Goal: Task Accomplishment & Management: Use online tool/utility

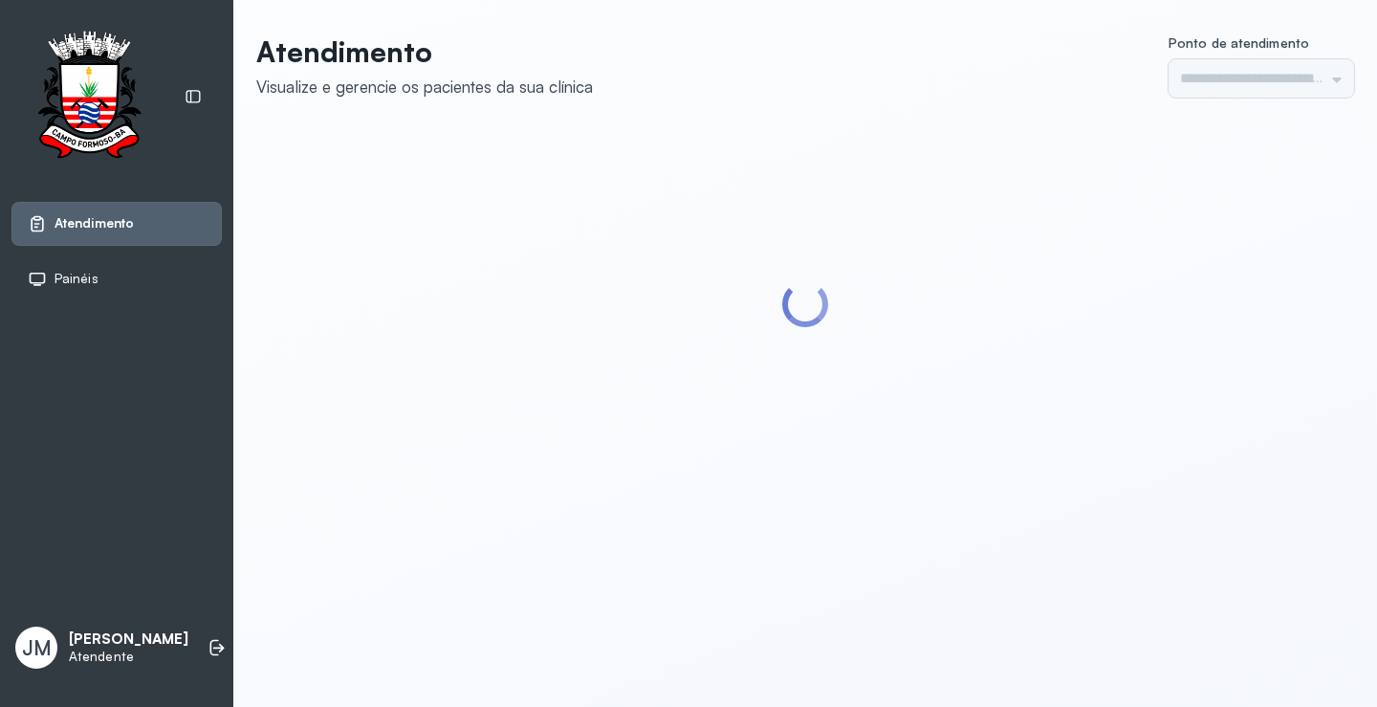
type input "*********"
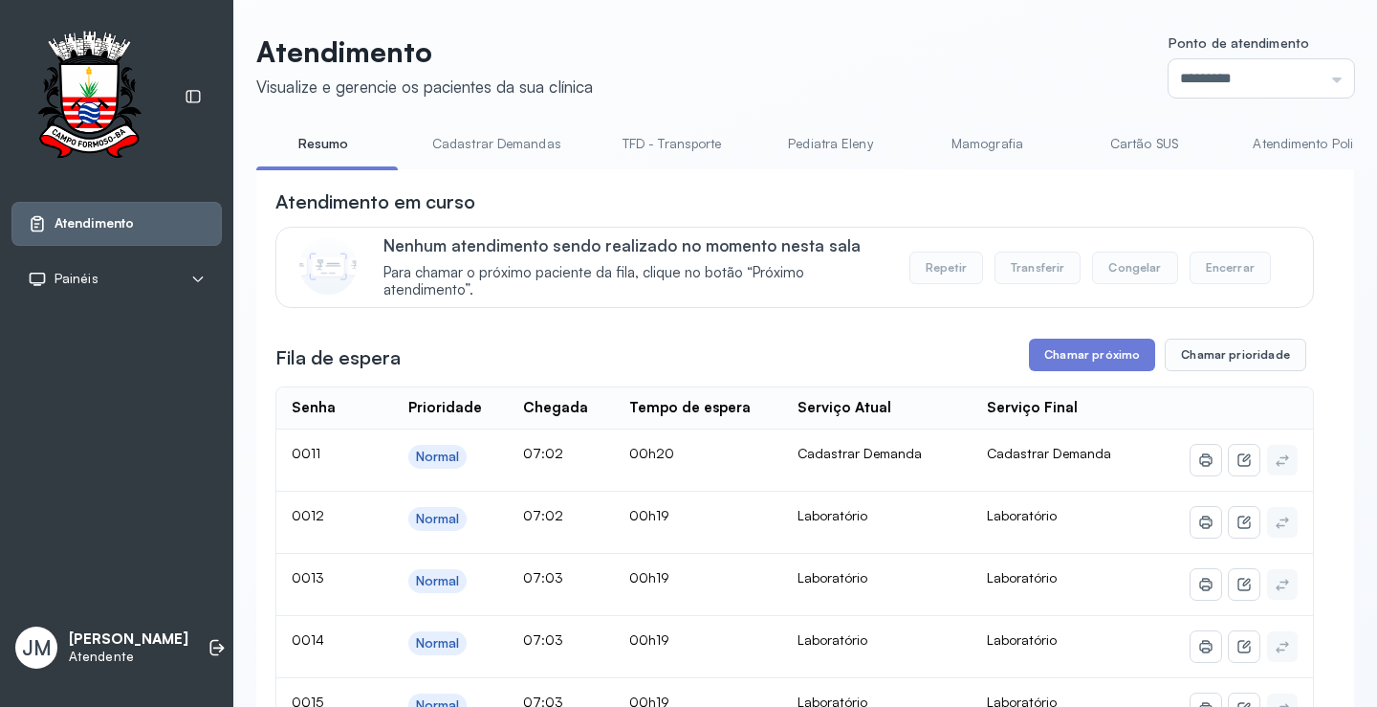
click at [656, 152] on link "TFD - Transporte" at bounding box center [672, 144] width 138 height 32
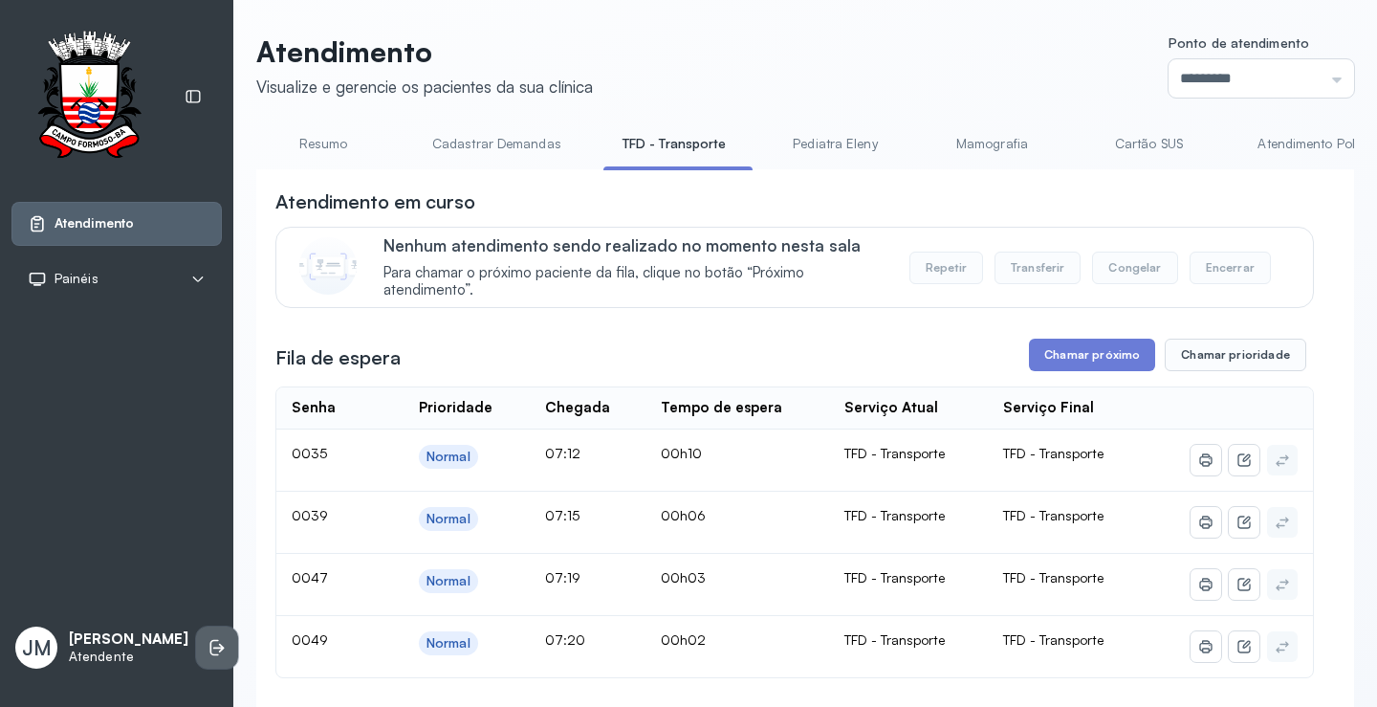
click at [210, 650] on icon at bounding box center [214, 648] width 9 height 16
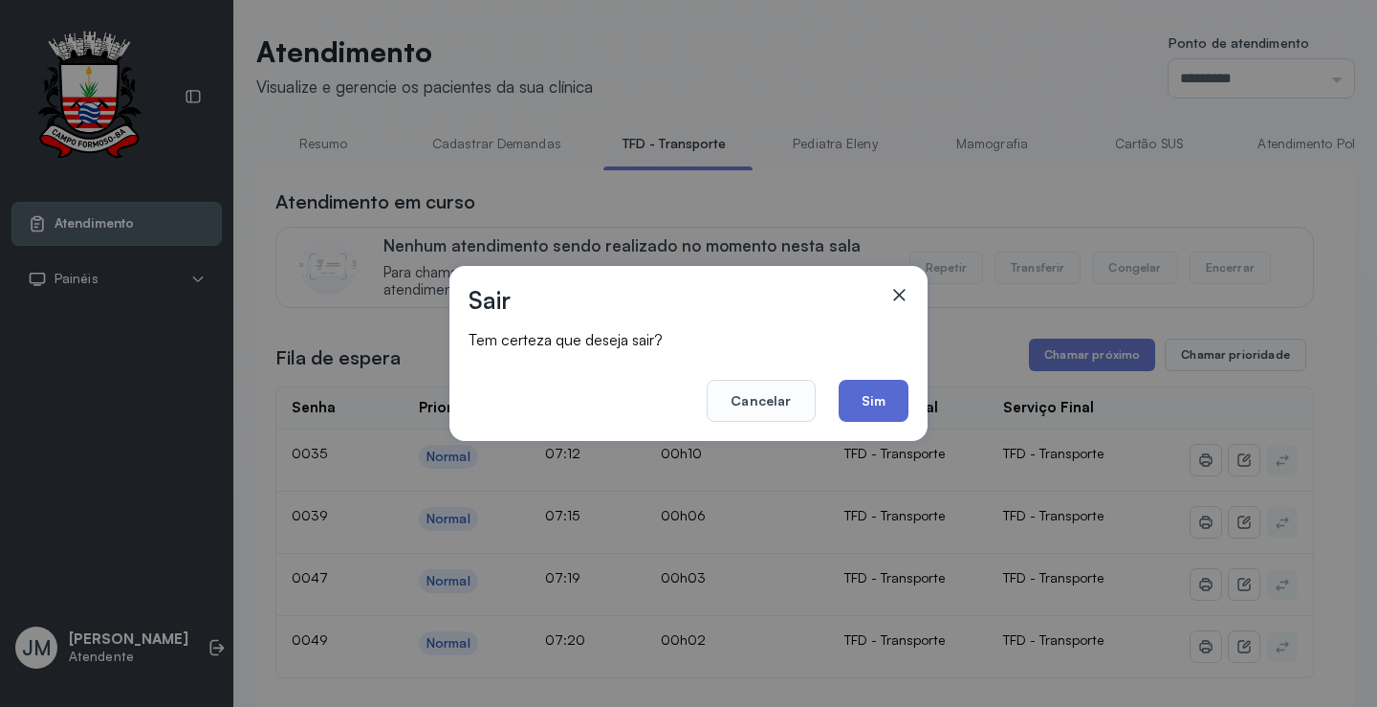
click at [877, 387] on button "Sim" at bounding box center [873, 401] width 70 height 42
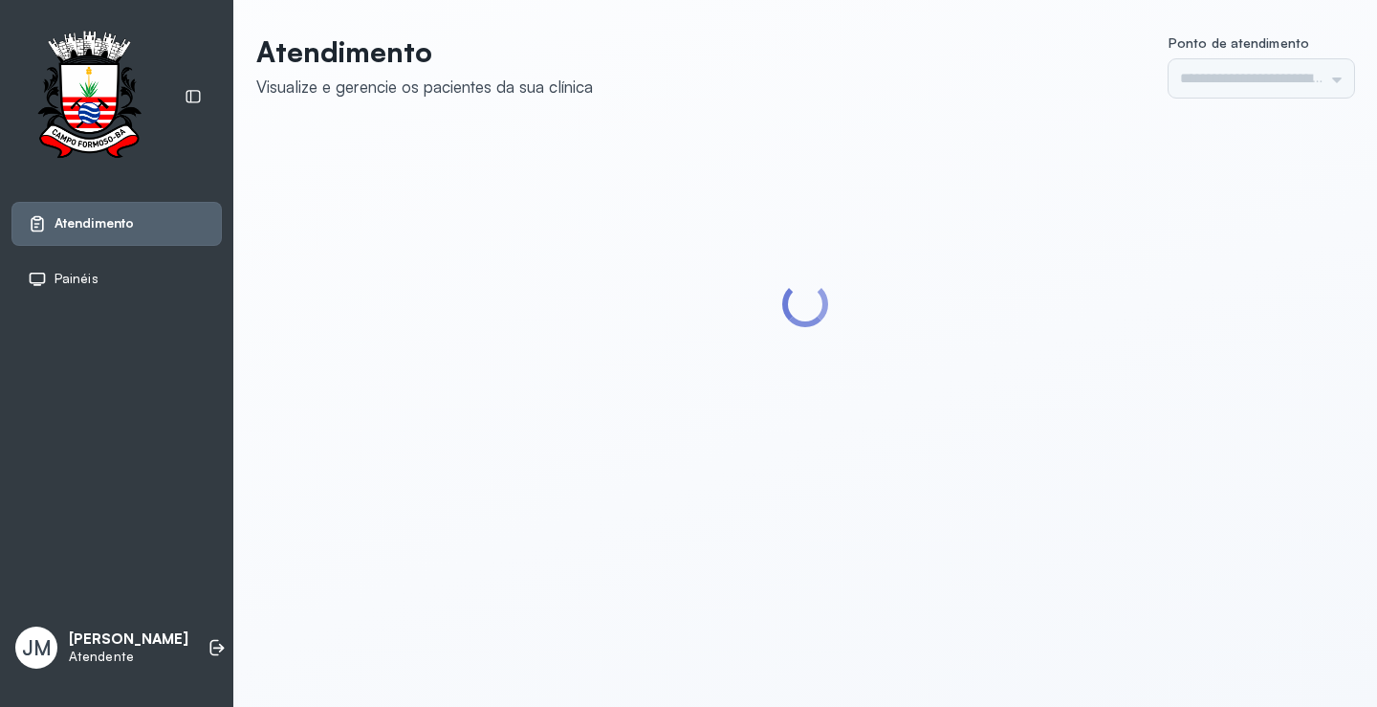
type input "*********"
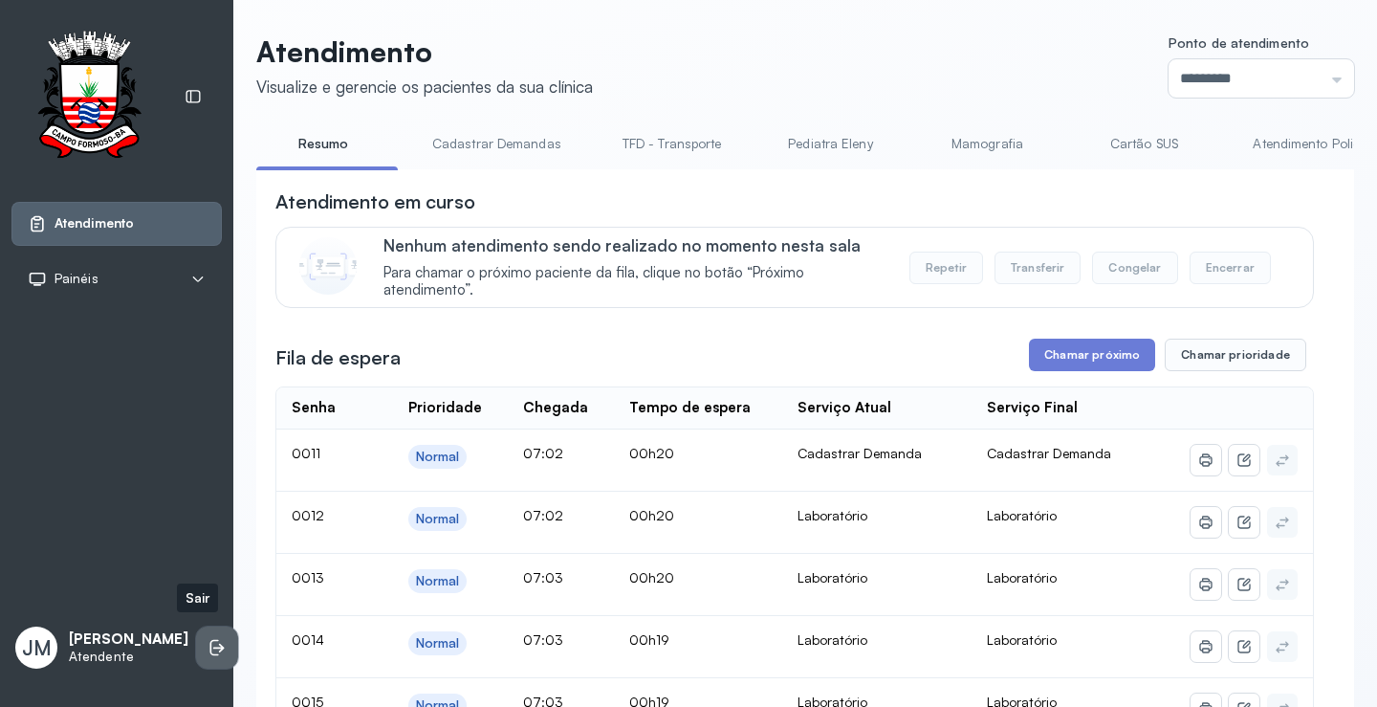
click at [207, 638] on icon at bounding box center [216, 647] width 19 height 19
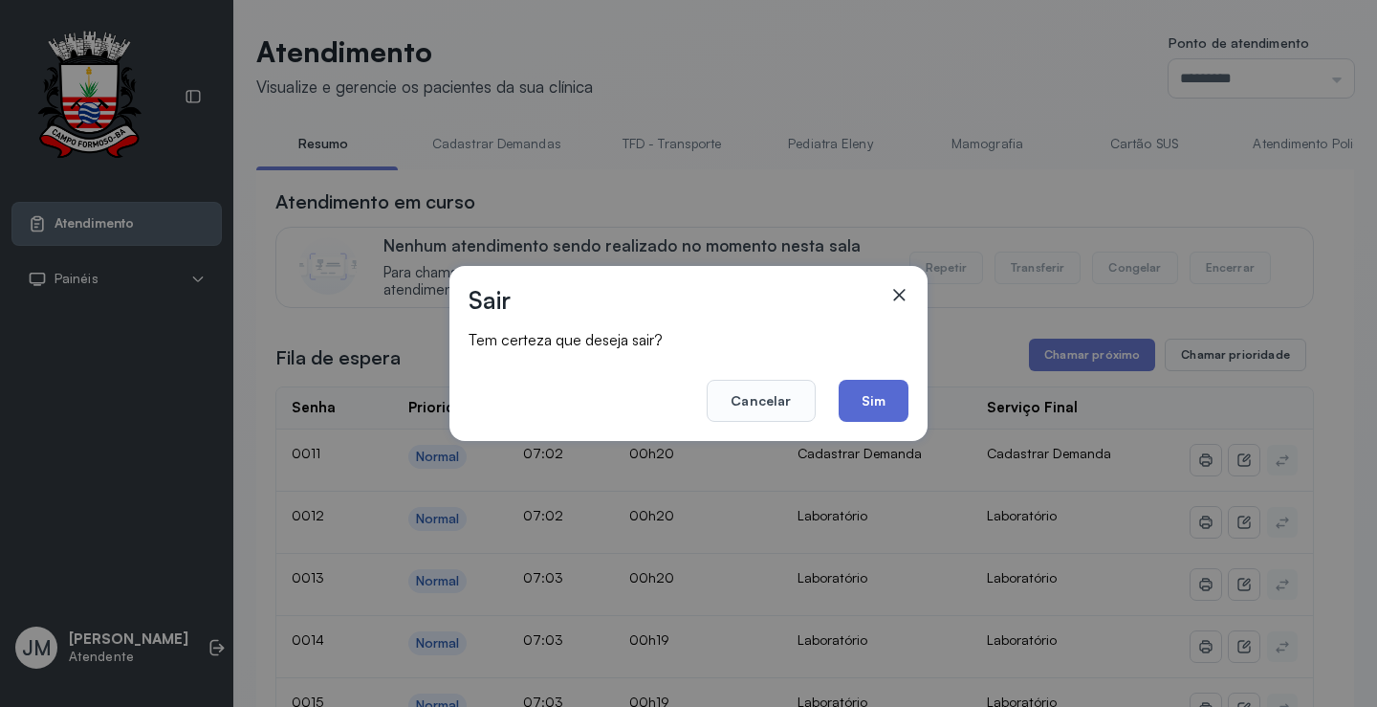
click at [865, 406] on button "Sim" at bounding box center [873, 401] width 70 height 42
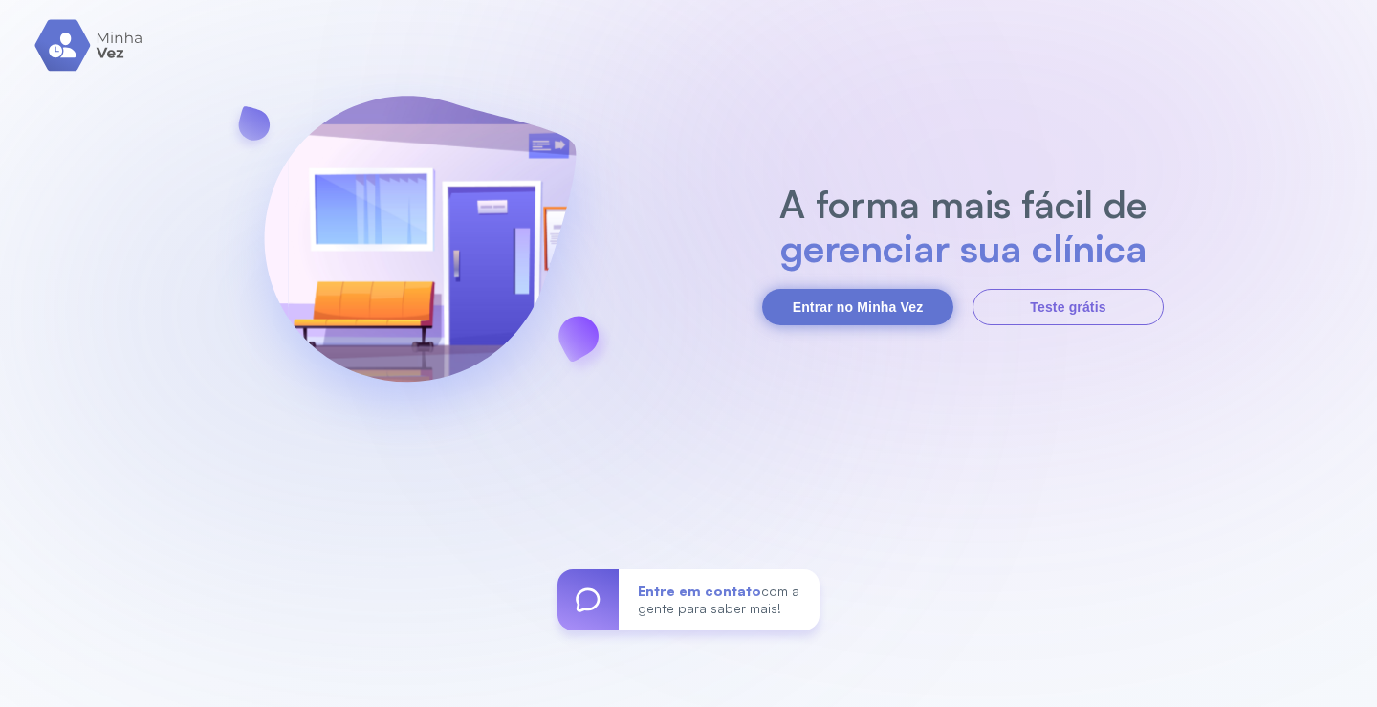
click at [860, 311] on button "Entrar no Minha Vez" at bounding box center [857, 307] width 191 height 36
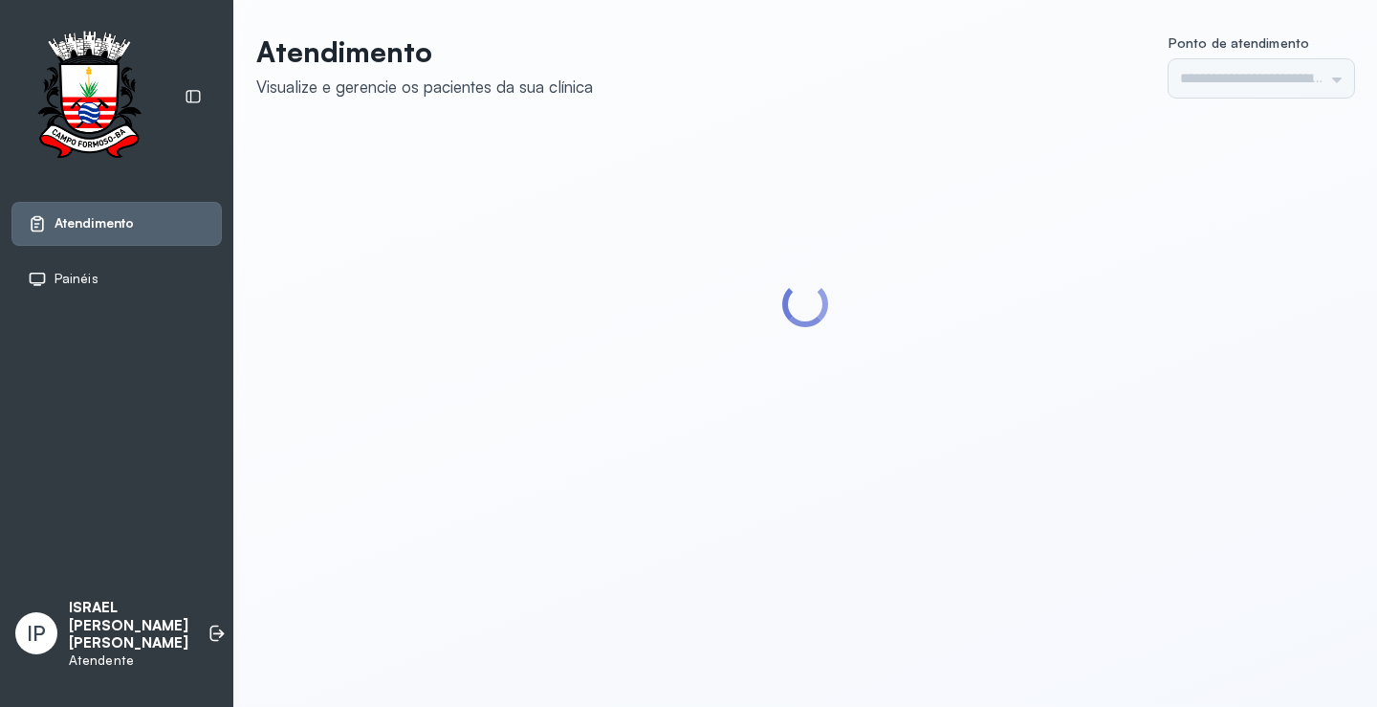
type input "*********"
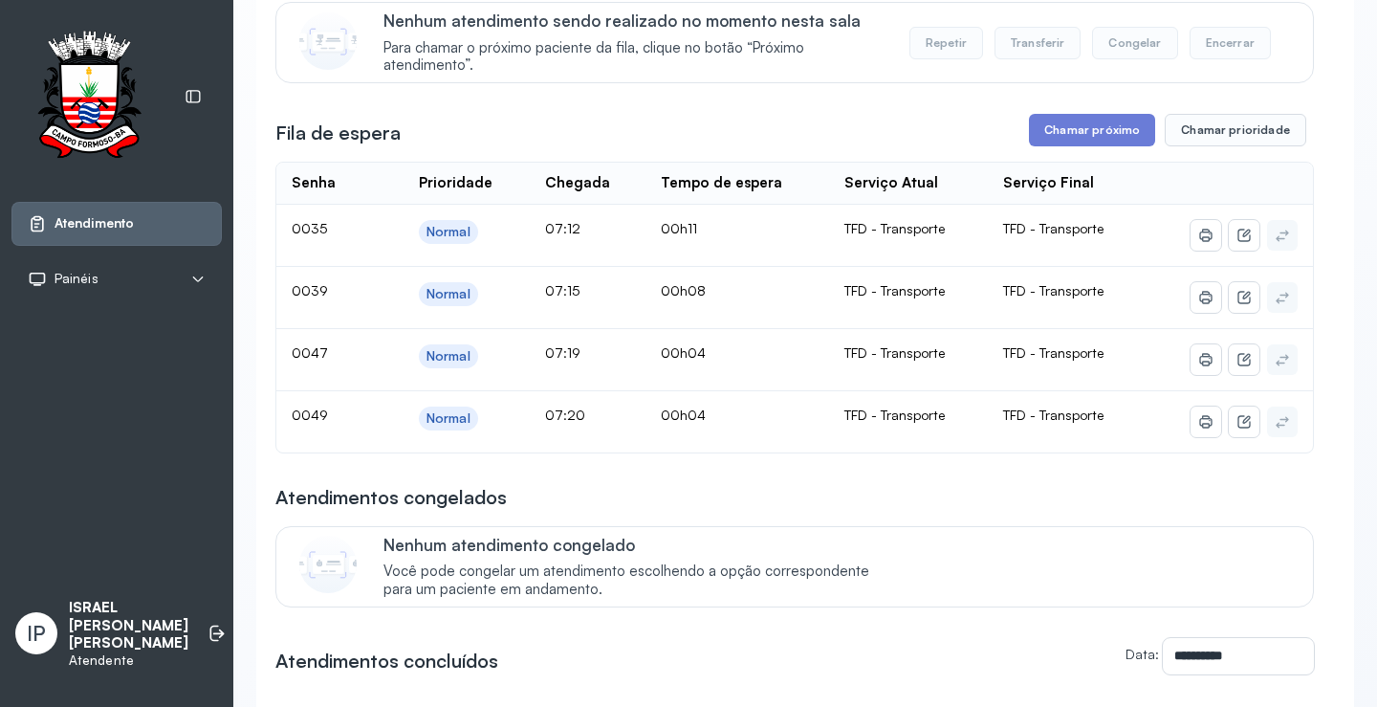
scroll to position [191, 0]
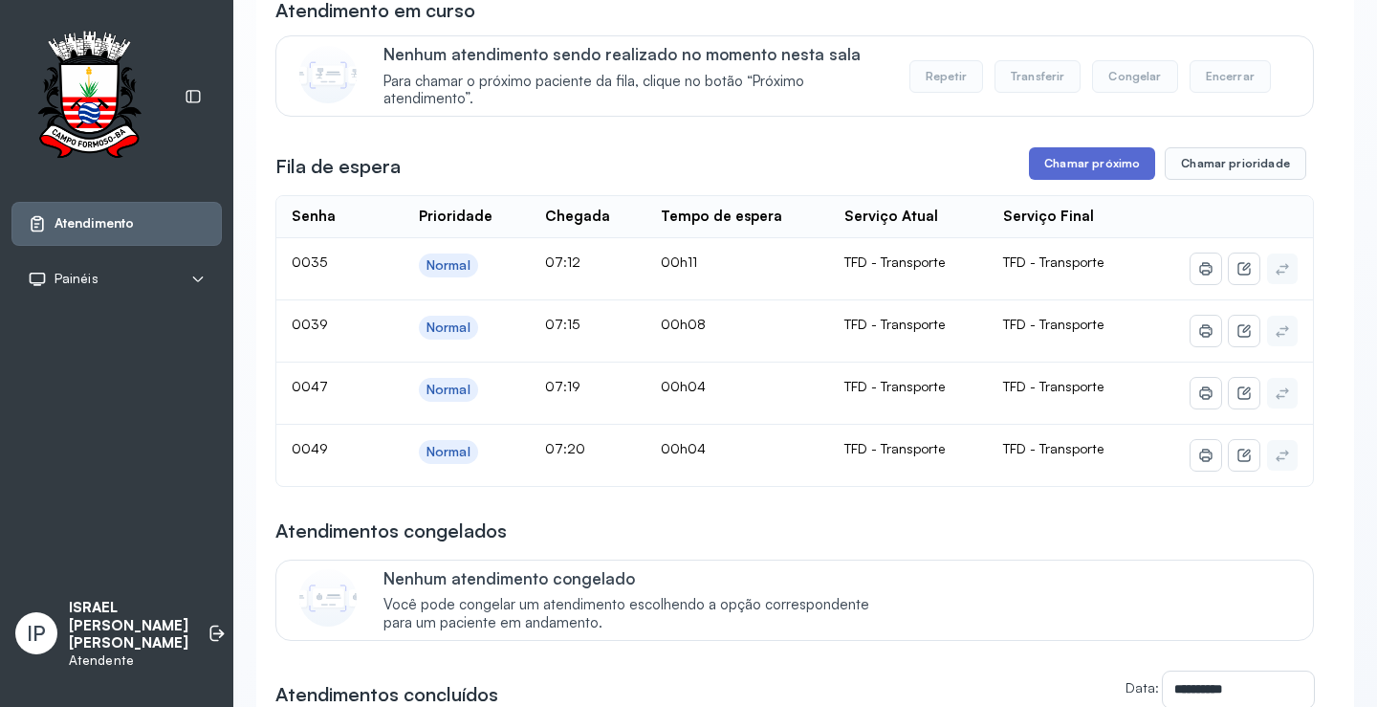
click at [1054, 168] on button "Chamar próximo" at bounding box center [1092, 163] width 126 height 33
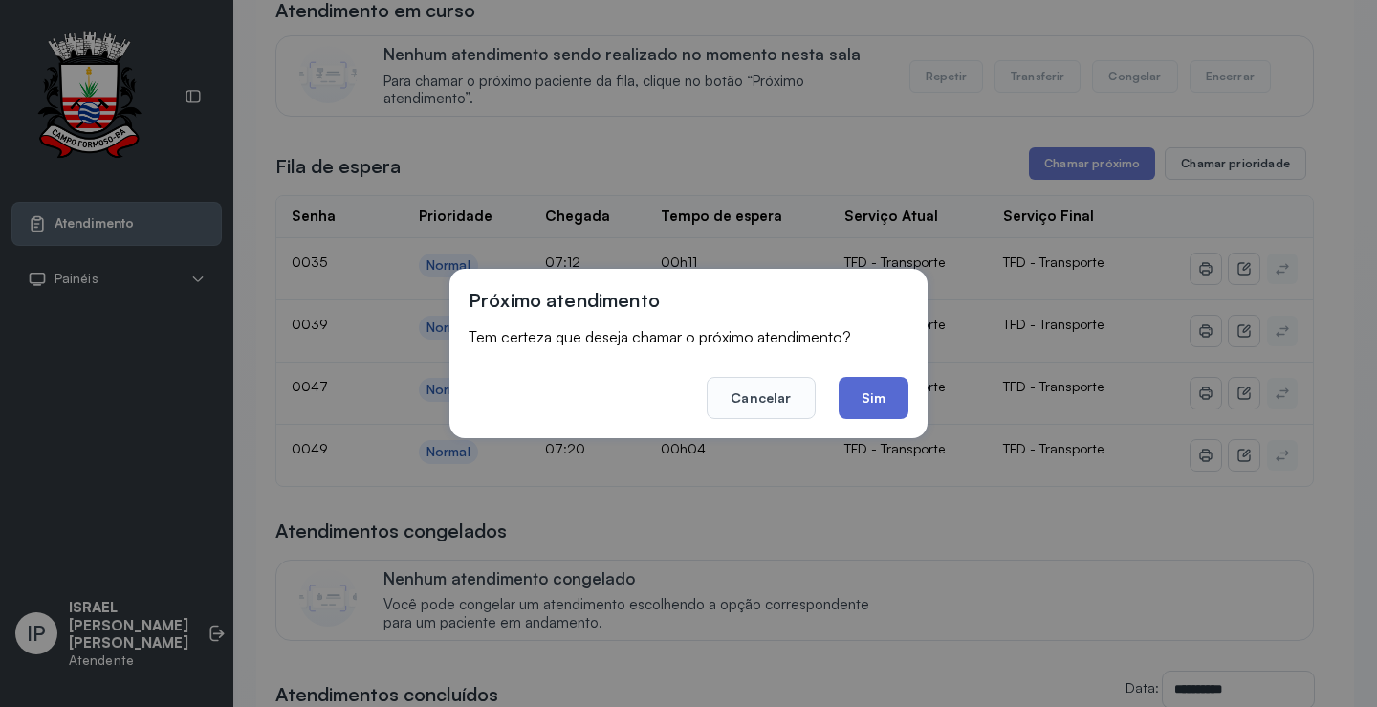
click at [866, 393] on button "Sim" at bounding box center [873, 398] width 70 height 42
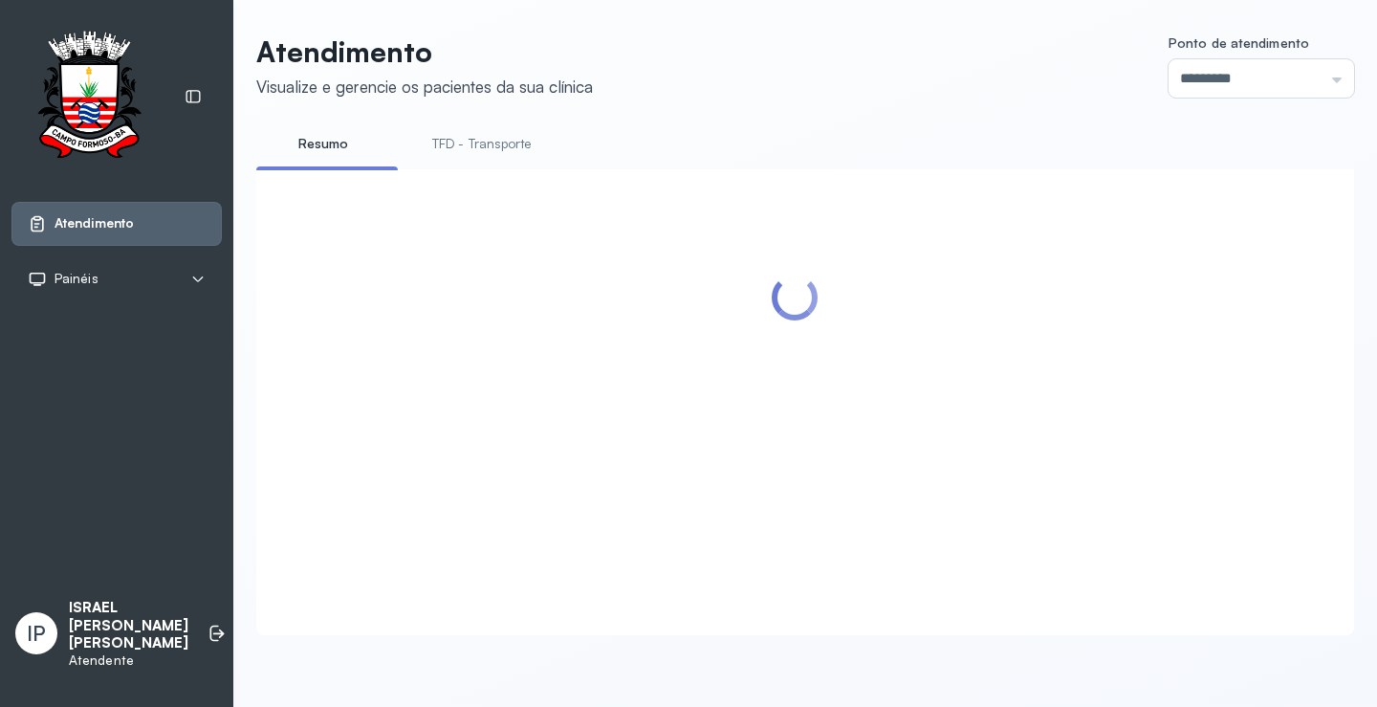
scroll to position [1, 0]
click at [487, 128] on link "TFD - Transporte" at bounding box center [482, 144] width 138 height 32
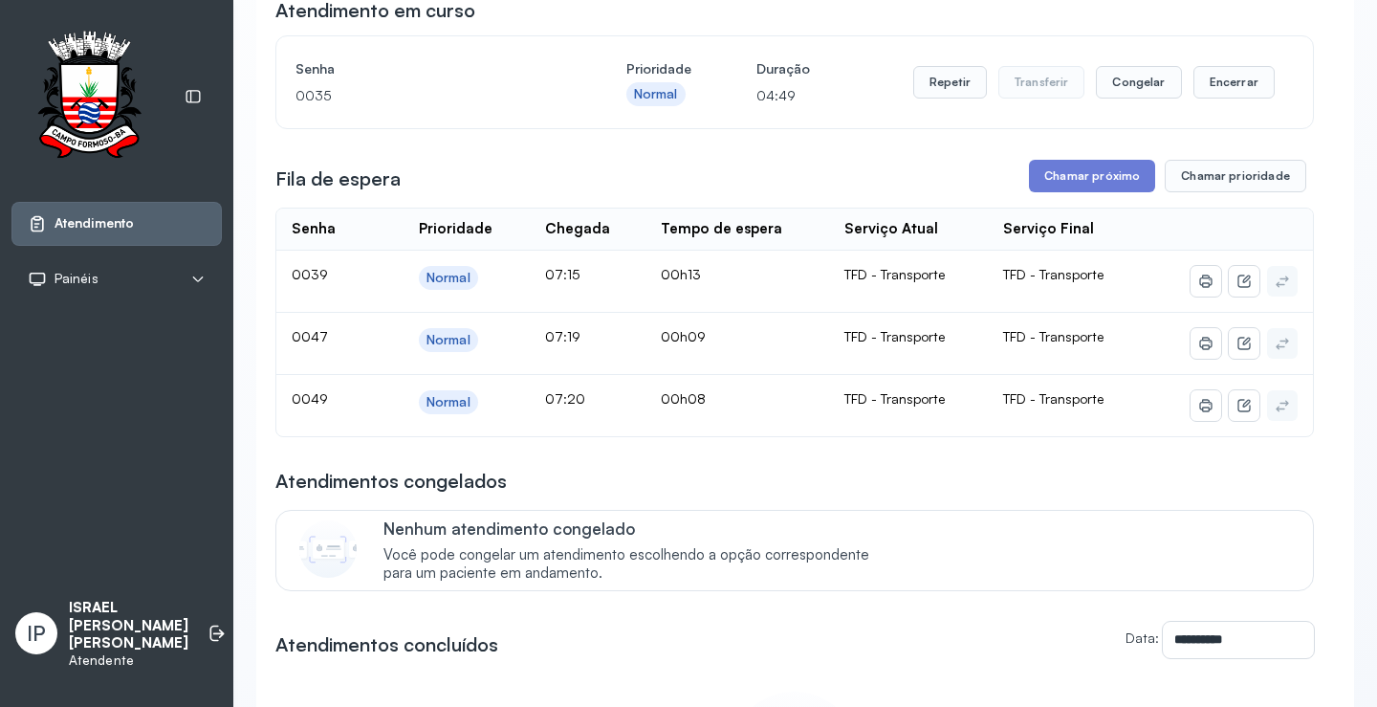
scroll to position [0, 0]
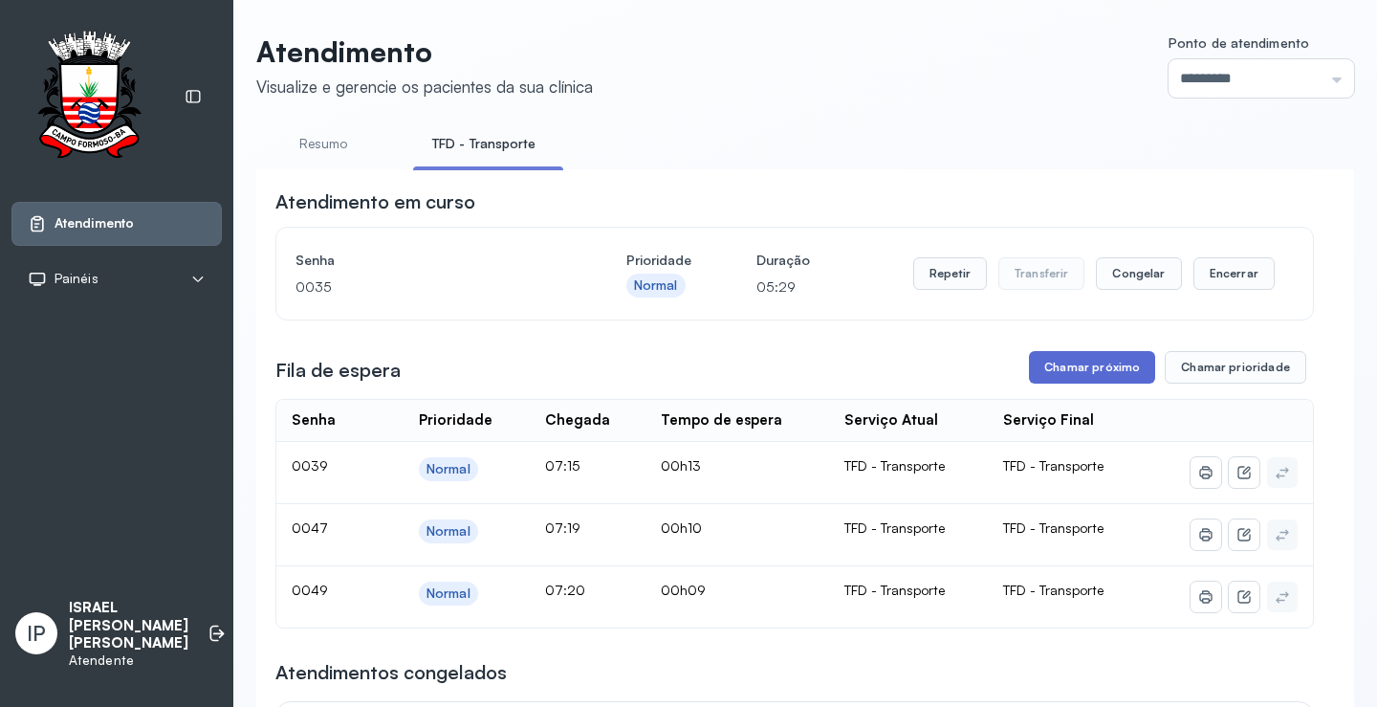
click at [1057, 368] on button "Chamar próximo" at bounding box center [1092, 367] width 126 height 33
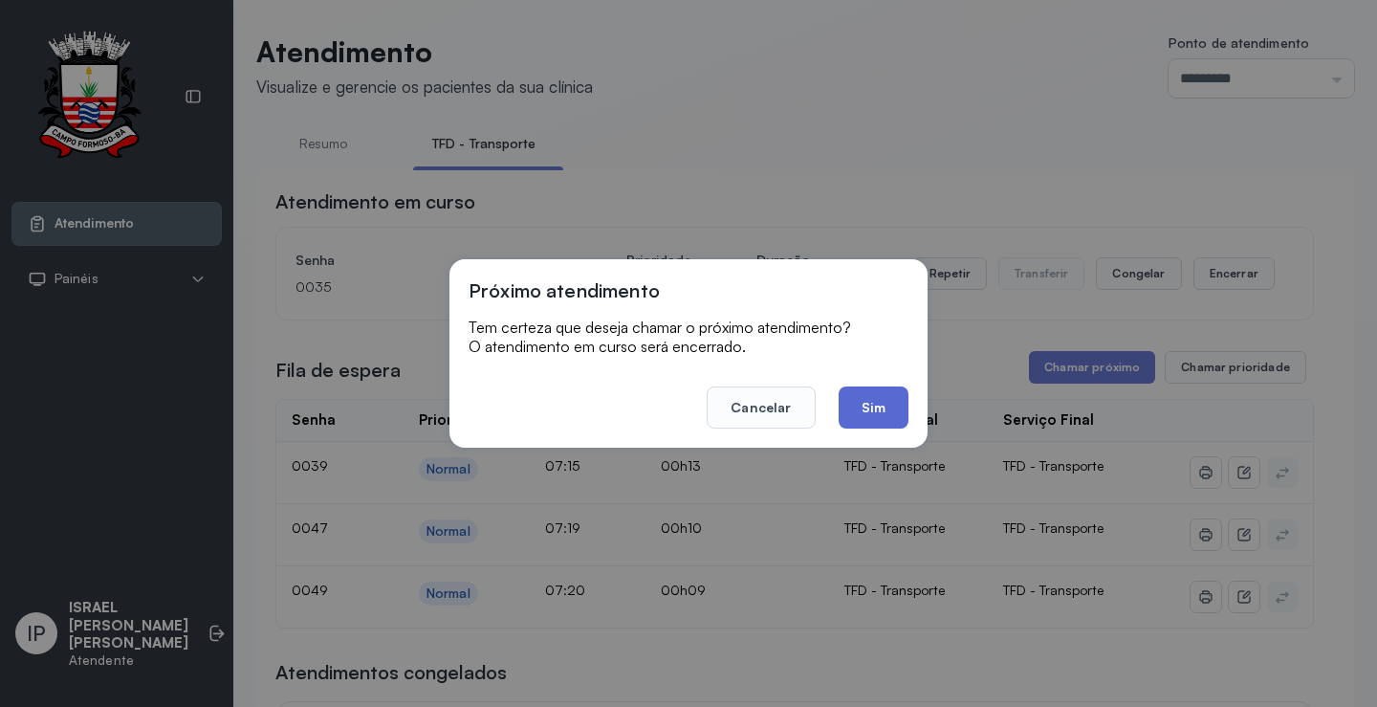
click at [876, 405] on button "Sim" at bounding box center [873, 407] width 70 height 42
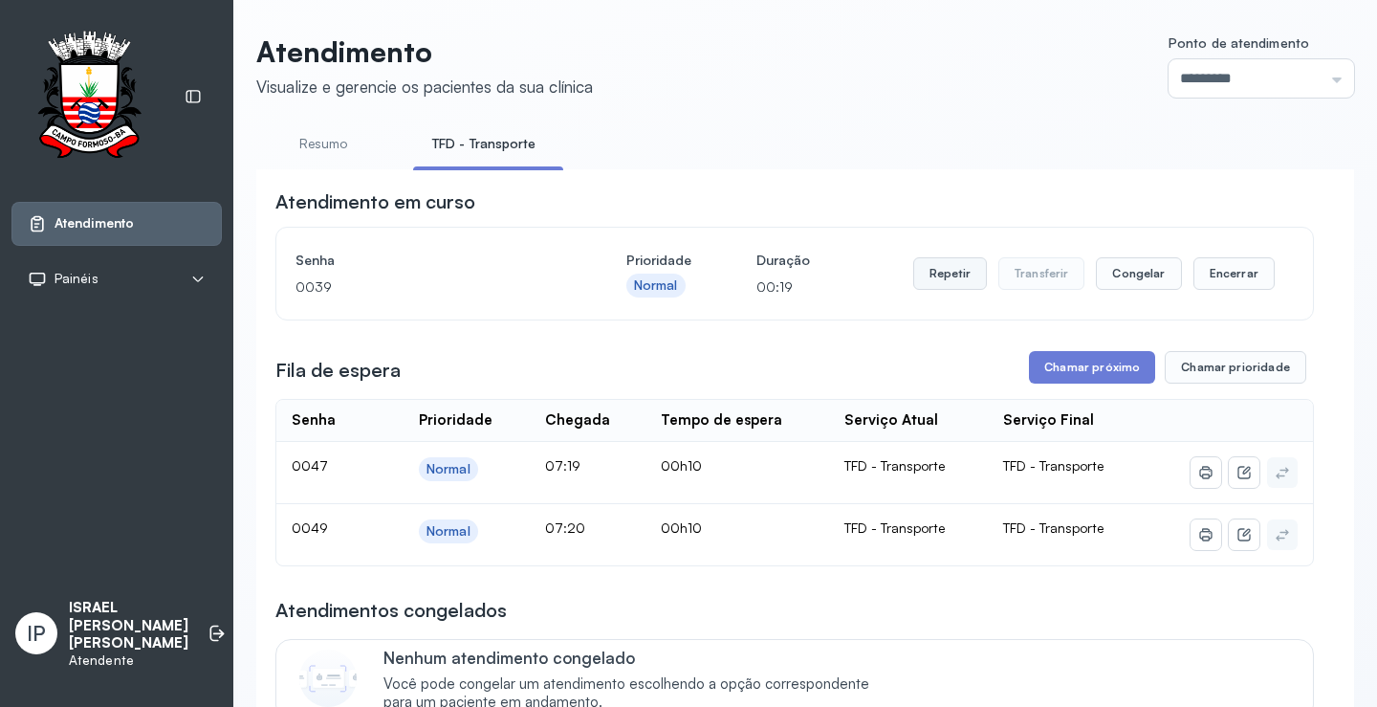
click at [951, 273] on button "Repetir" at bounding box center [950, 273] width 74 height 33
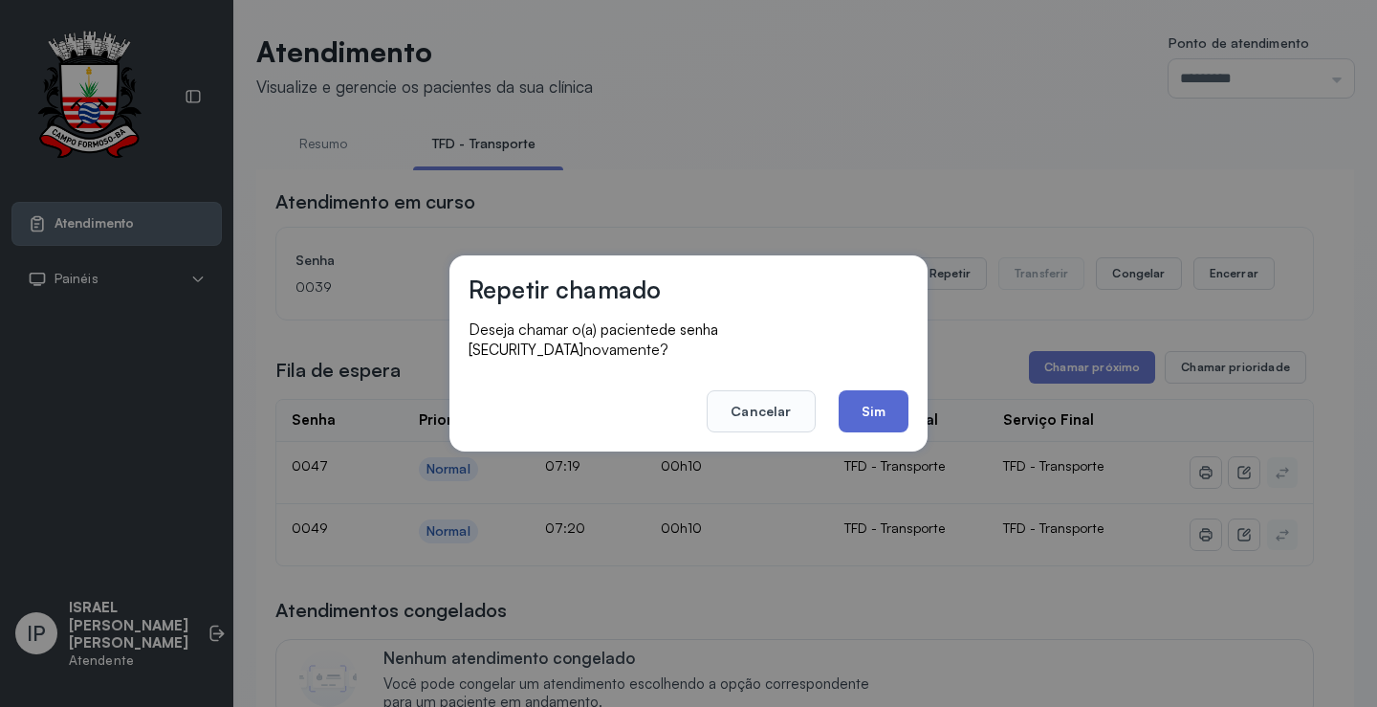
click at [857, 401] on button "Sim" at bounding box center [873, 411] width 70 height 42
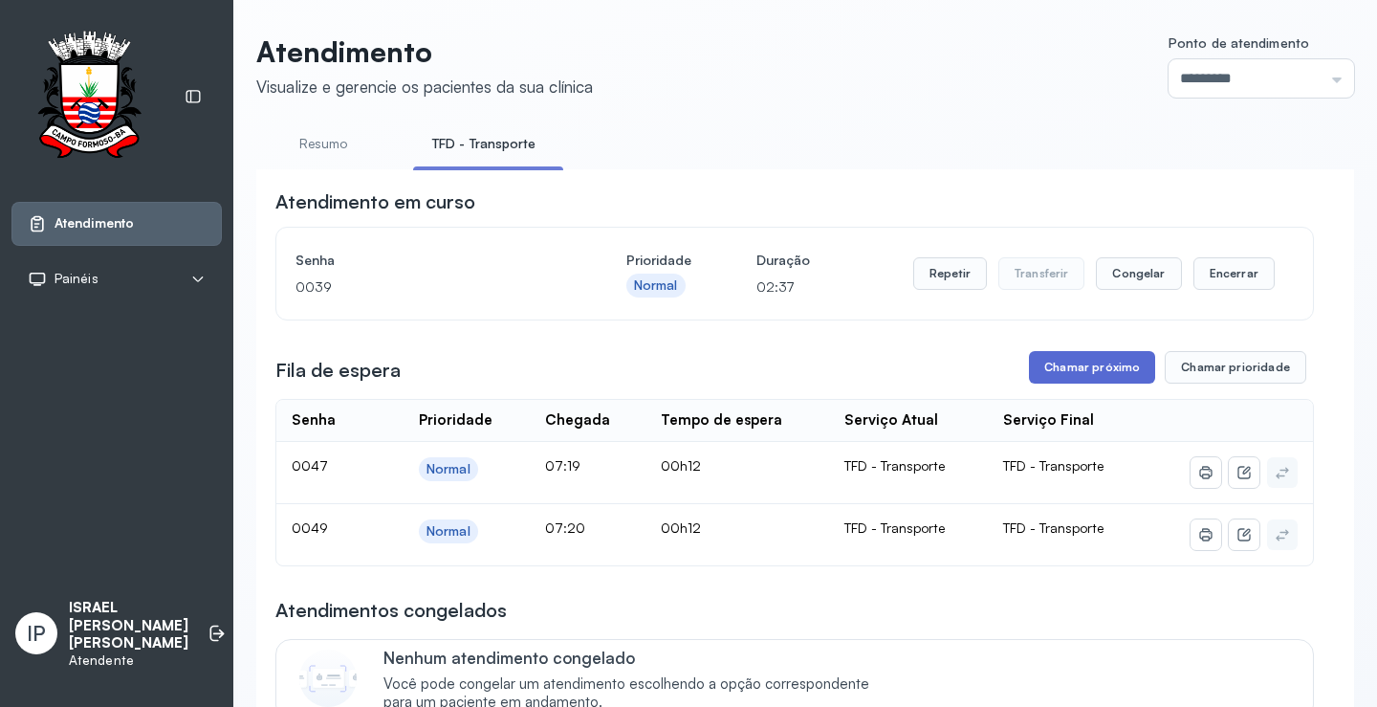
click at [1063, 370] on button "Chamar próximo" at bounding box center [1092, 367] width 126 height 33
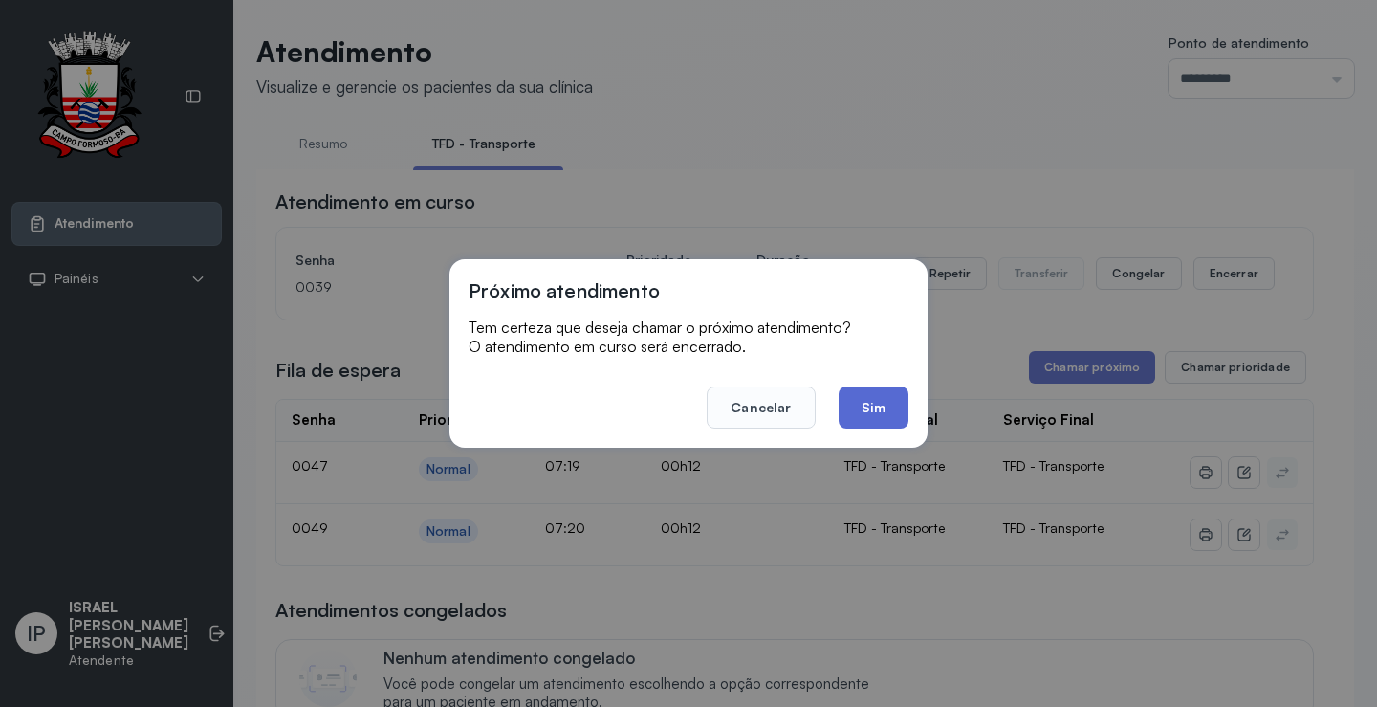
click at [871, 409] on button "Sim" at bounding box center [873, 407] width 70 height 42
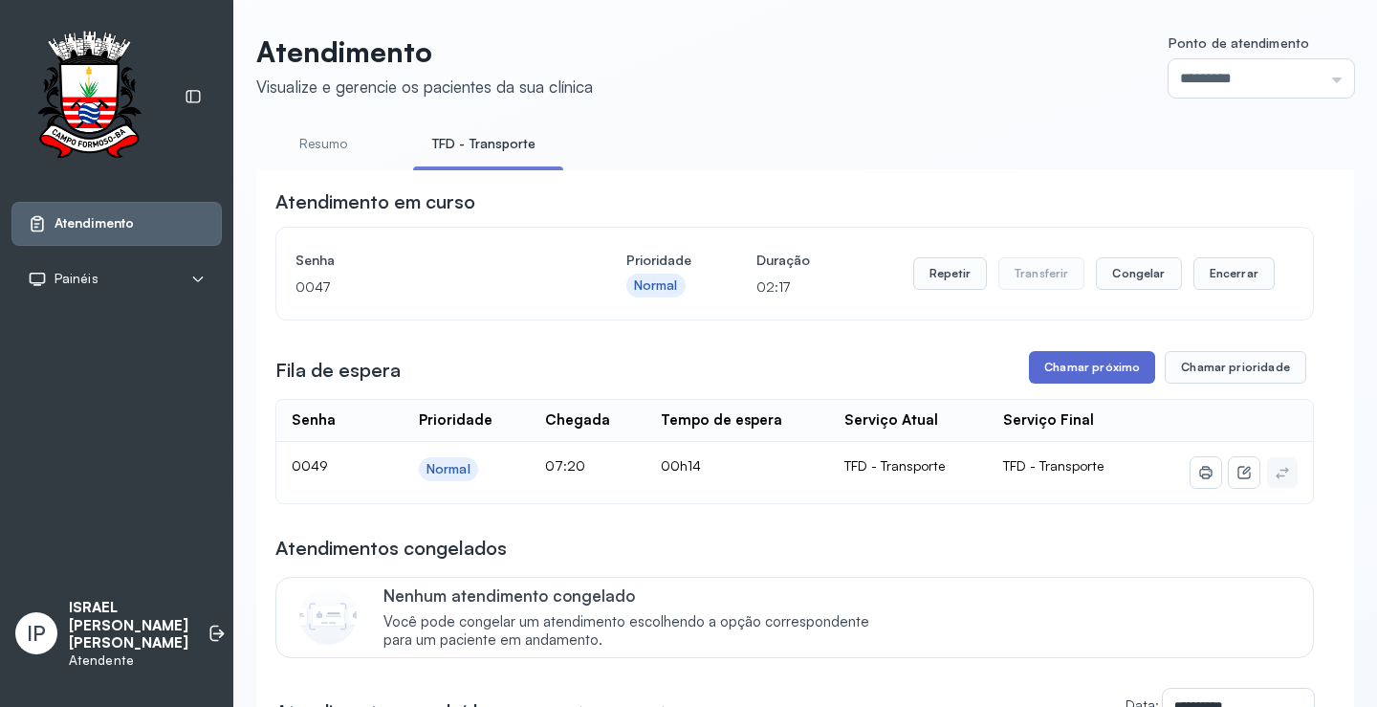
click at [1044, 364] on button "Chamar próximo" at bounding box center [1092, 367] width 126 height 33
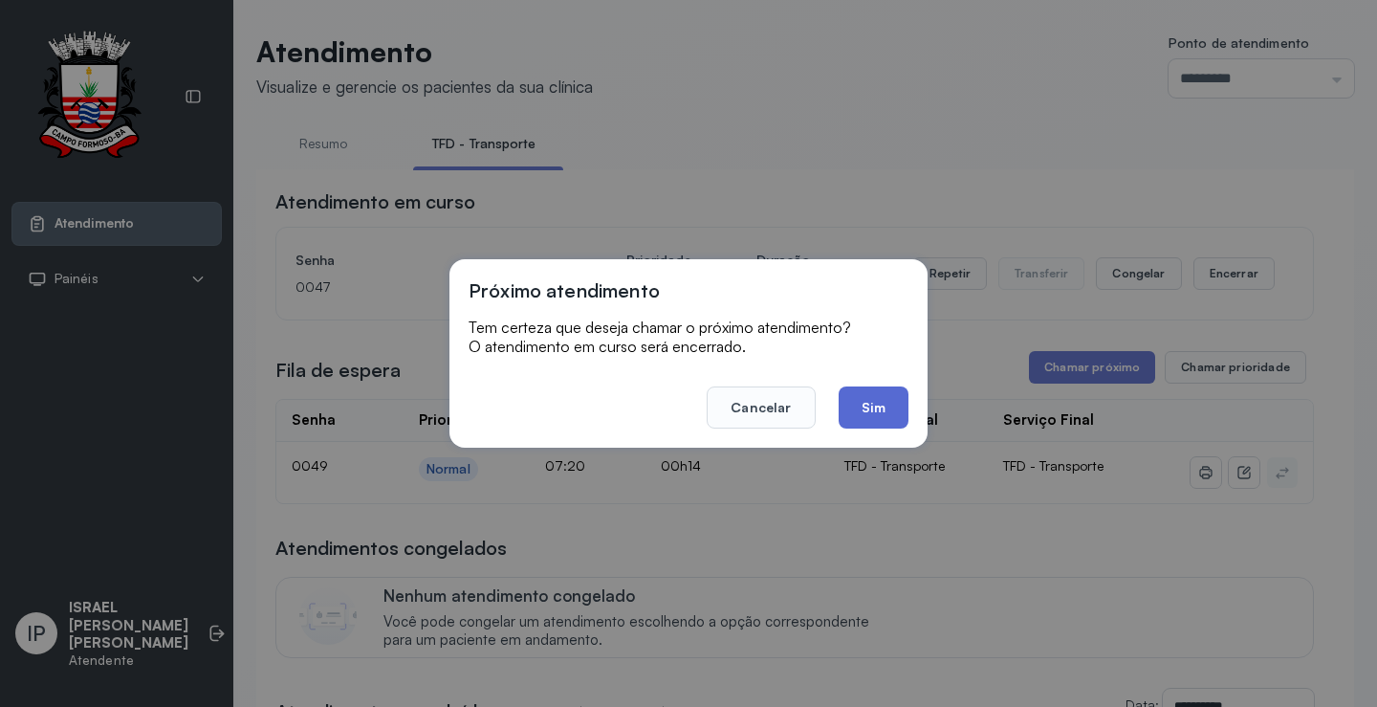
click at [891, 402] on button "Sim" at bounding box center [873, 407] width 70 height 42
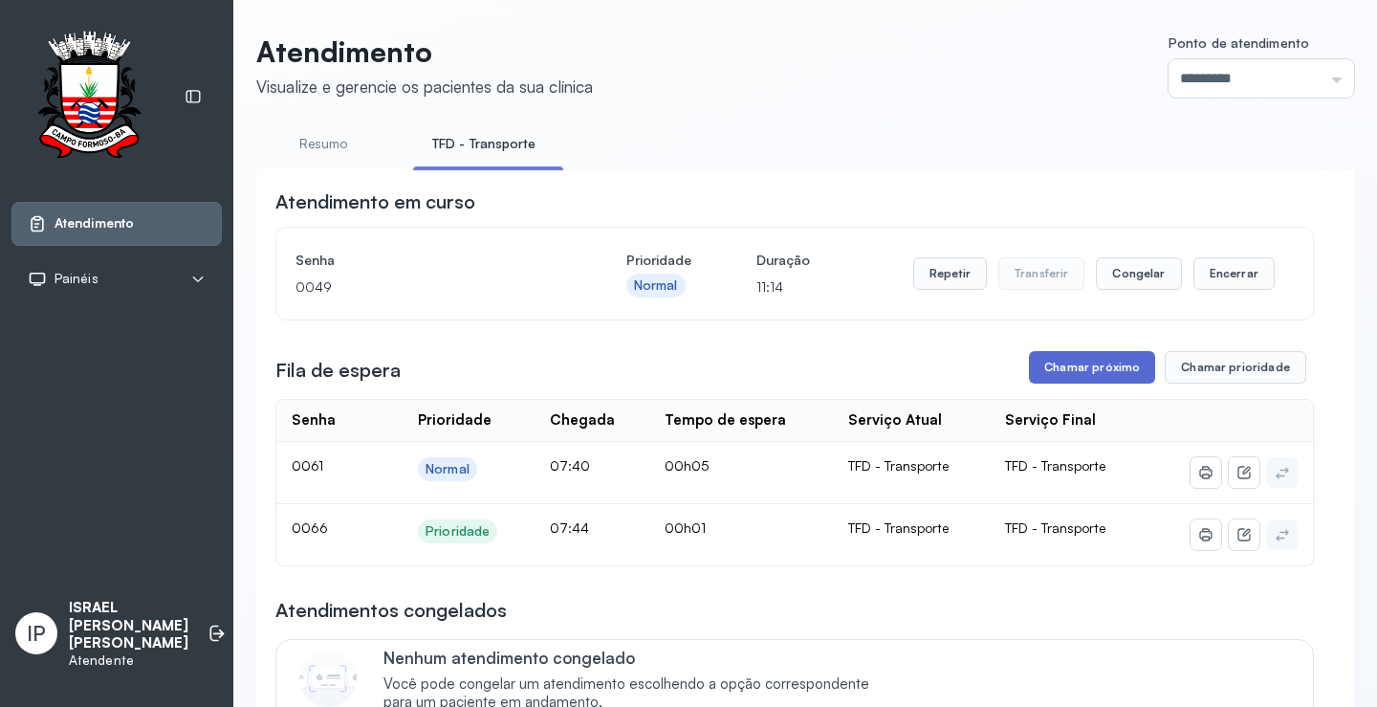
click at [1090, 365] on button "Chamar próximo" at bounding box center [1092, 367] width 126 height 33
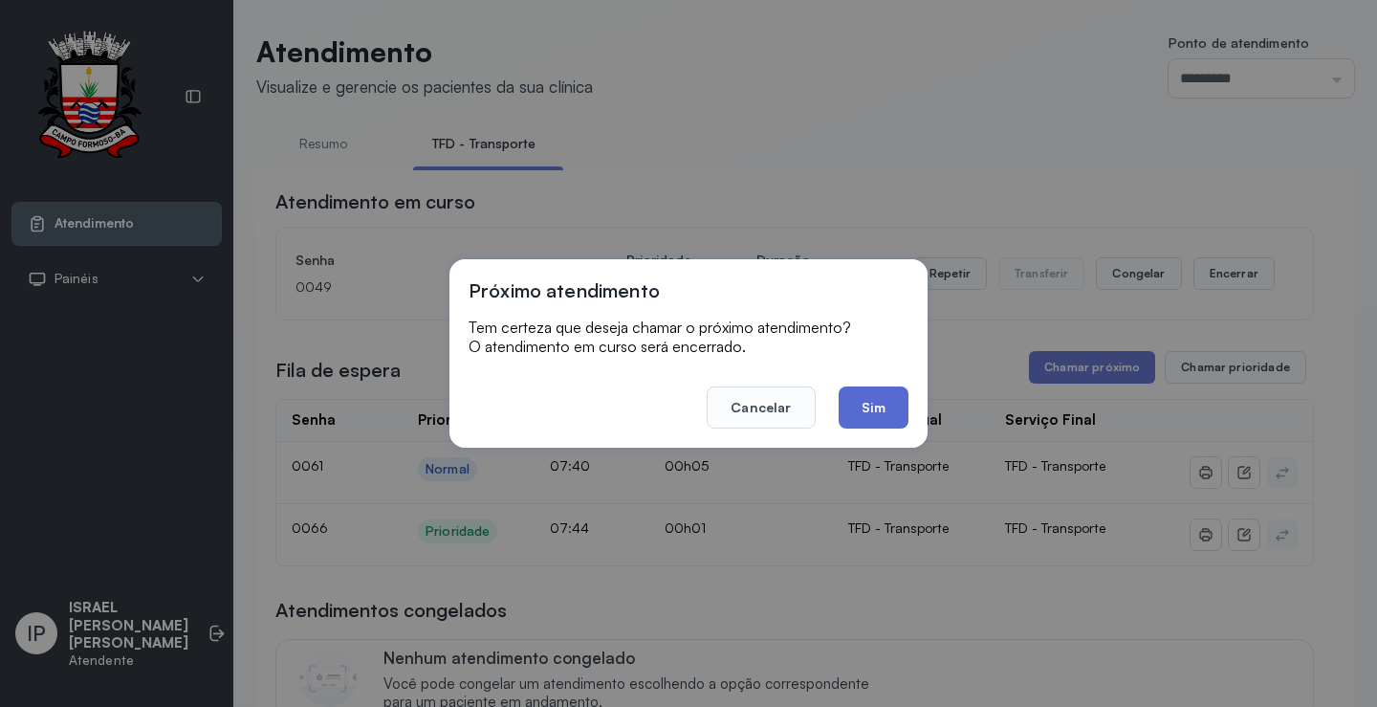
click at [874, 400] on button "Sim" at bounding box center [873, 407] width 70 height 42
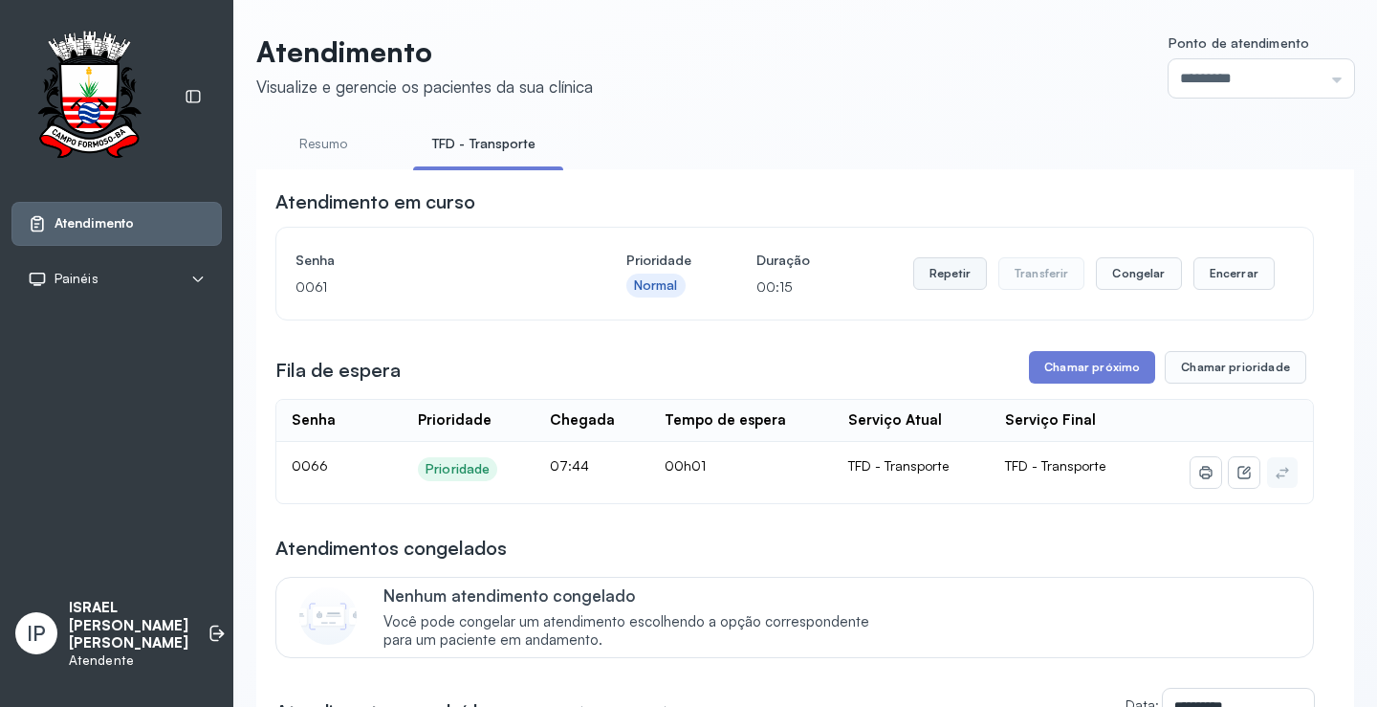
click at [954, 287] on button "Repetir" at bounding box center [950, 273] width 74 height 33
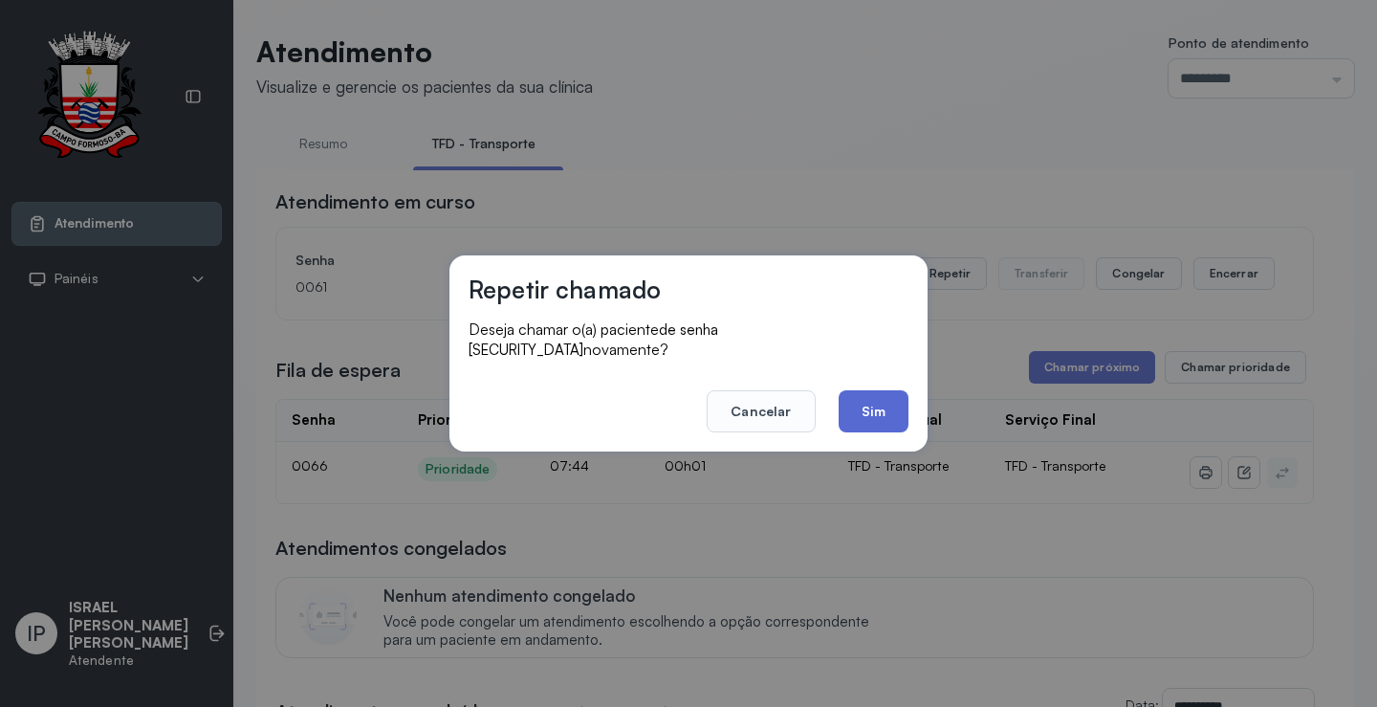
click at [870, 390] on button "Sim" at bounding box center [873, 411] width 70 height 42
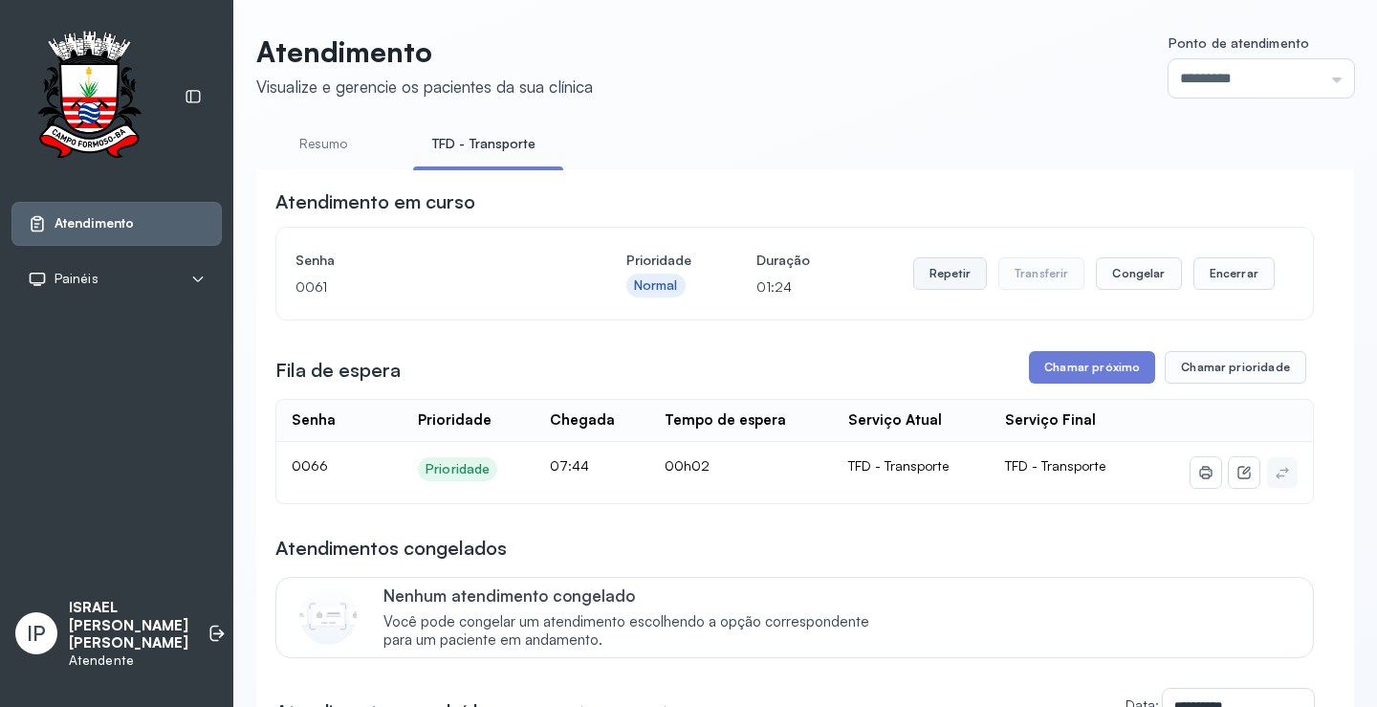
click at [957, 269] on button "Repetir" at bounding box center [950, 273] width 74 height 33
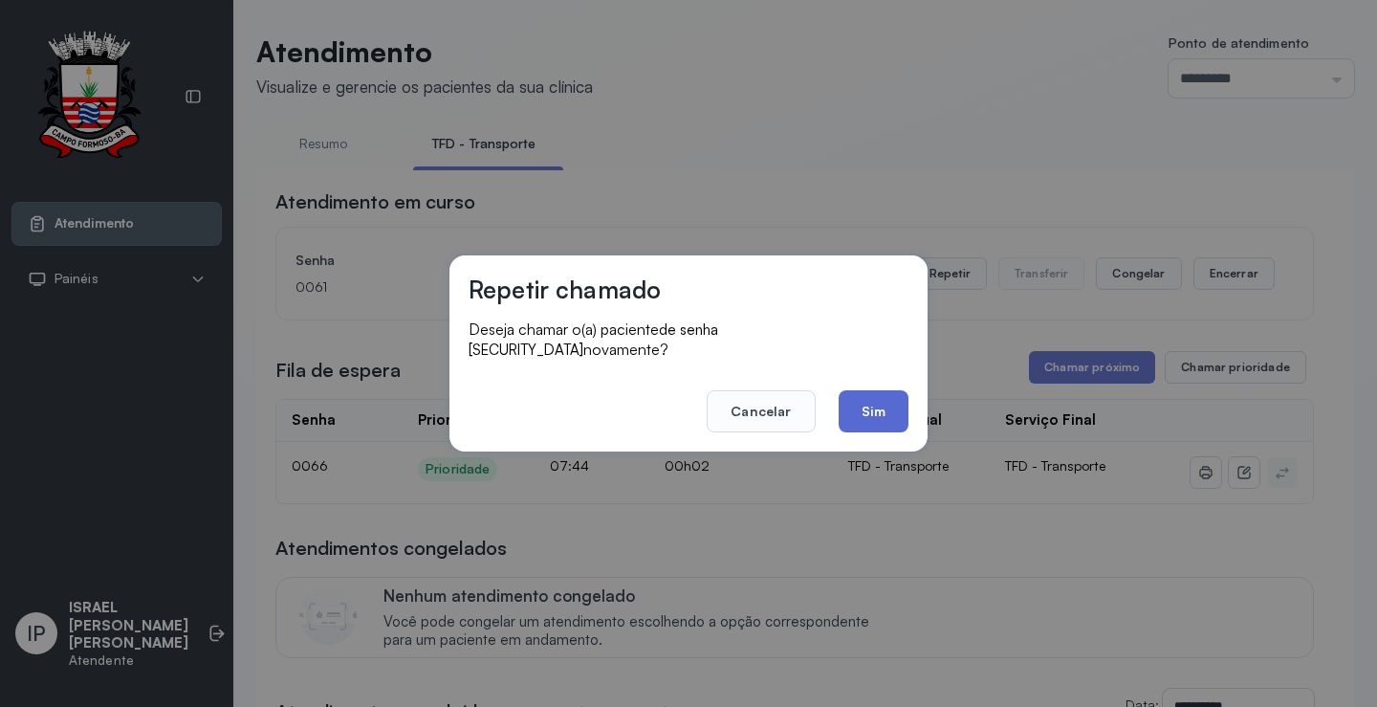
click at [861, 391] on button "Sim" at bounding box center [873, 411] width 70 height 42
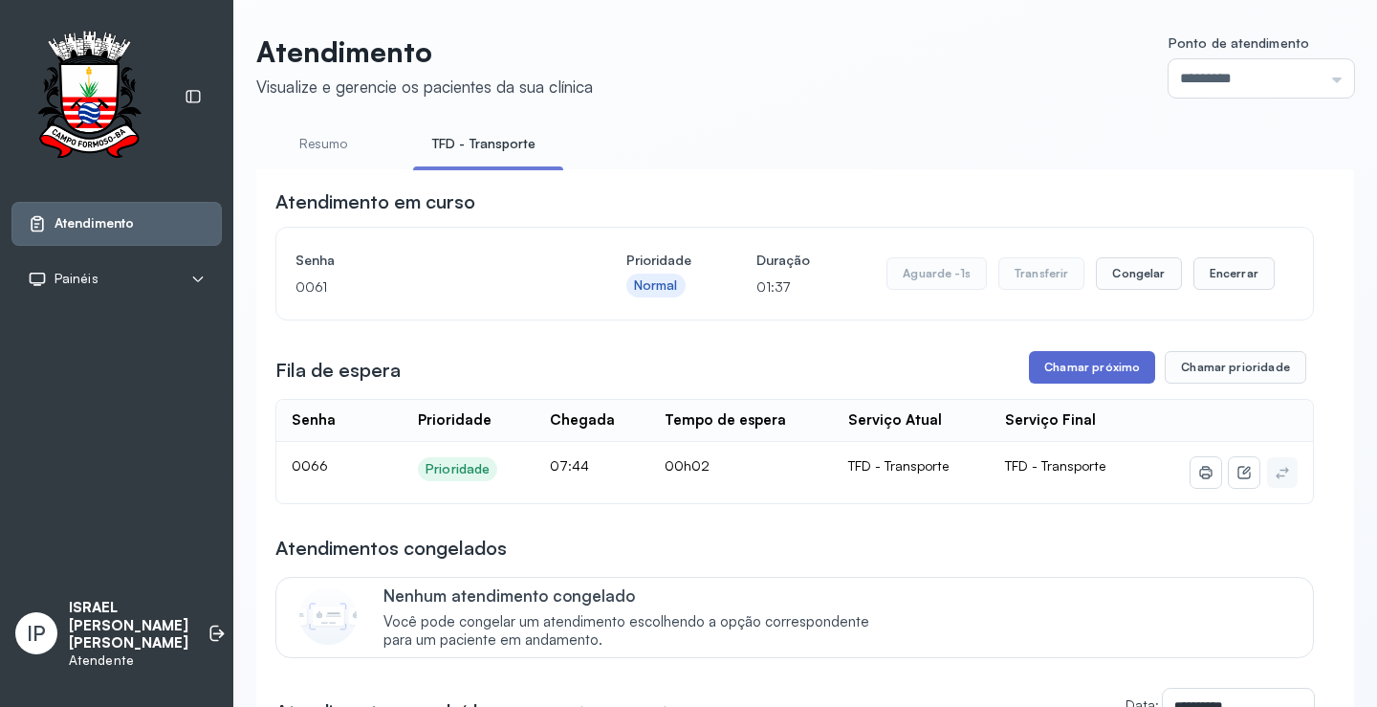
click at [1058, 366] on button "Chamar próximo" at bounding box center [1092, 367] width 126 height 33
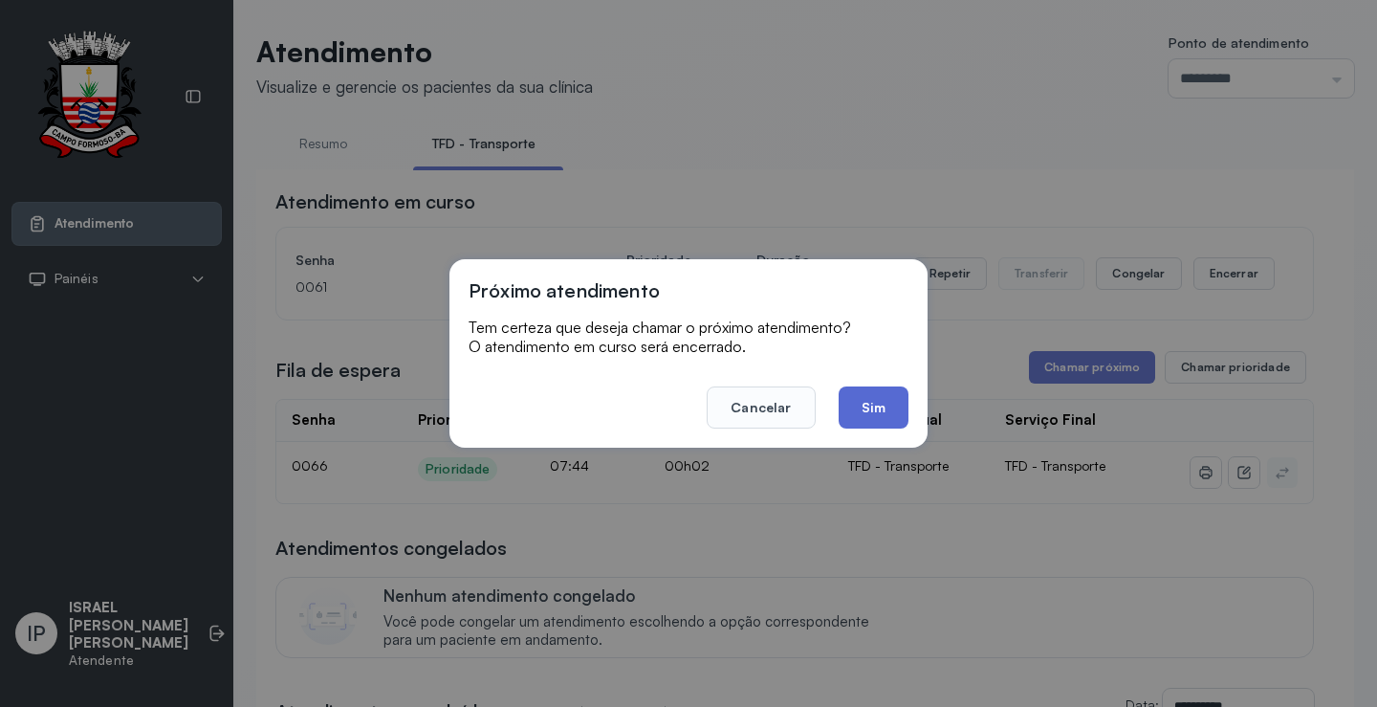
click at [883, 405] on button "Sim" at bounding box center [873, 407] width 70 height 42
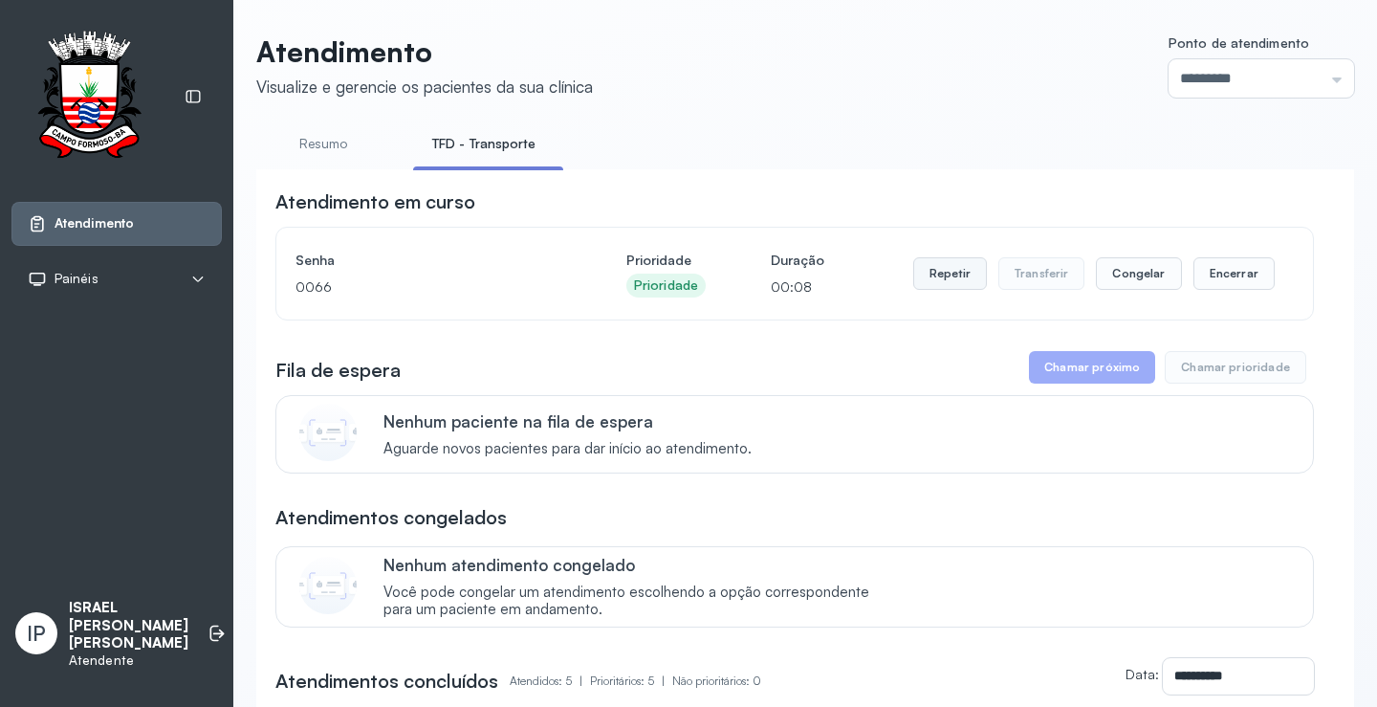
click at [939, 285] on button "Repetir" at bounding box center [950, 273] width 74 height 33
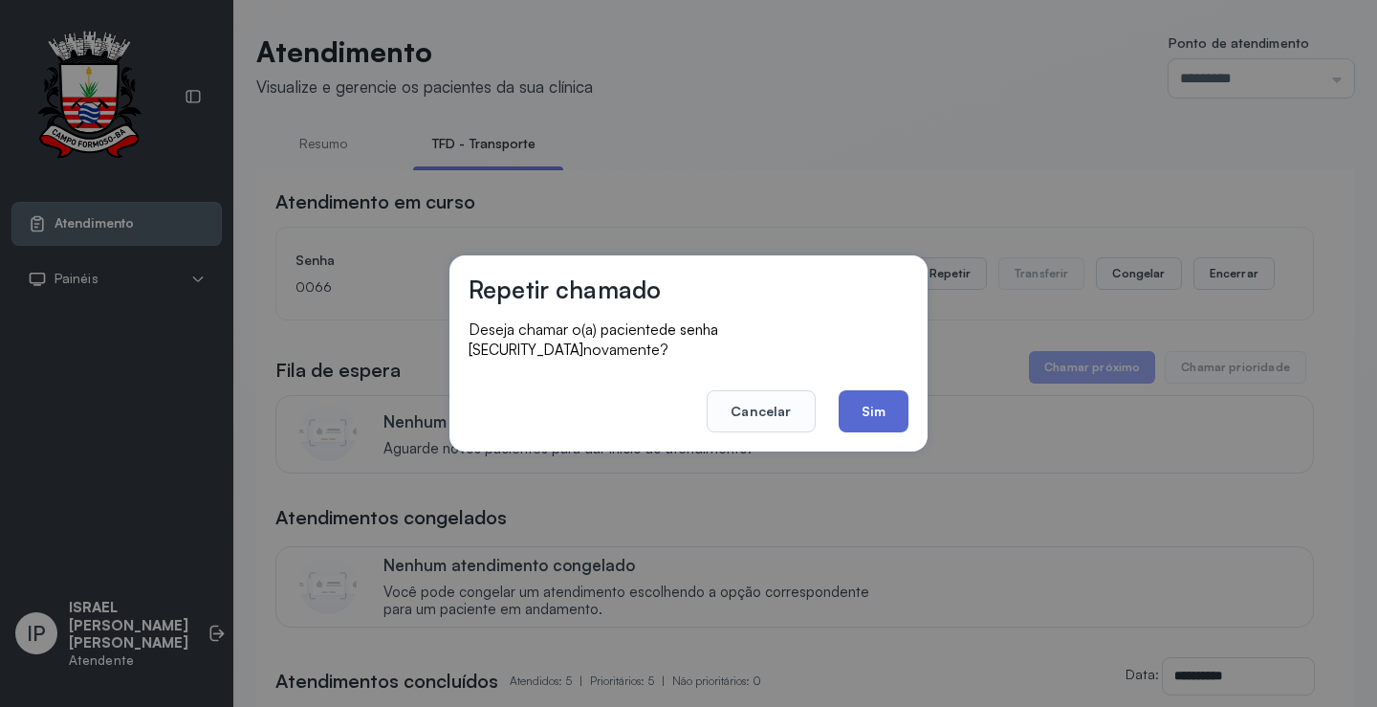
click at [858, 403] on button "Sim" at bounding box center [873, 411] width 70 height 42
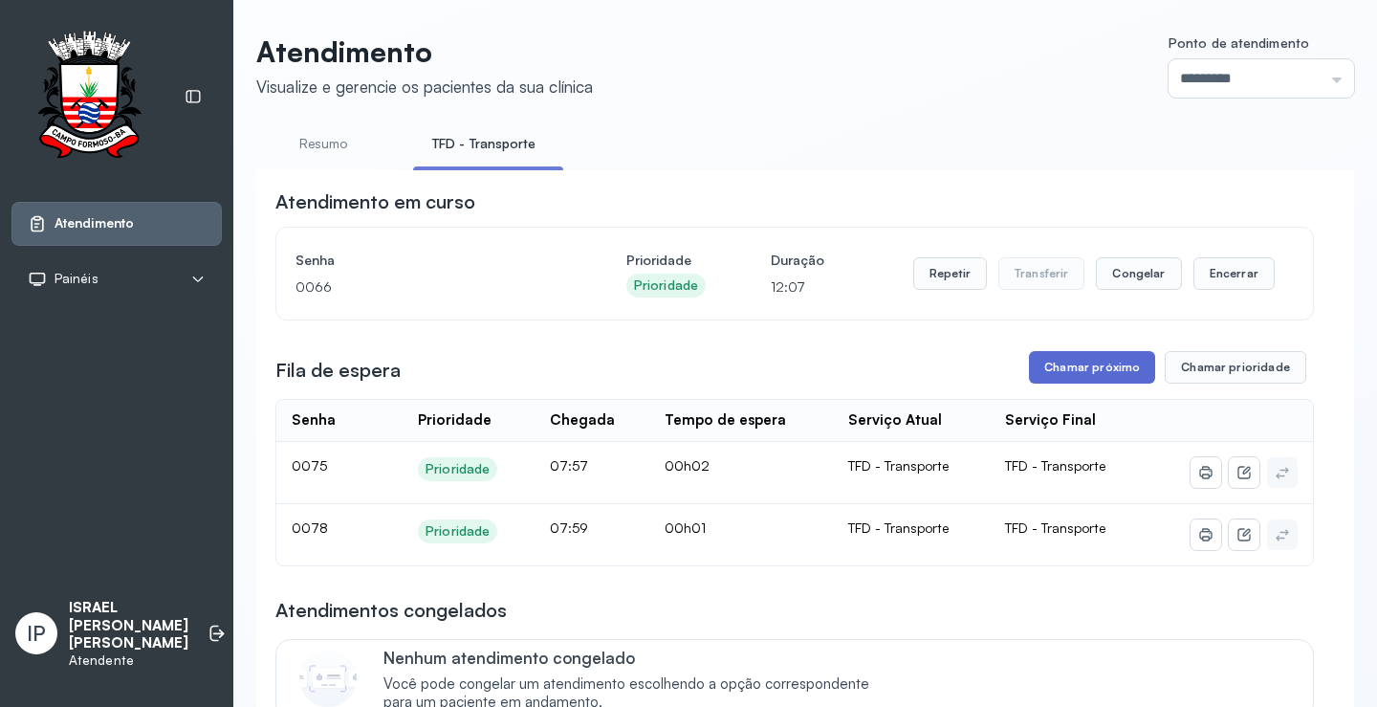
click at [1090, 369] on button "Chamar próximo" at bounding box center [1092, 367] width 126 height 33
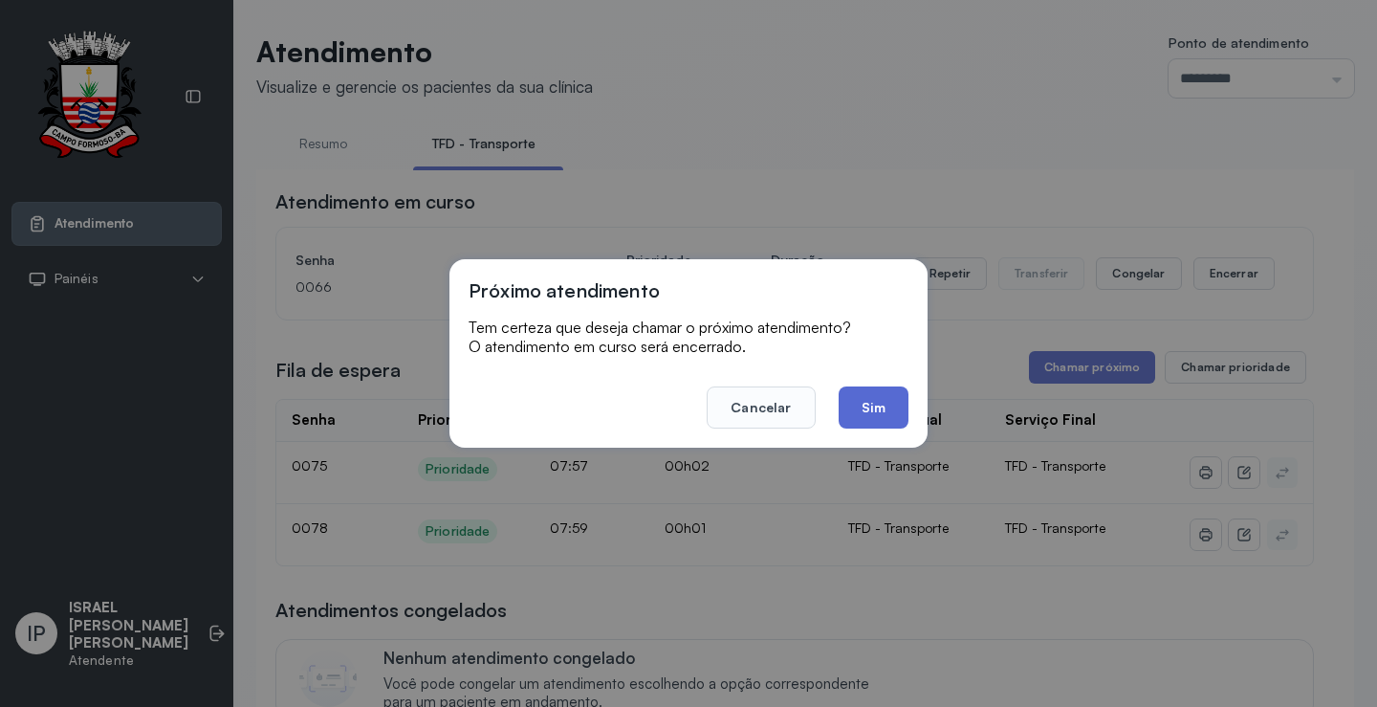
click at [843, 401] on button "Sim" at bounding box center [873, 407] width 70 height 42
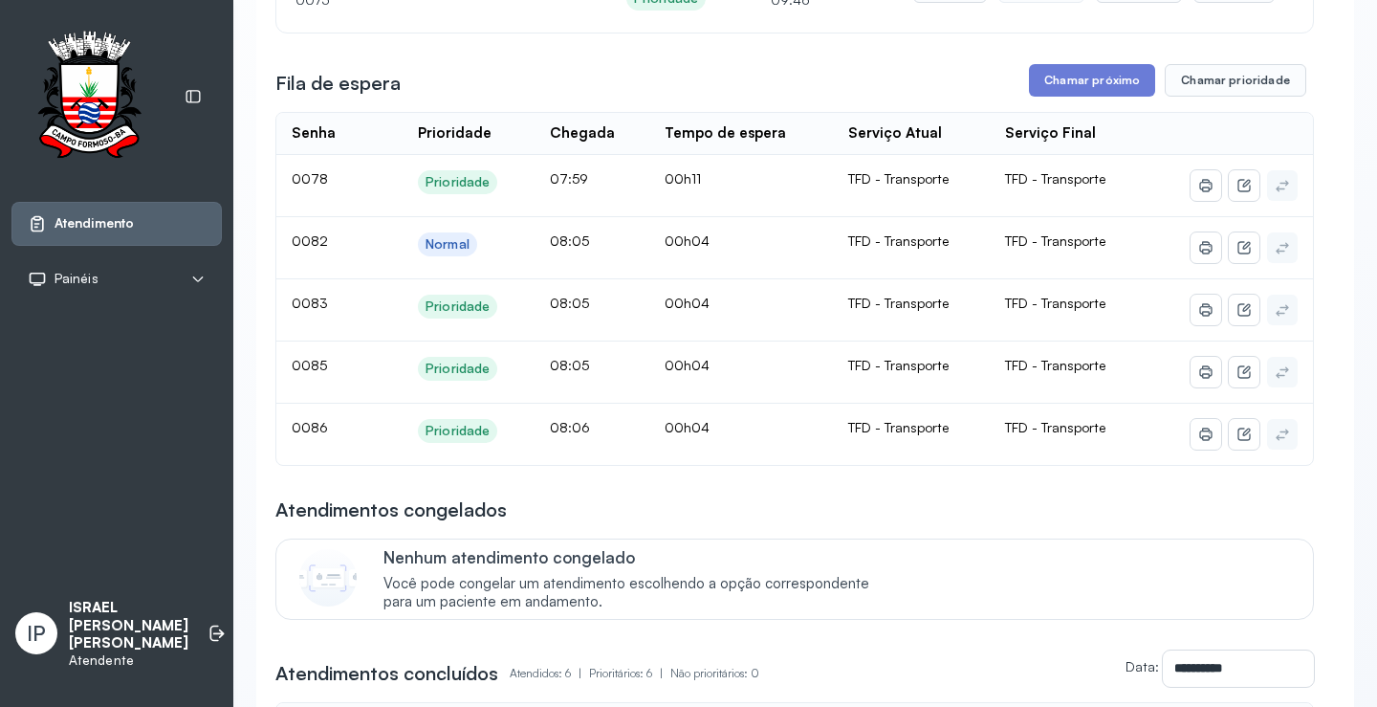
scroll to position [96, 0]
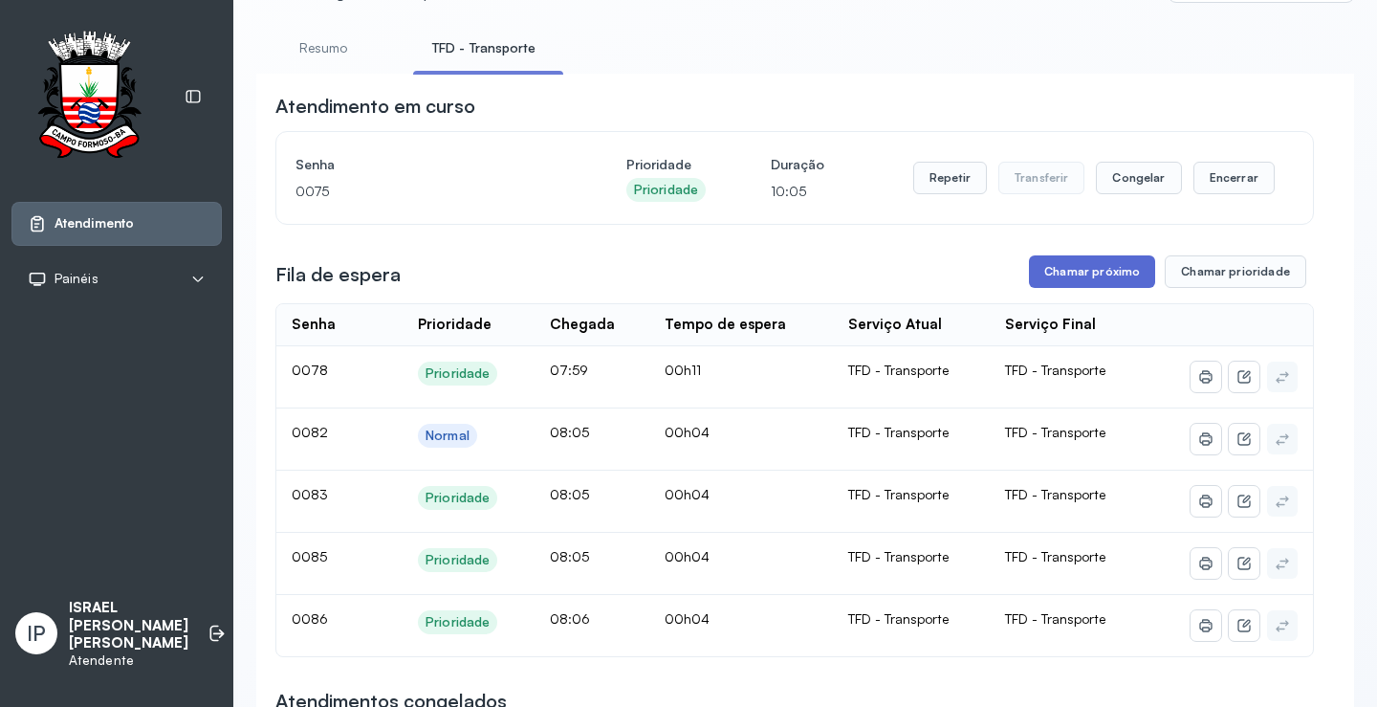
click at [1102, 266] on button "Chamar próximo" at bounding box center [1092, 271] width 126 height 33
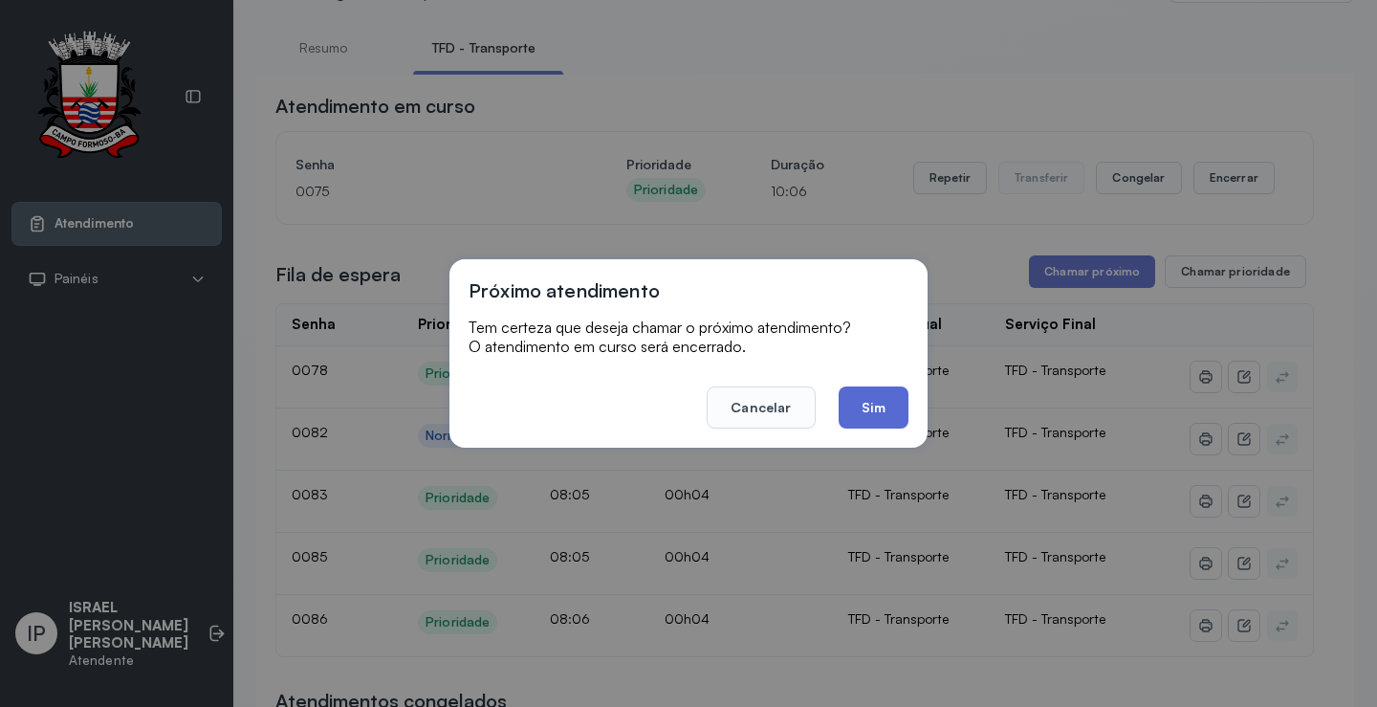
click at [874, 399] on button "Sim" at bounding box center [873, 407] width 70 height 42
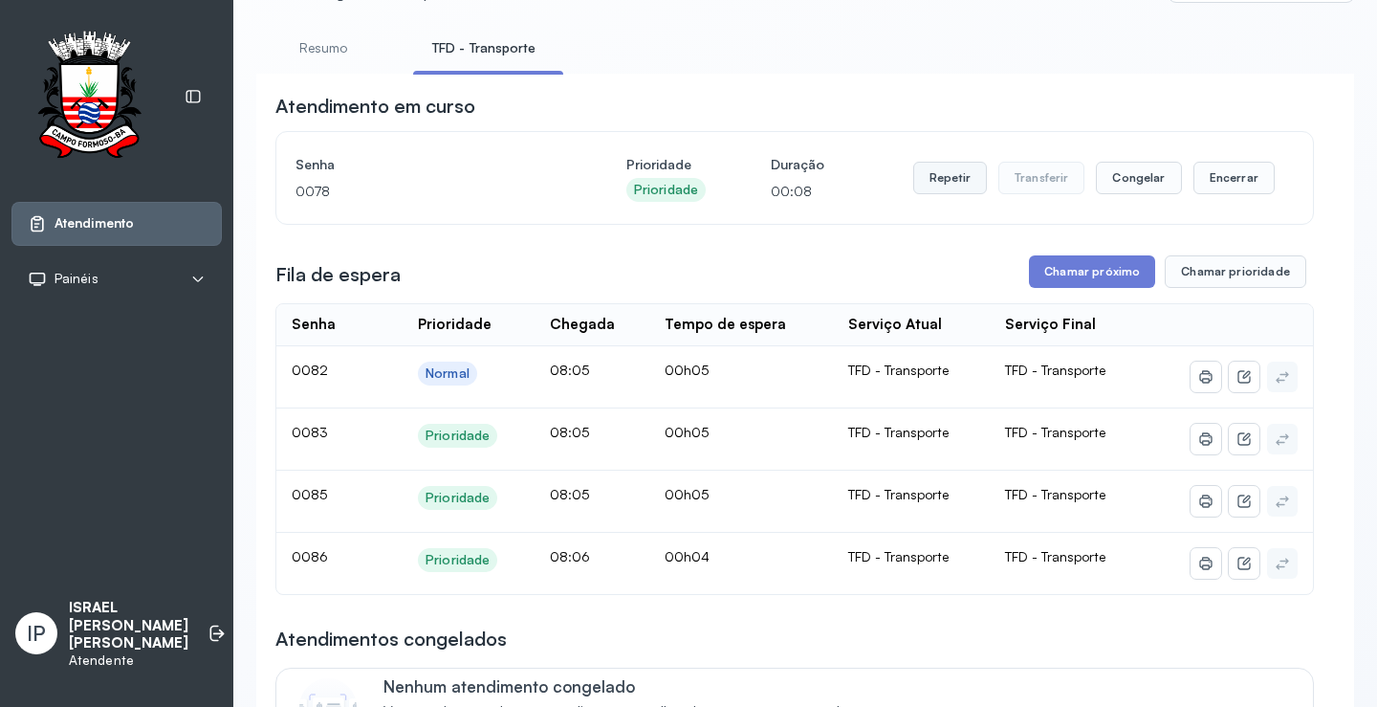
click at [968, 189] on button "Repetir" at bounding box center [950, 178] width 74 height 33
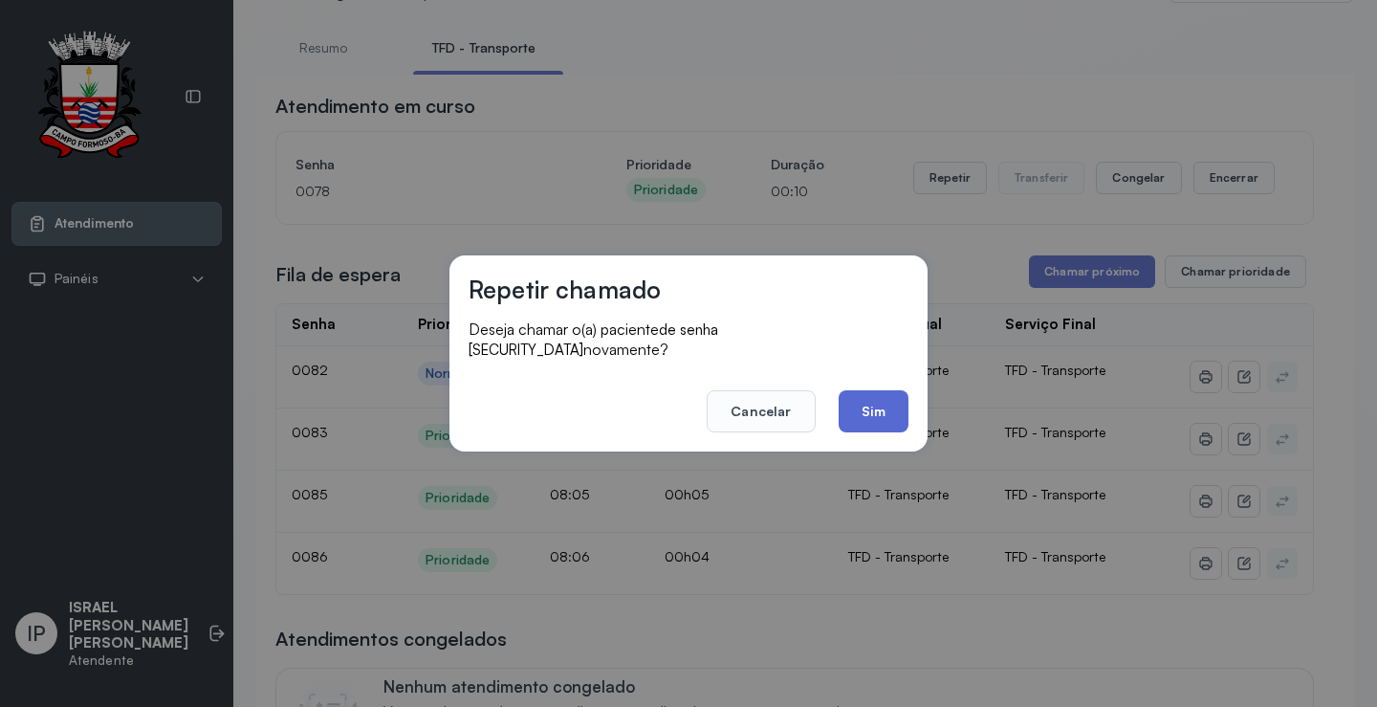
click at [864, 408] on button "Sim" at bounding box center [873, 411] width 70 height 42
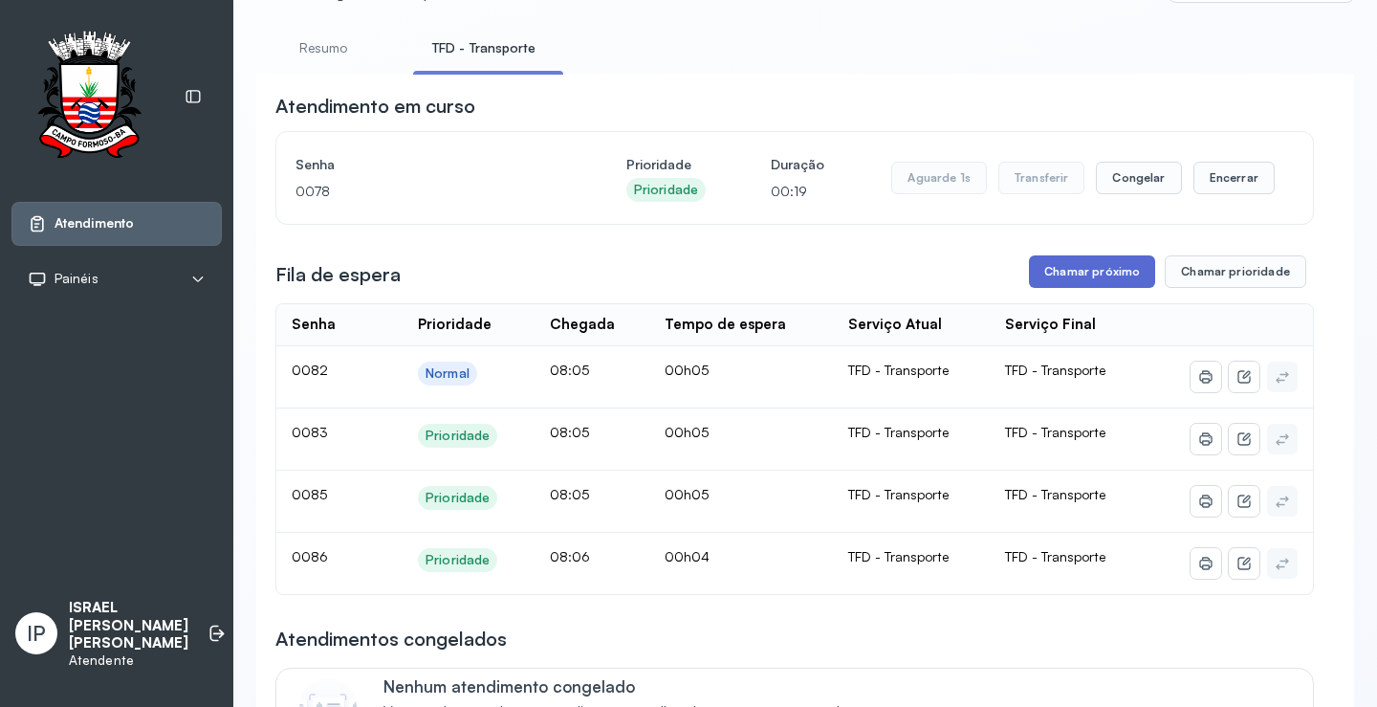
click at [1109, 283] on button "Chamar próximo" at bounding box center [1092, 271] width 126 height 33
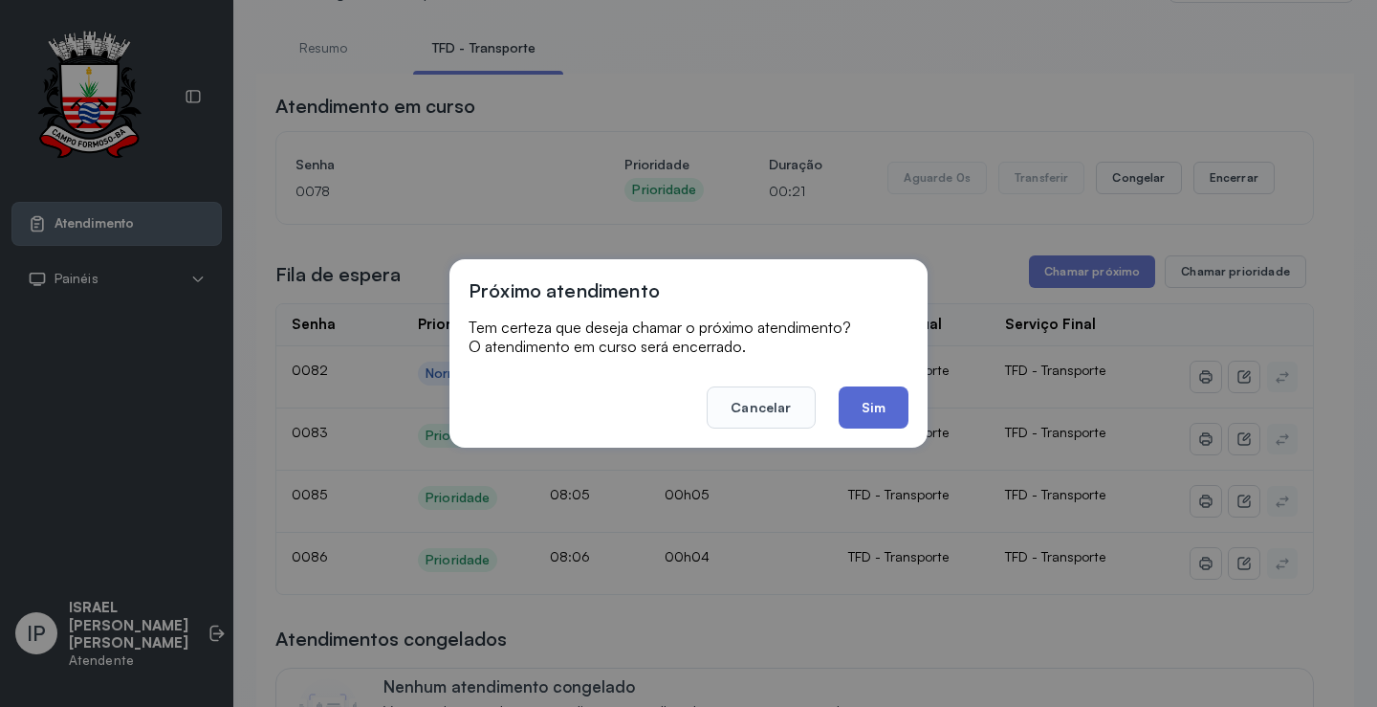
click at [889, 399] on button "Sim" at bounding box center [873, 407] width 70 height 42
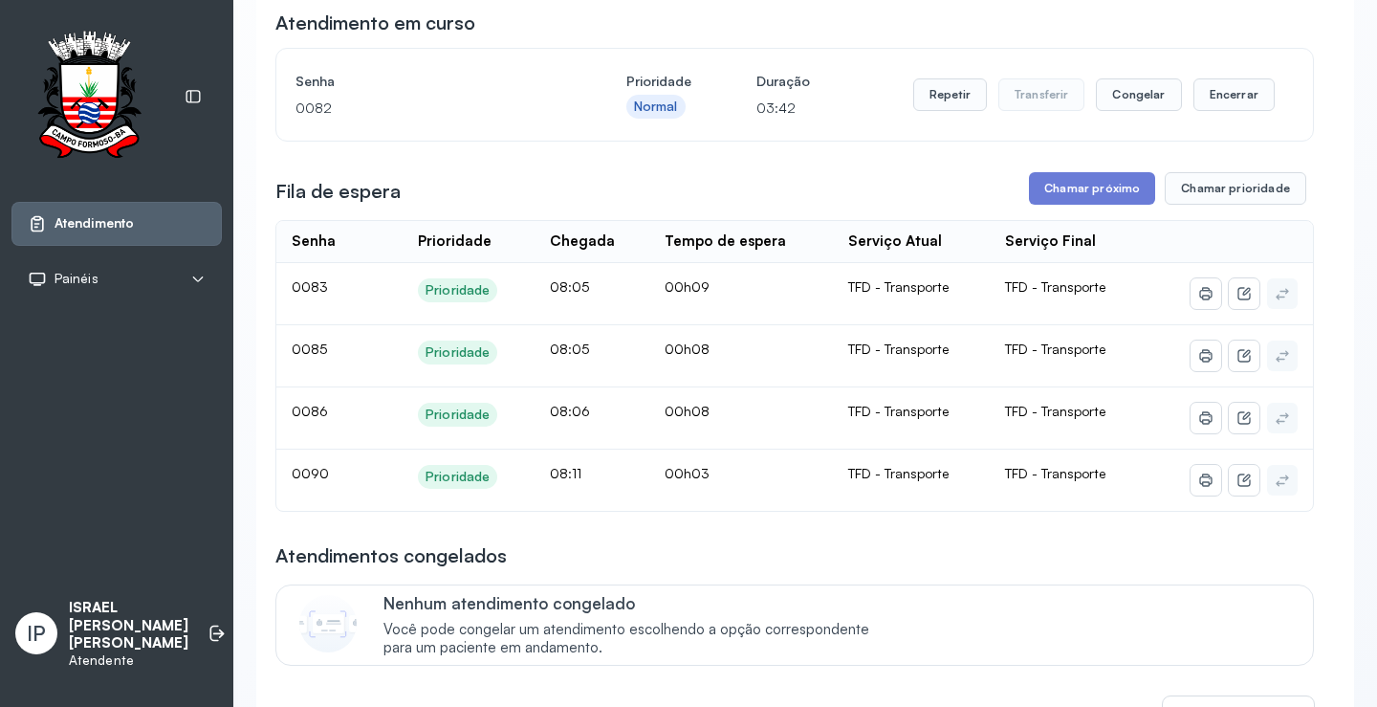
scroll to position [0, 0]
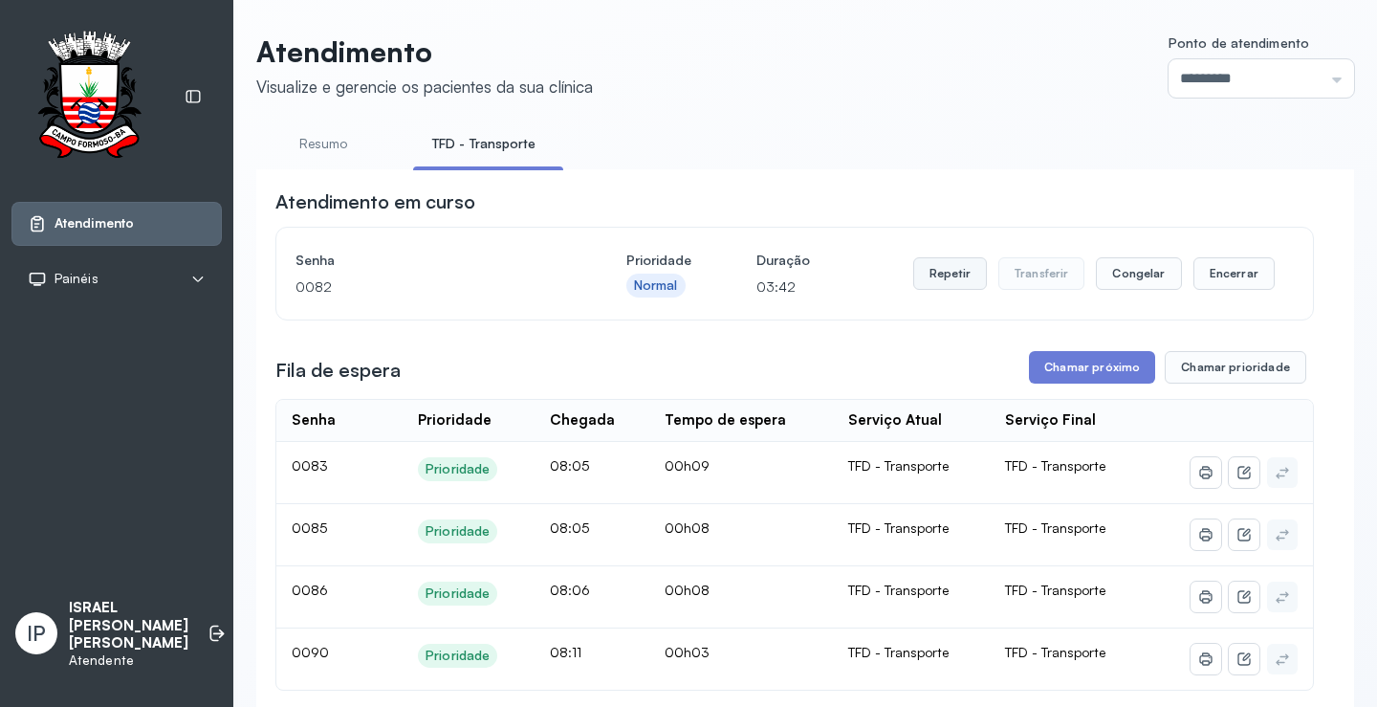
click at [949, 272] on button "Repetir" at bounding box center [950, 273] width 74 height 33
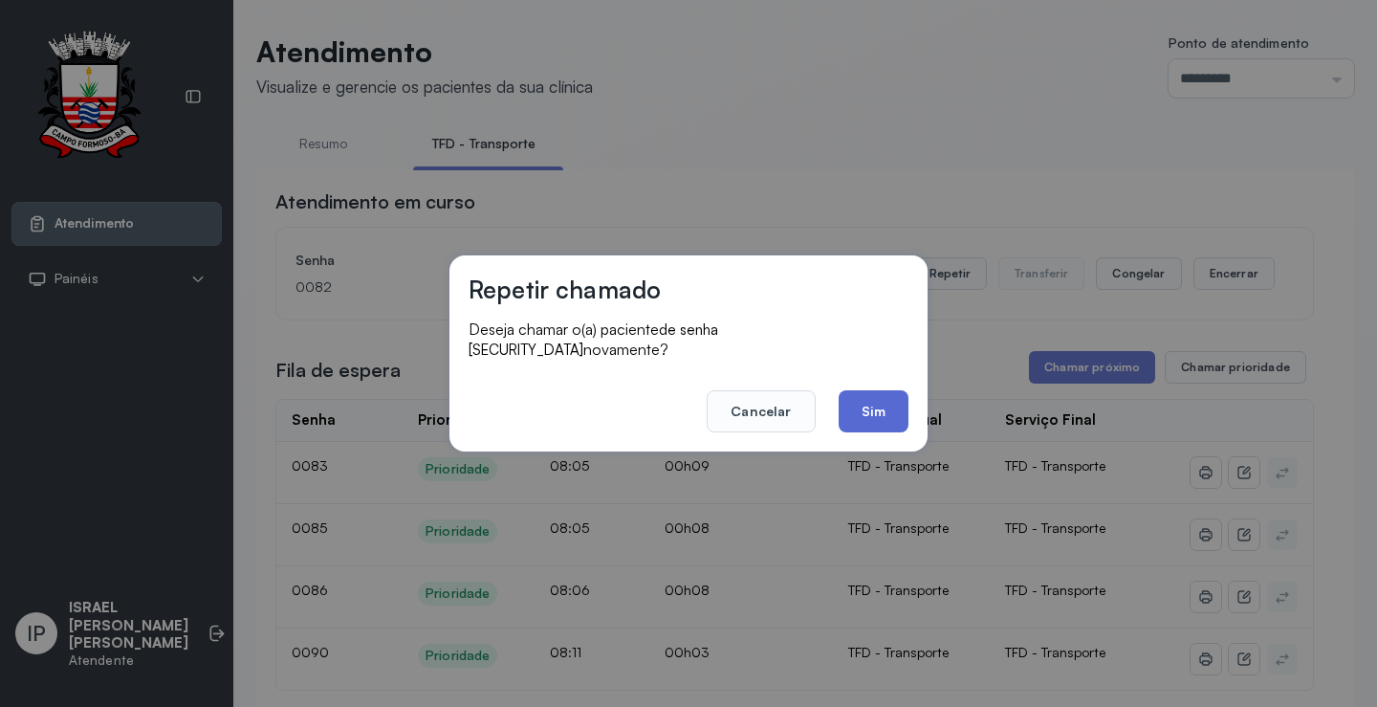
click at [865, 396] on button "Sim" at bounding box center [873, 411] width 70 height 42
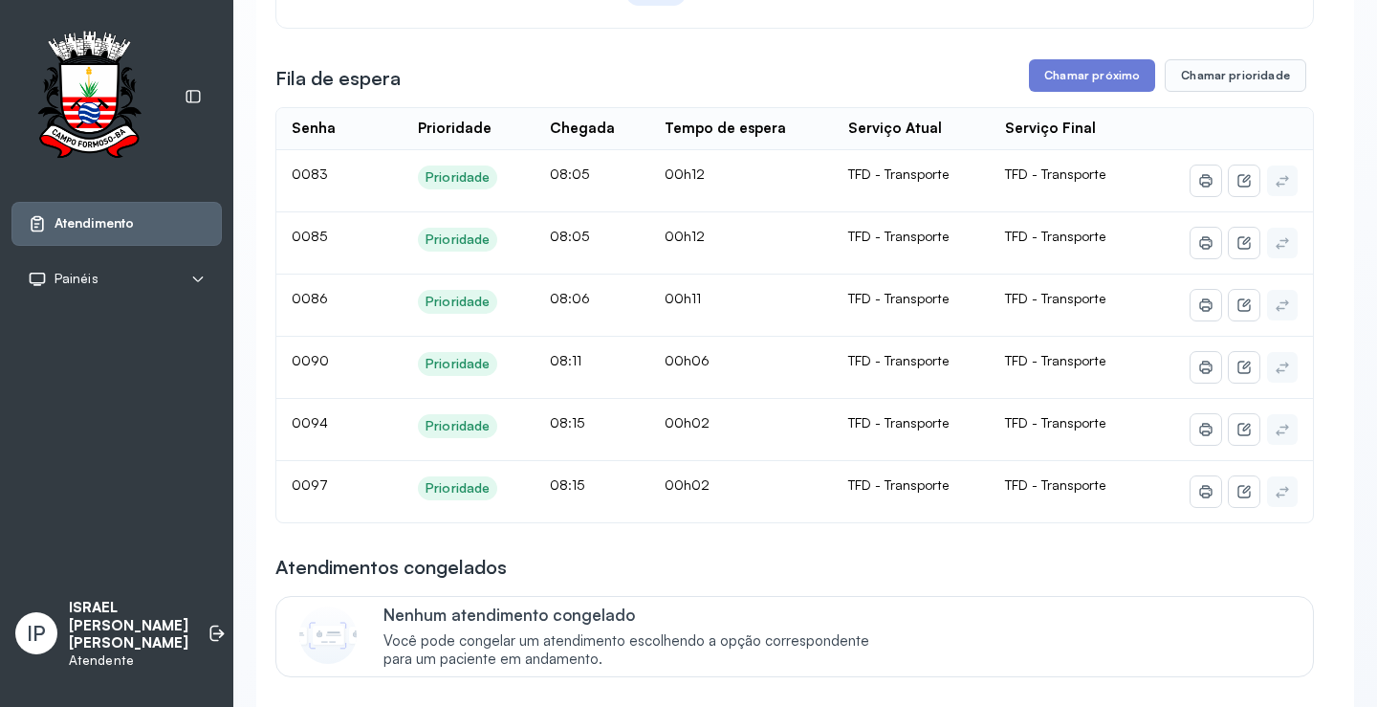
scroll to position [287, 0]
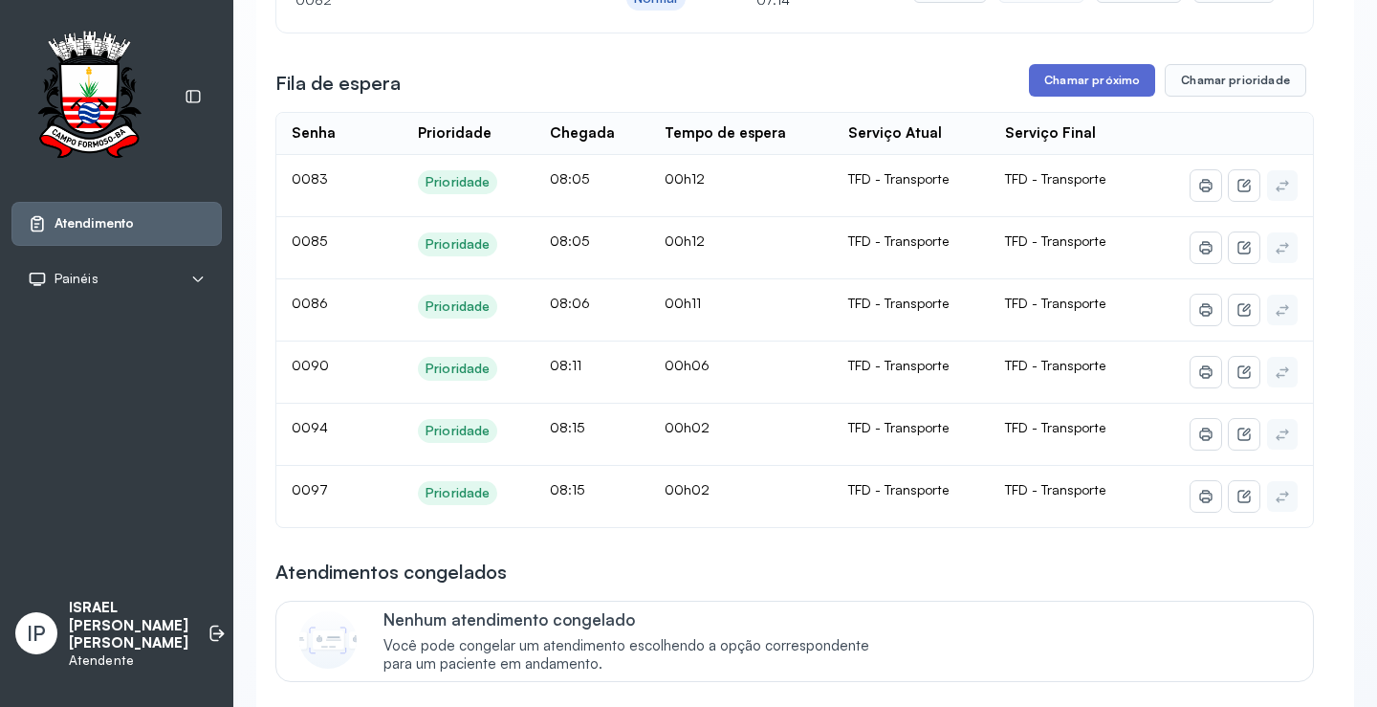
click at [1079, 74] on button "Chamar próximo" at bounding box center [1092, 80] width 126 height 33
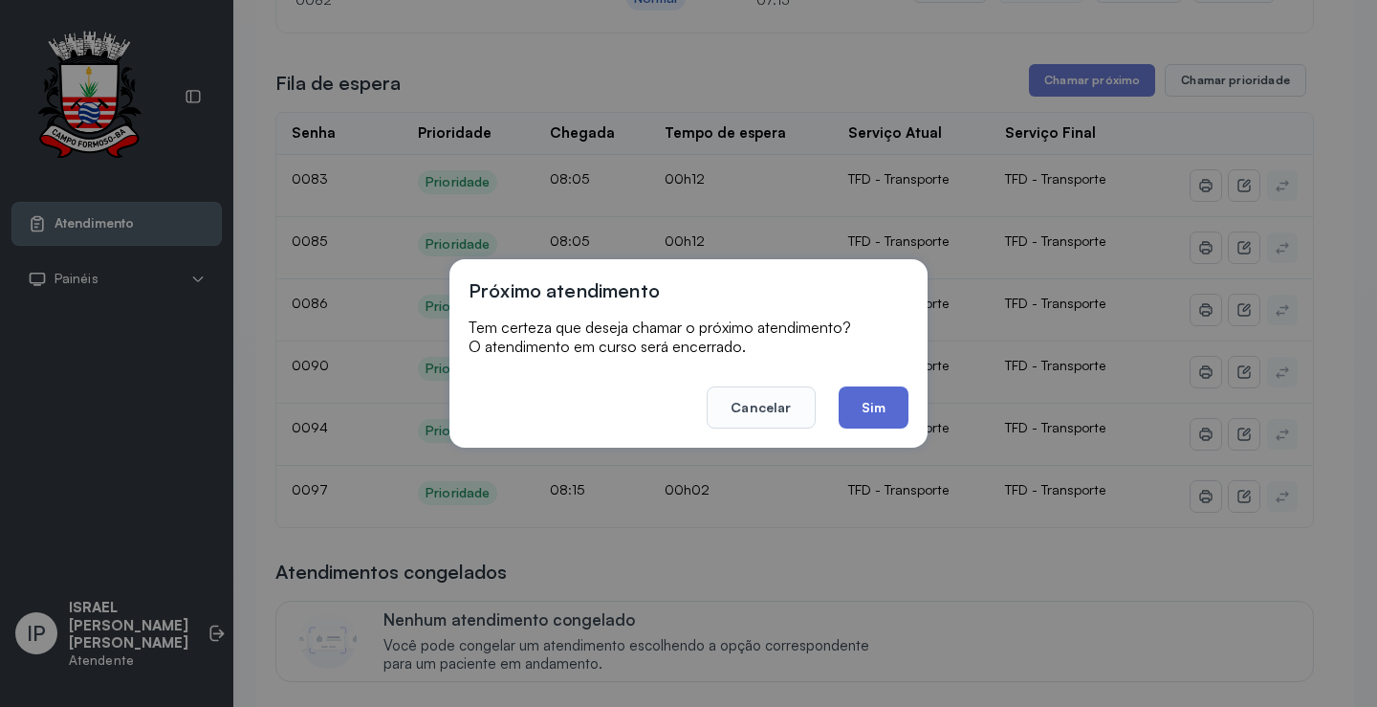
click at [879, 396] on button "Sim" at bounding box center [873, 407] width 70 height 42
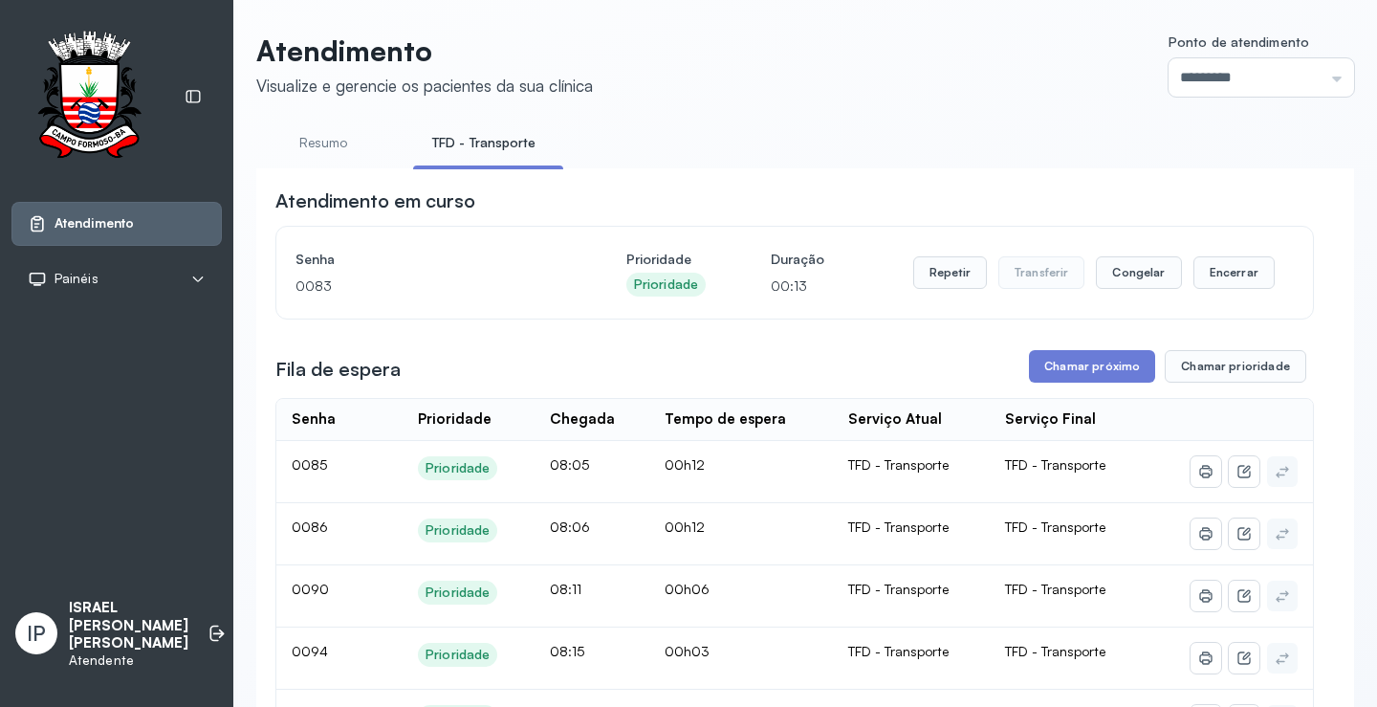
scroll to position [0, 0]
click at [928, 288] on button "Repetir" at bounding box center [950, 273] width 74 height 33
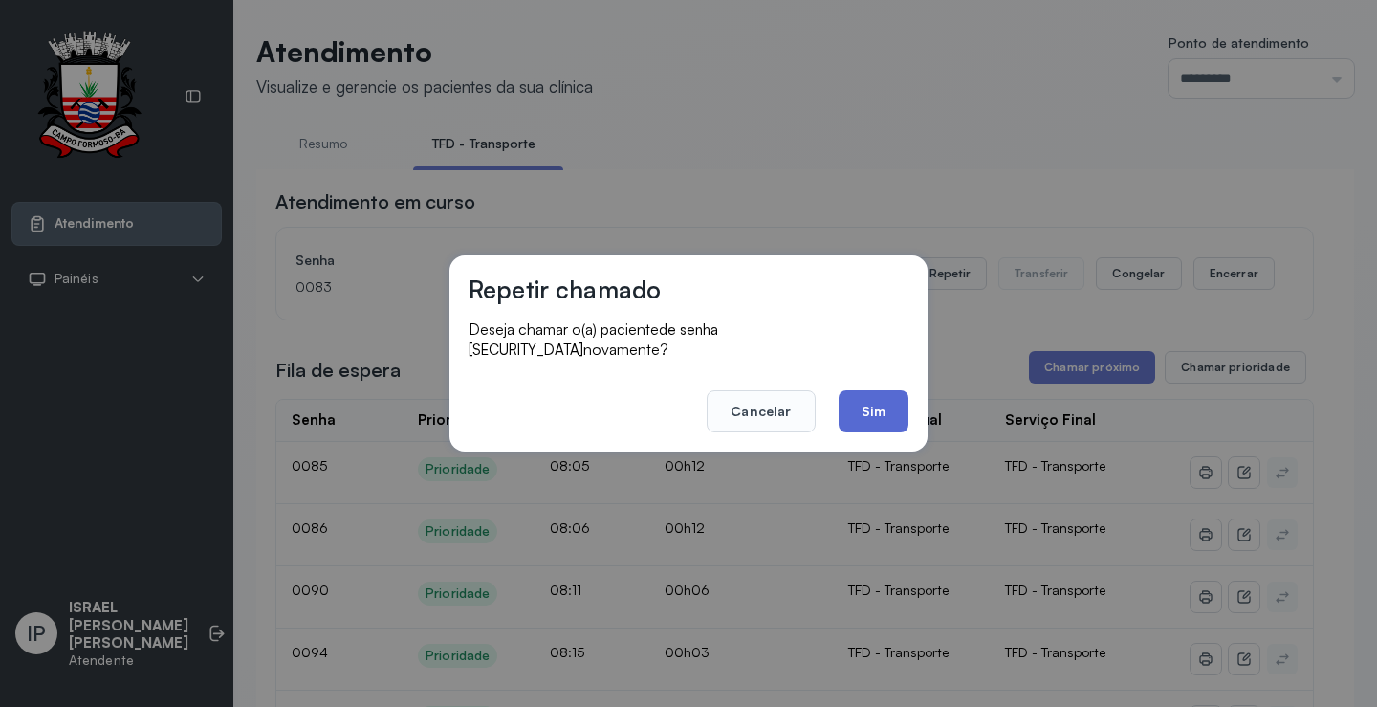
click at [843, 400] on button "Sim" at bounding box center [873, 411] width 70 height 42
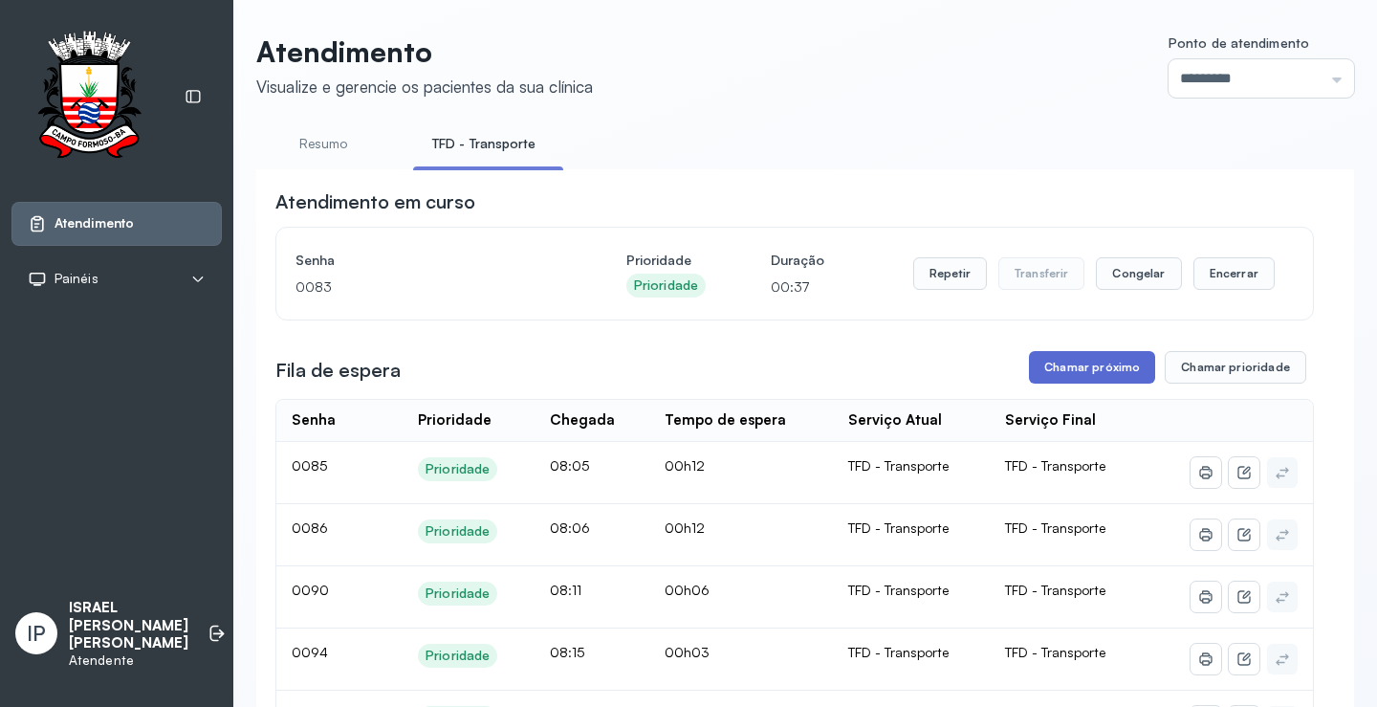
click at [1084, 372] on button "Chamar próximo" at bounding box center [1092, 367] width 126 height 33
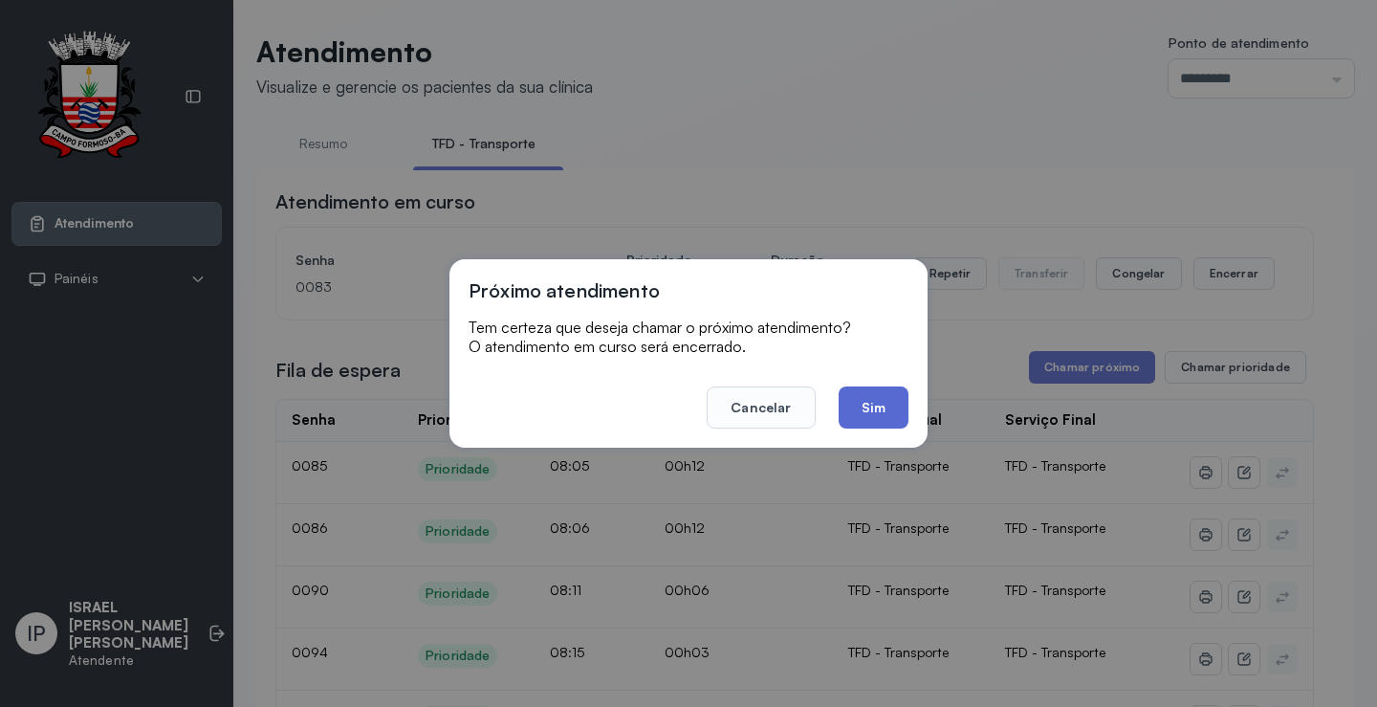
click at [903, 405] on button "Sim" at bounding box center [873, 407] width 70 height 42
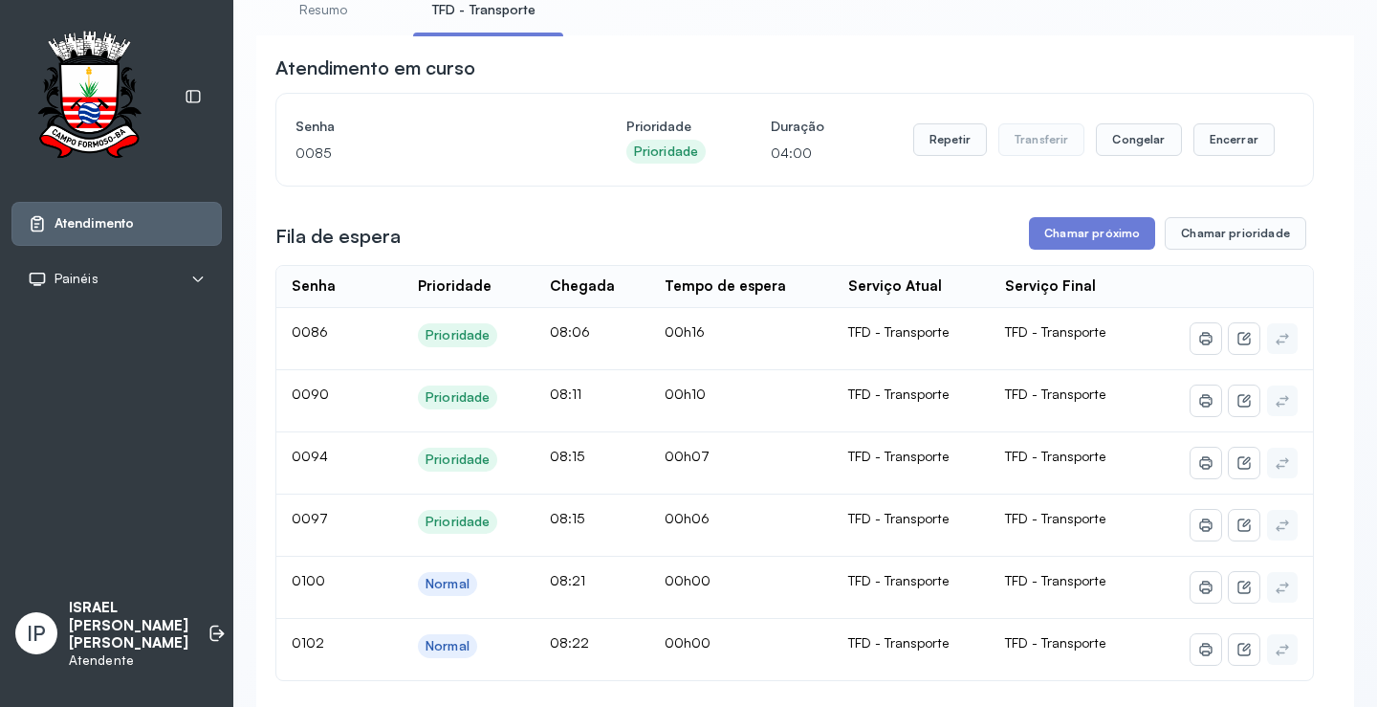
scroll to position [96, 0]
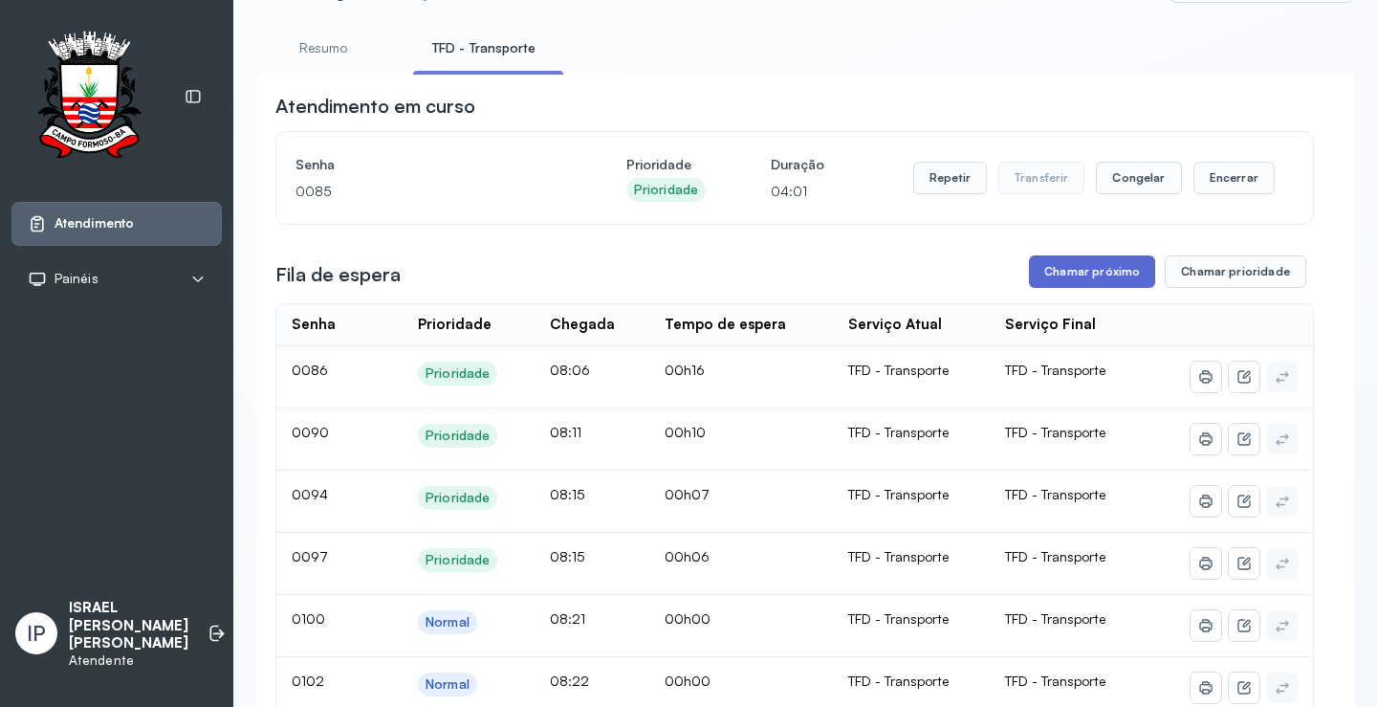
click at [1068, 272] on button "Chamar próximo" at bounding box center [1092, 271] width 126 height 33
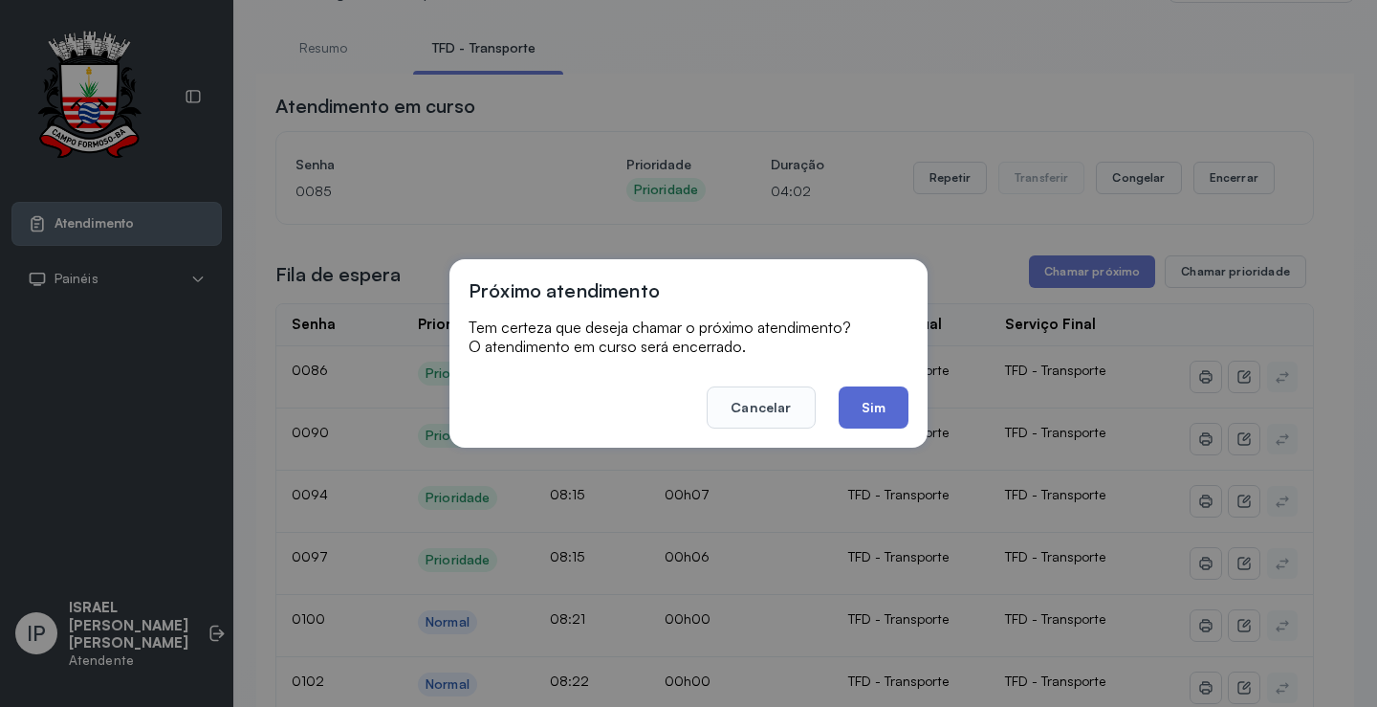
click at [854, 395] on button "Sim" at bounding box center [873, 407] width 70 height 42
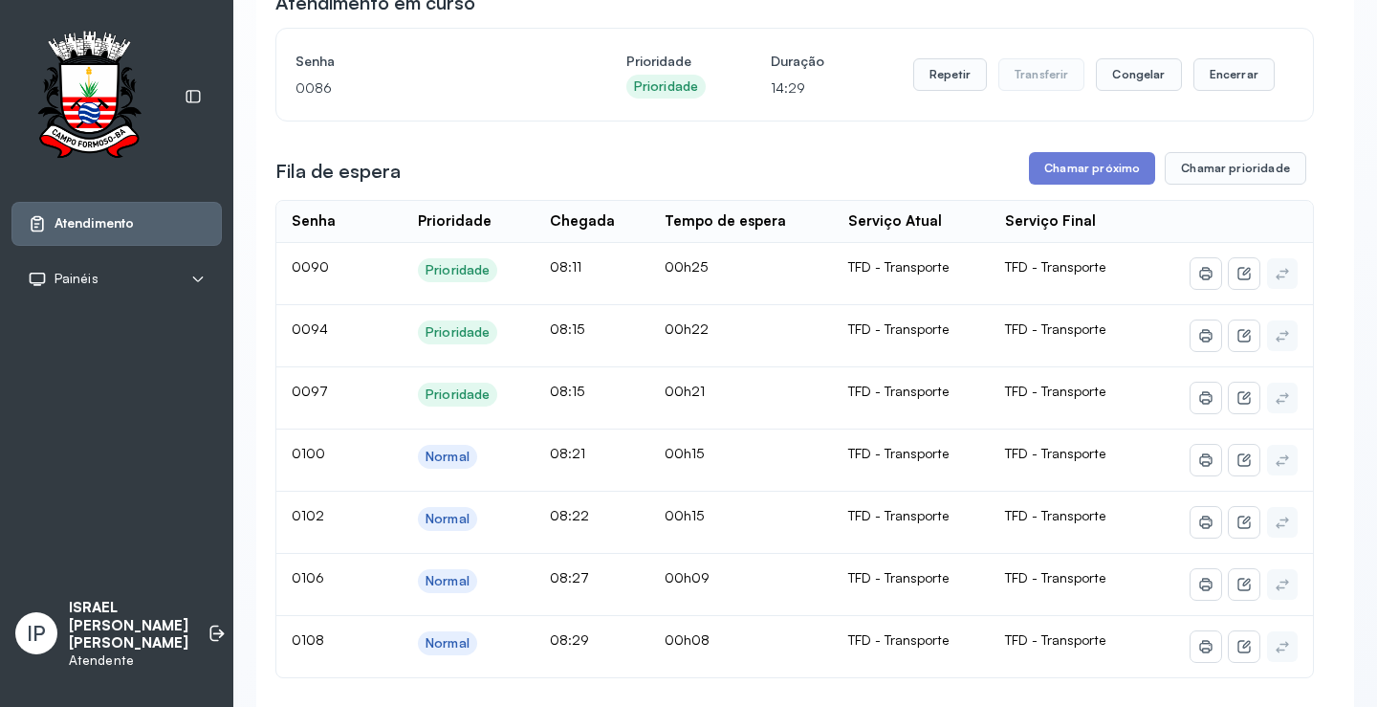
scroll to position [191, 0]
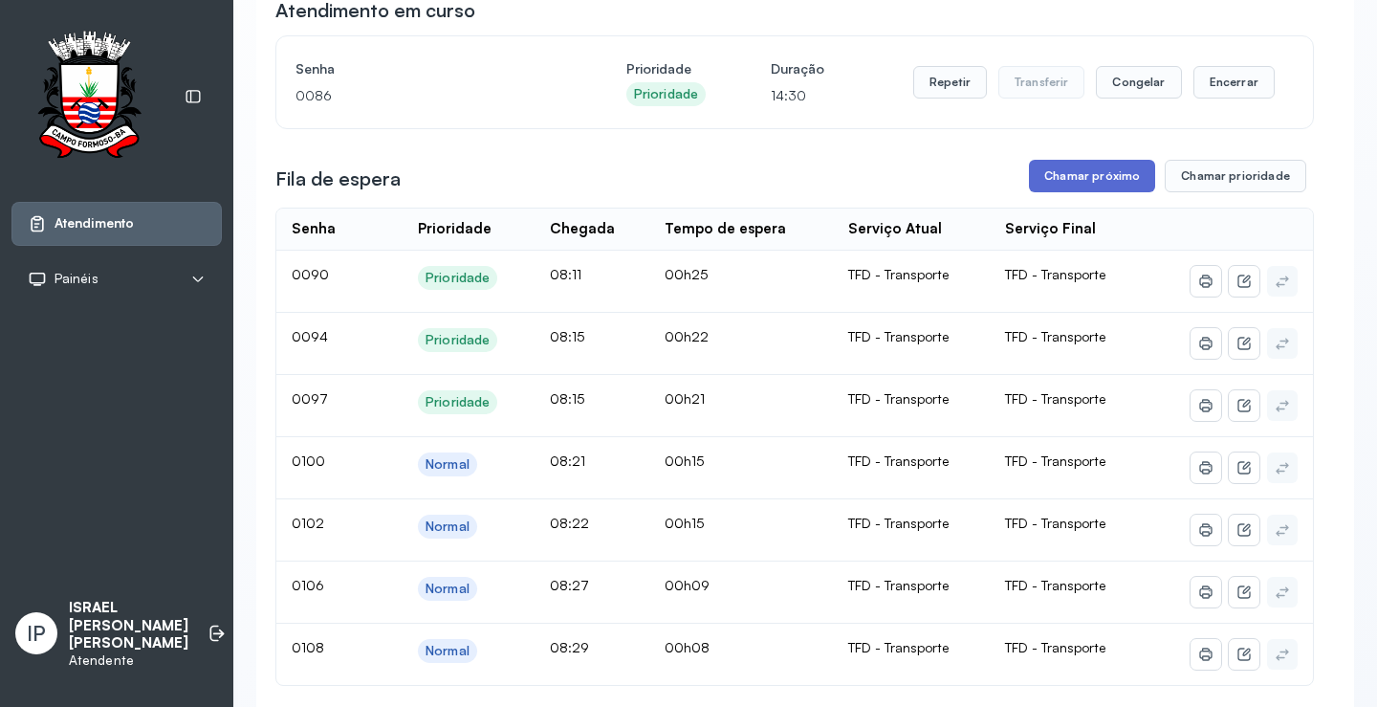
click at [1094, 185] on button "Chamar próximo" at bounding box center [1092, 176] width 126 height 33
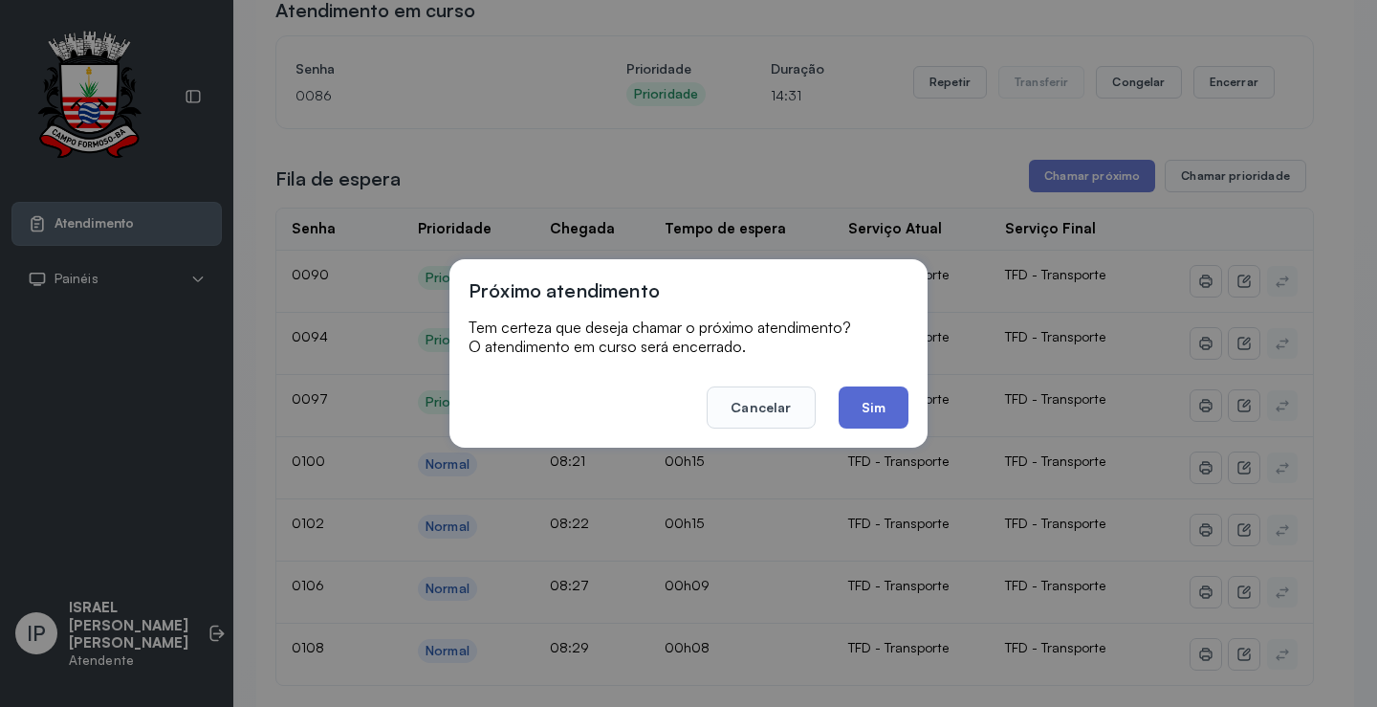
click at [858, 403] on button "Sim" at bounding box center [873, 407] width 70 height 42
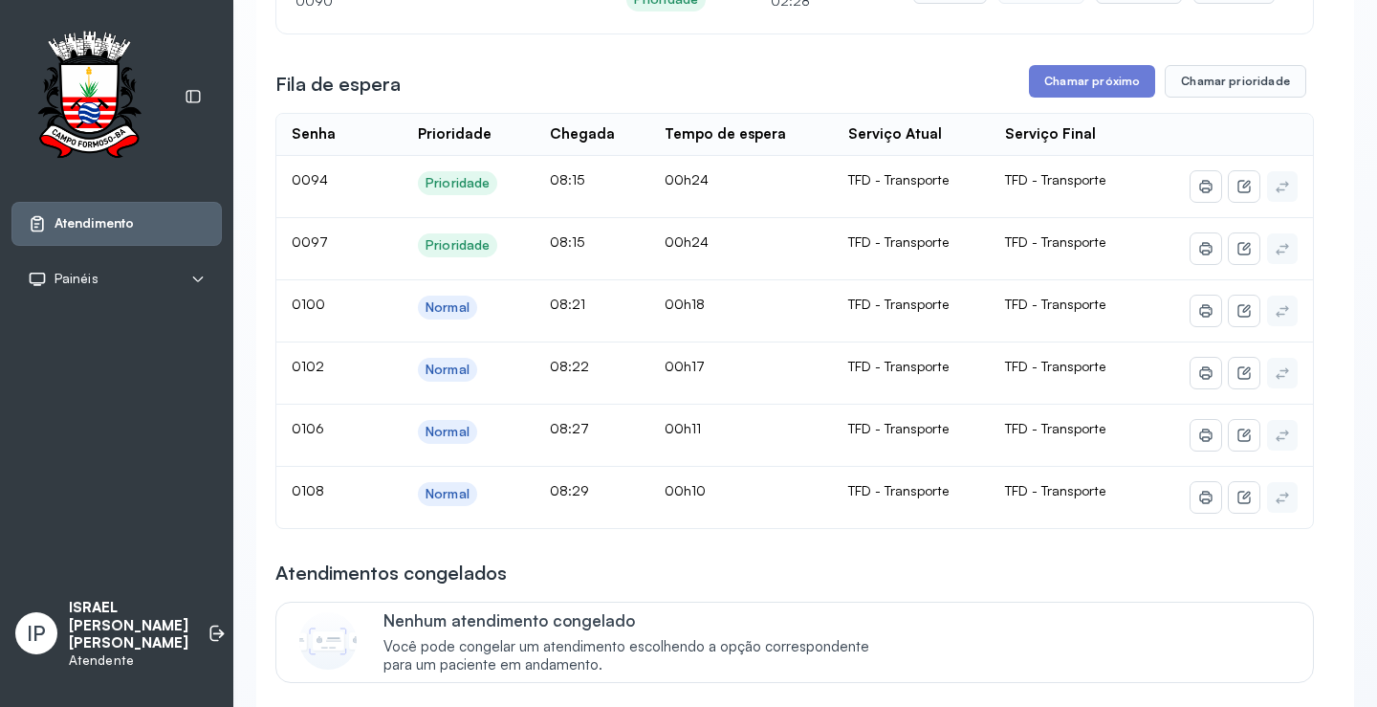
scroll to position [287, 0]
click at [1070, 86] on button "Chamar próximo" at bounding box center [1092, 80] width 126 height 33
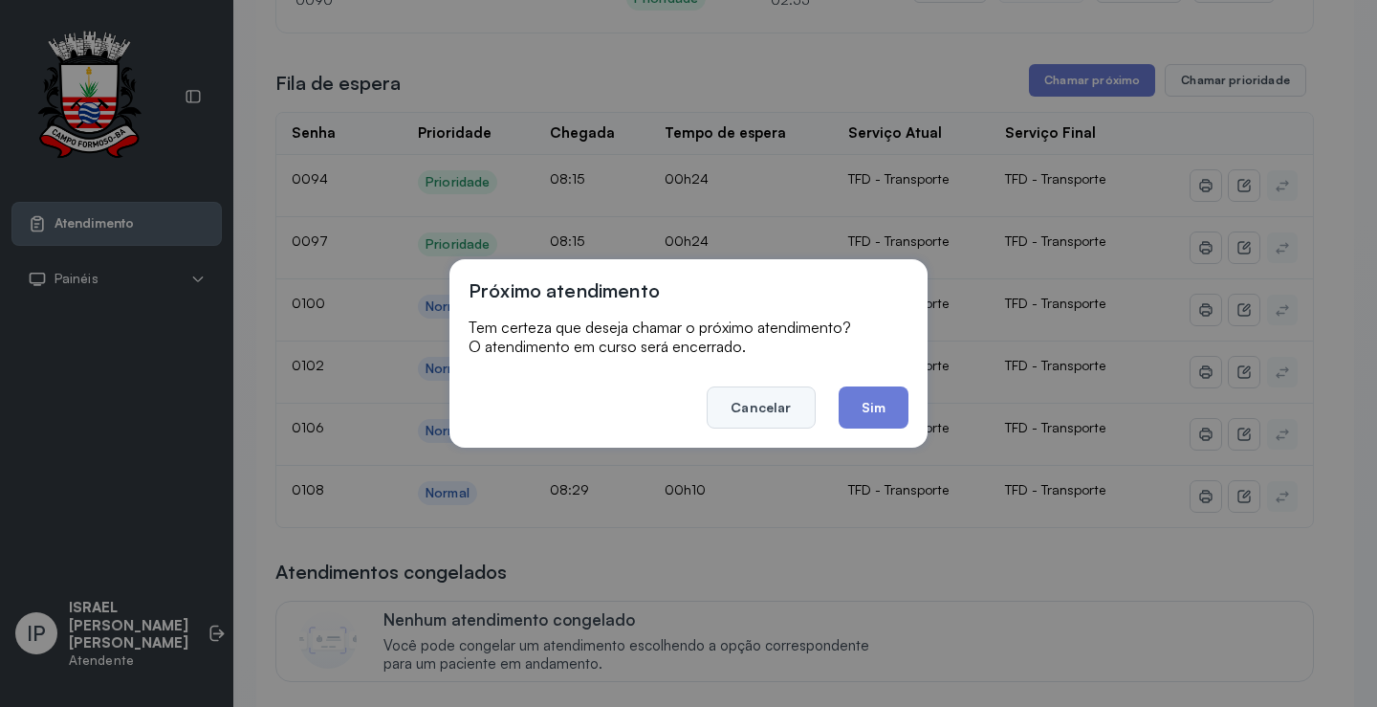
click at [769, 400] on button "Cancelar" at bounding box center [761, 407] width 108 height 42
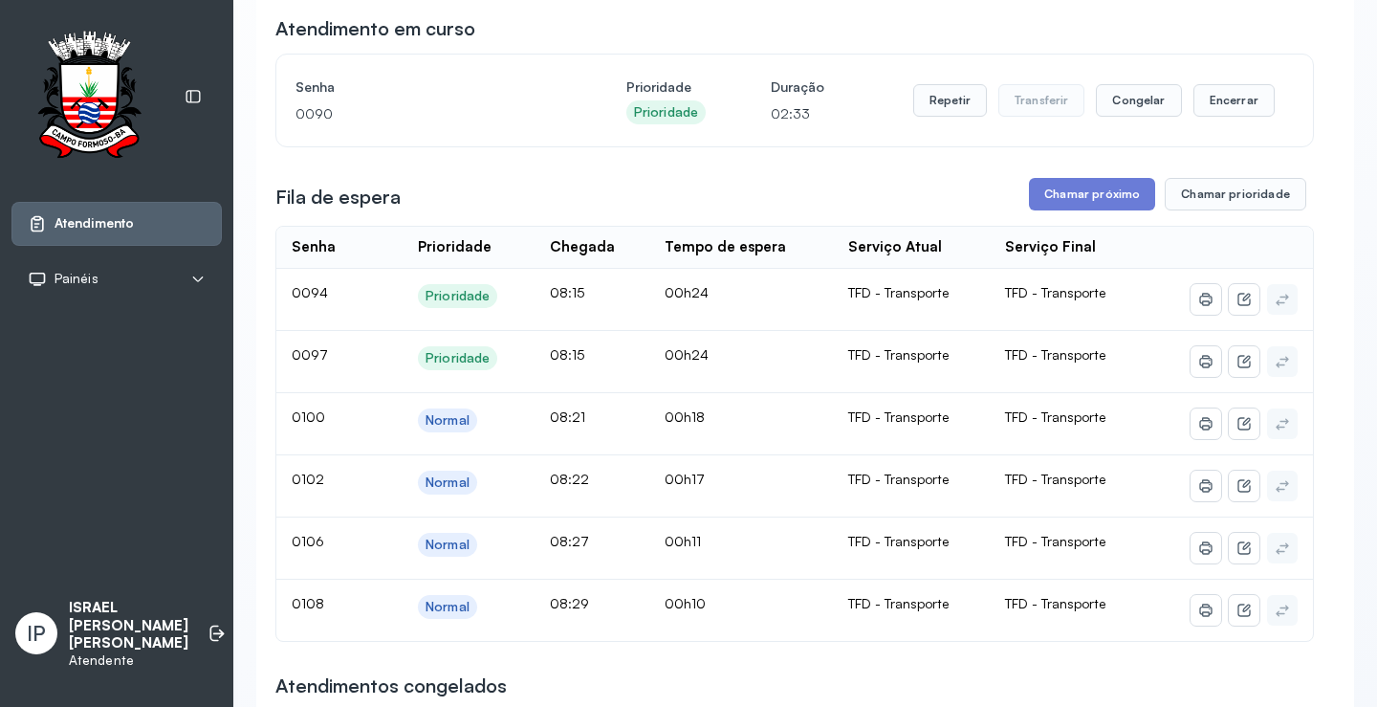
scroll to position [0, 0]
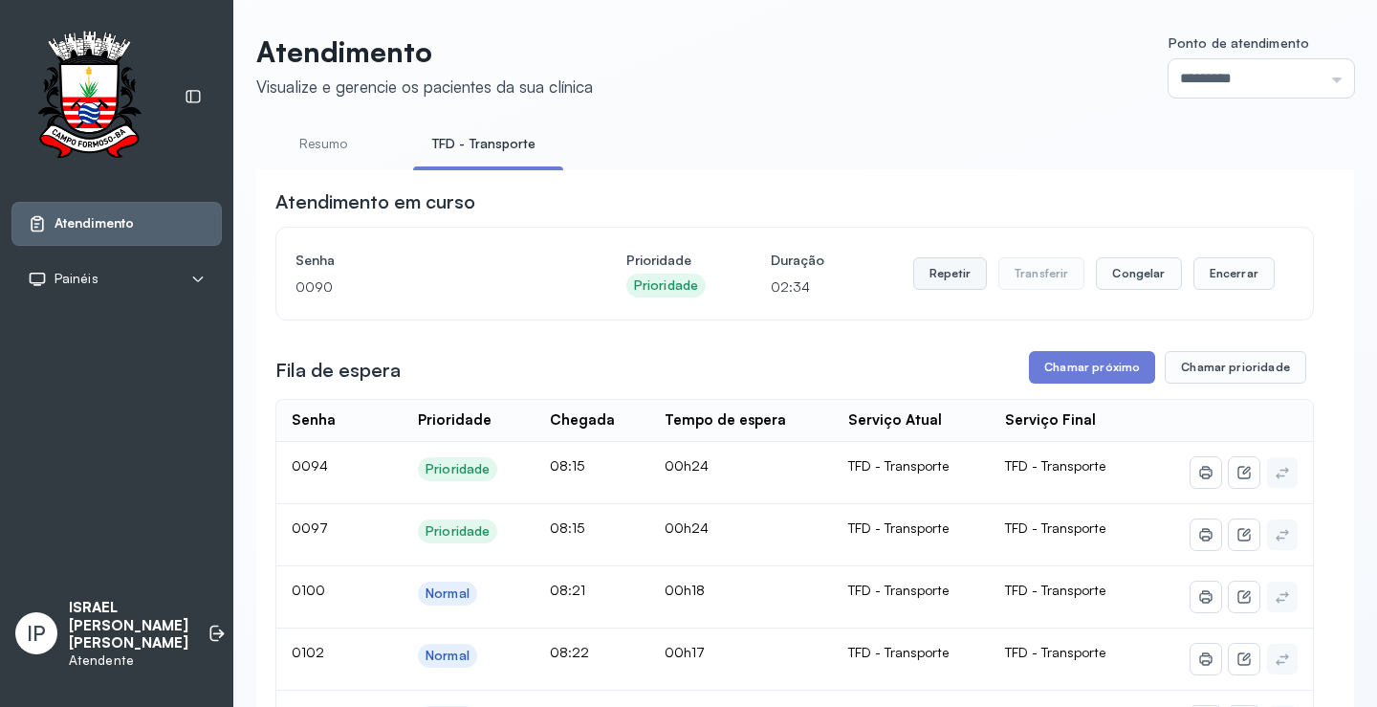
click at [957, 270] on button "Repetir" at bounding box center [950, 273] width 74 height 33
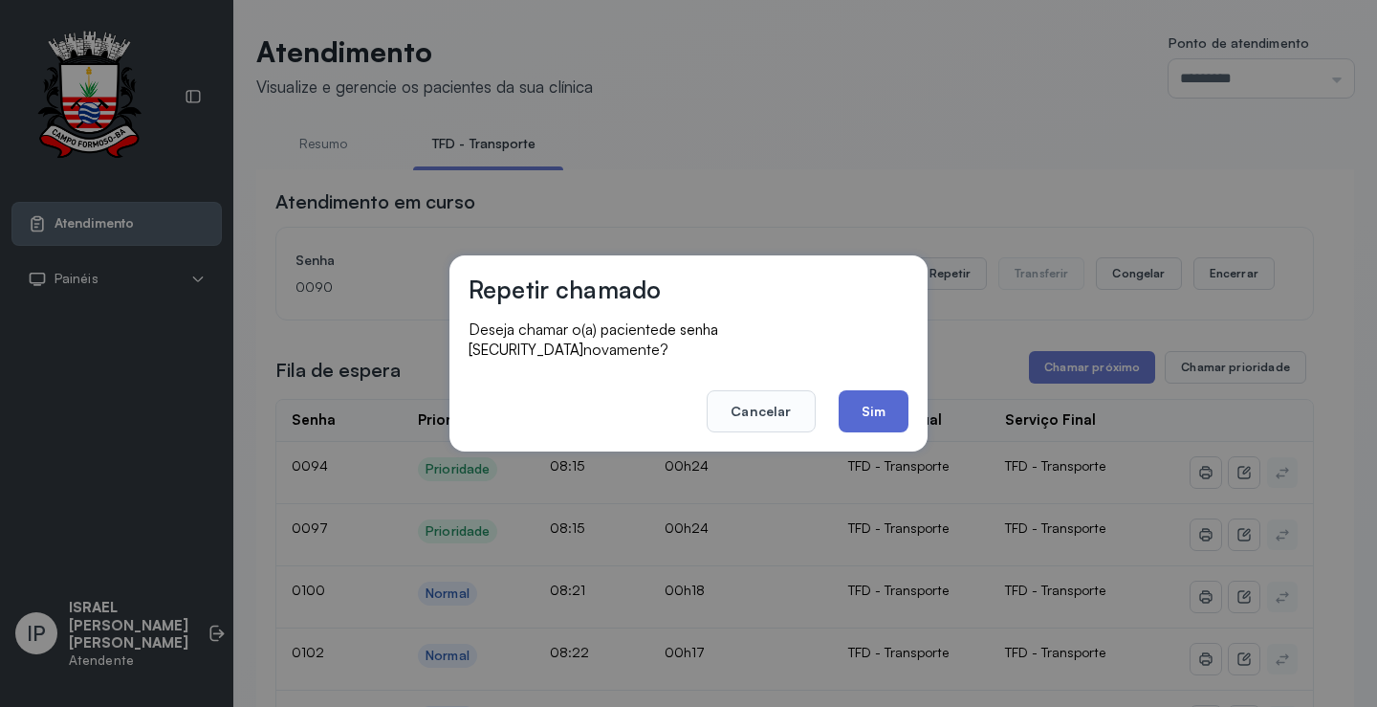
click at [869, 405] on button "Sim" at bounding box center [873, 411] width 70 height 42
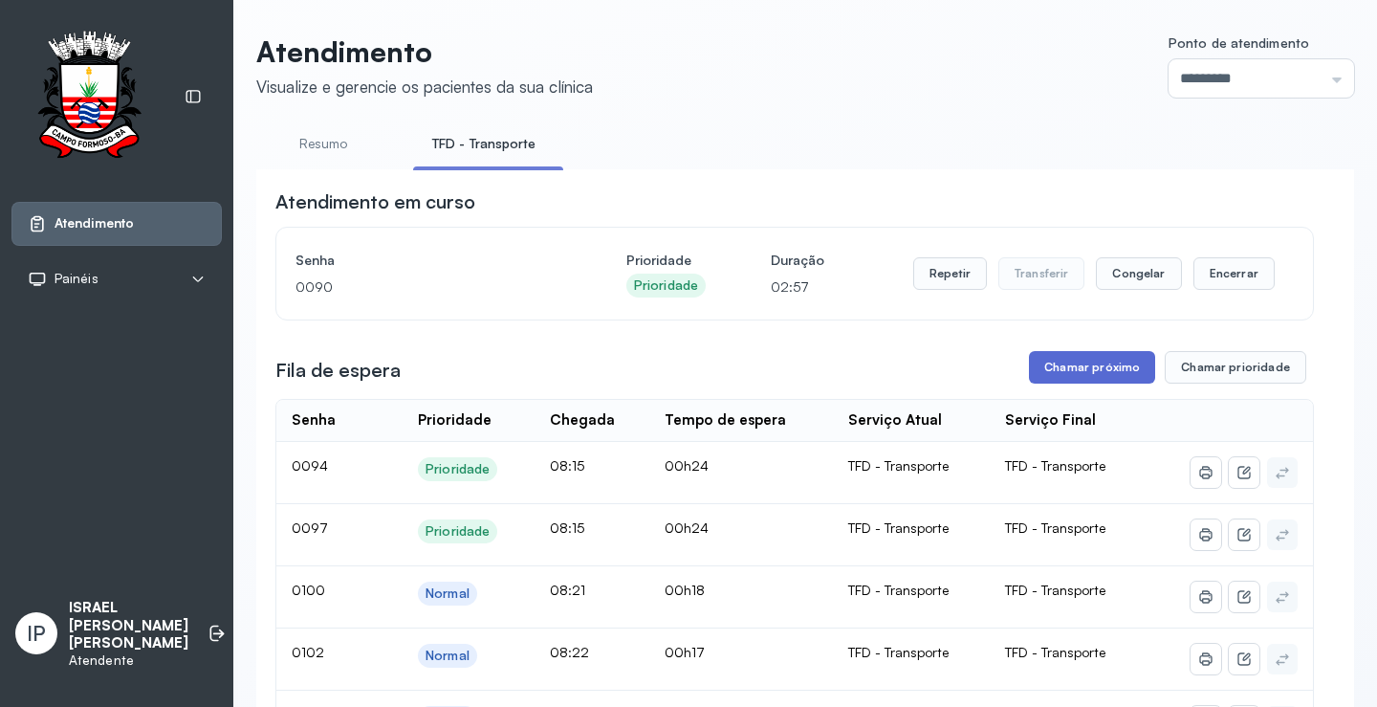
click at [1033, 373] on button "Chamar próximo" at bounding box center [1092, 367] width 126 height 33
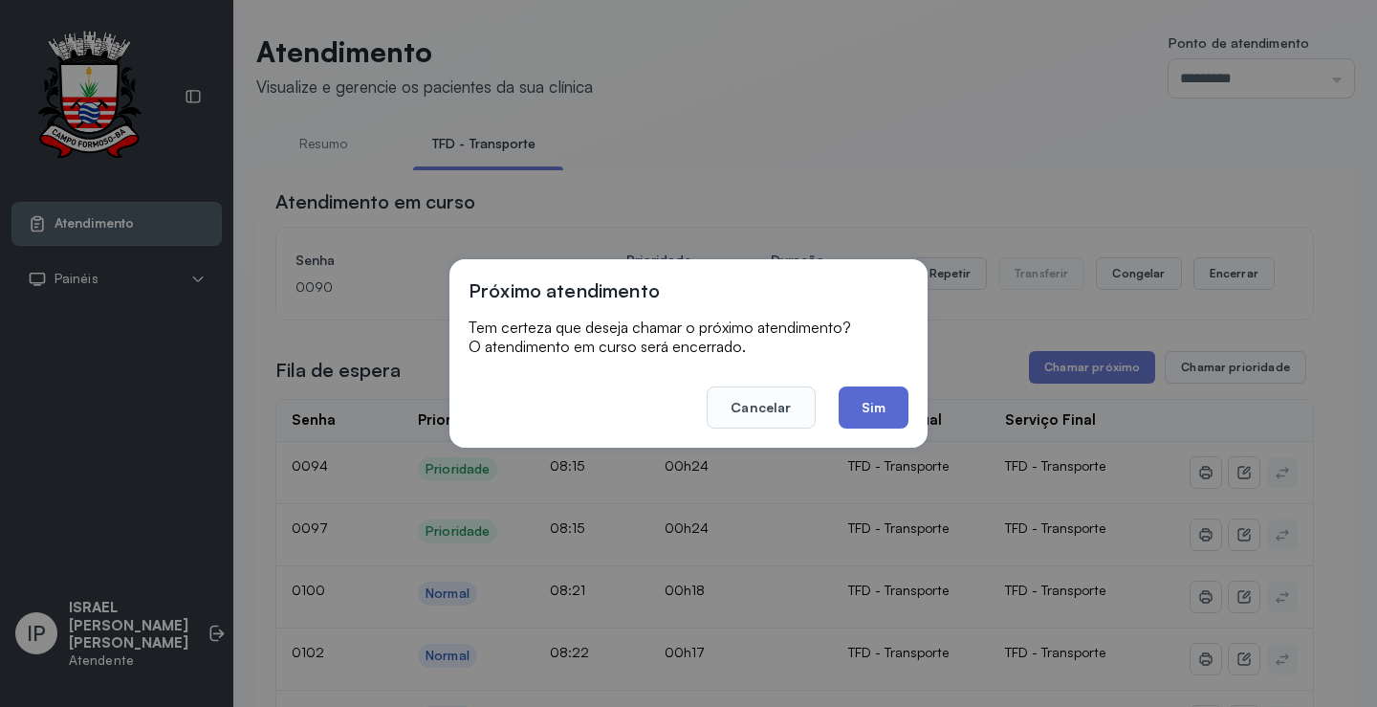
click at [888, 394] on button "Sim" at bounding box center [873, 407] width 70 height 42
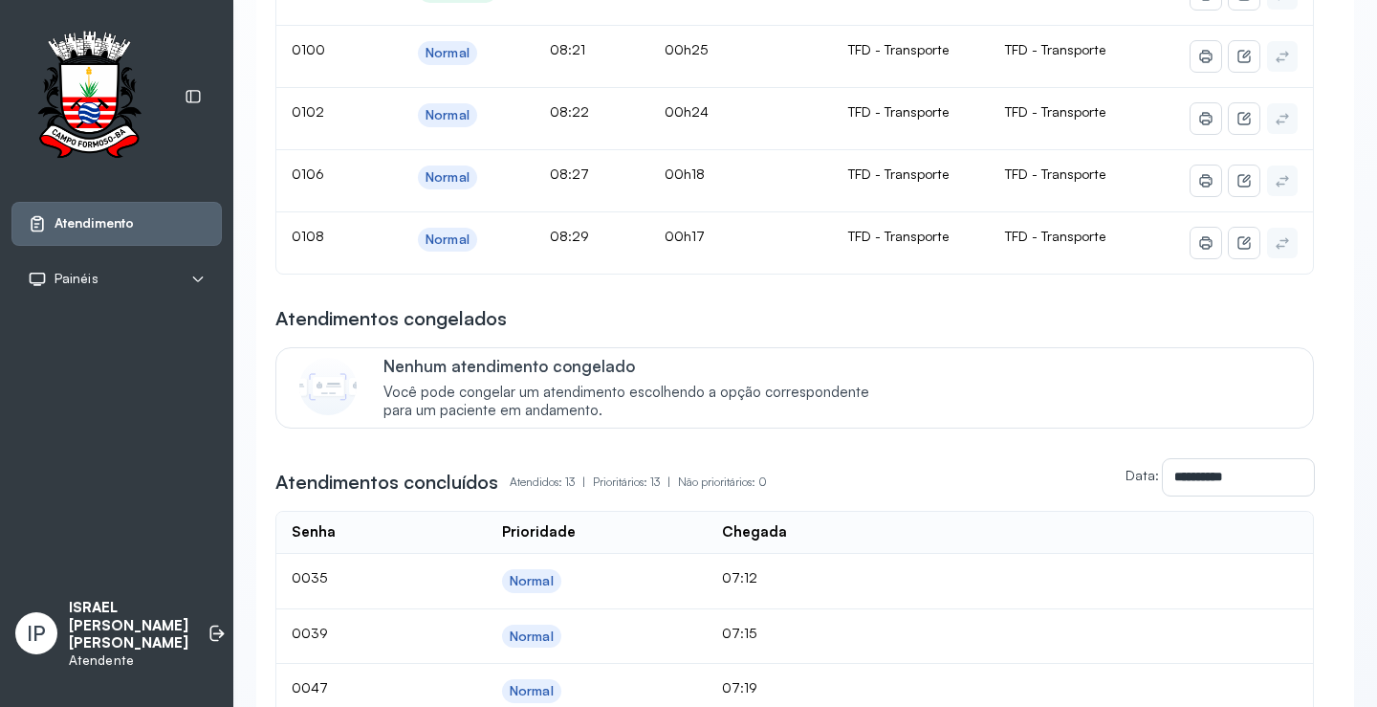
scroll to position [191, 0]
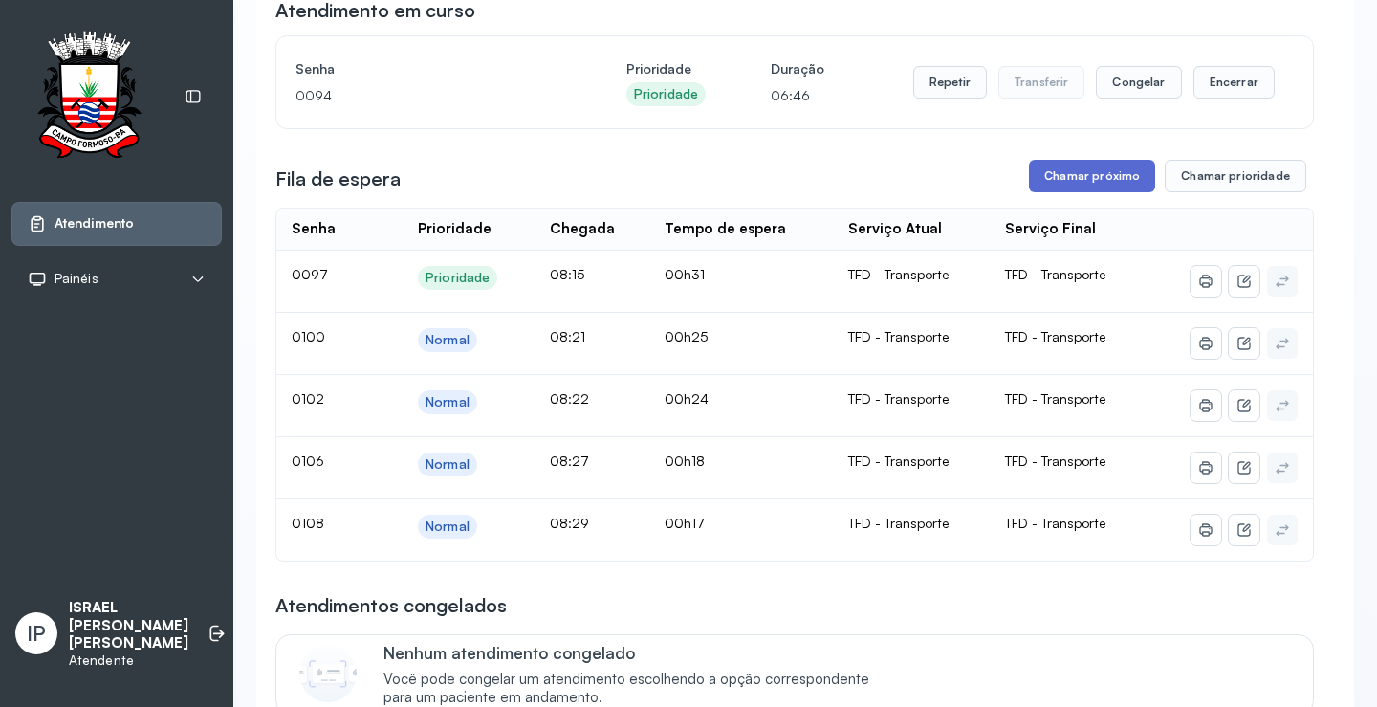
click at [1084, 171] on button "Chamar próximo" at bounding box center [1092, 176] width 126 height 33
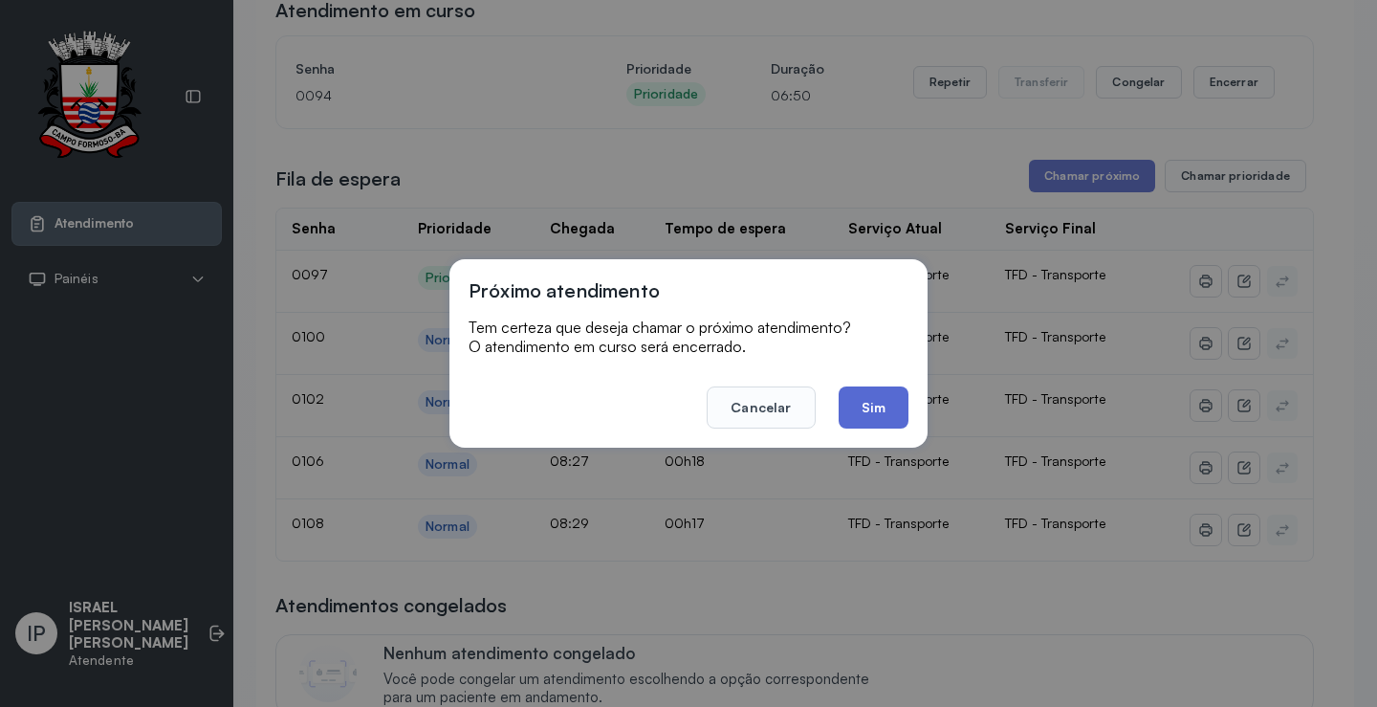
click at [883, 403] on button "Sim" at bounding box center [873, 407] width 70 height 42
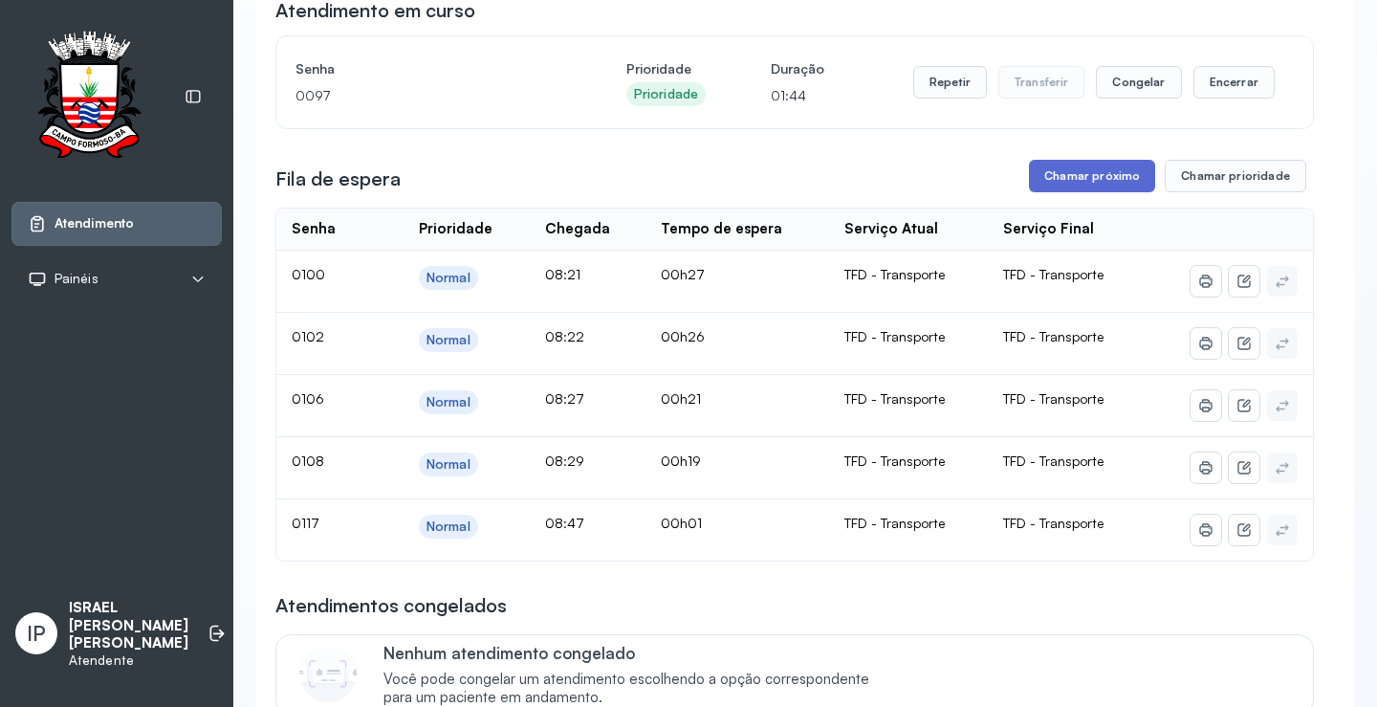
click at [1084, 182] on button "Chamar próximo" at bounding box center [1092, 176] width 126 height 33
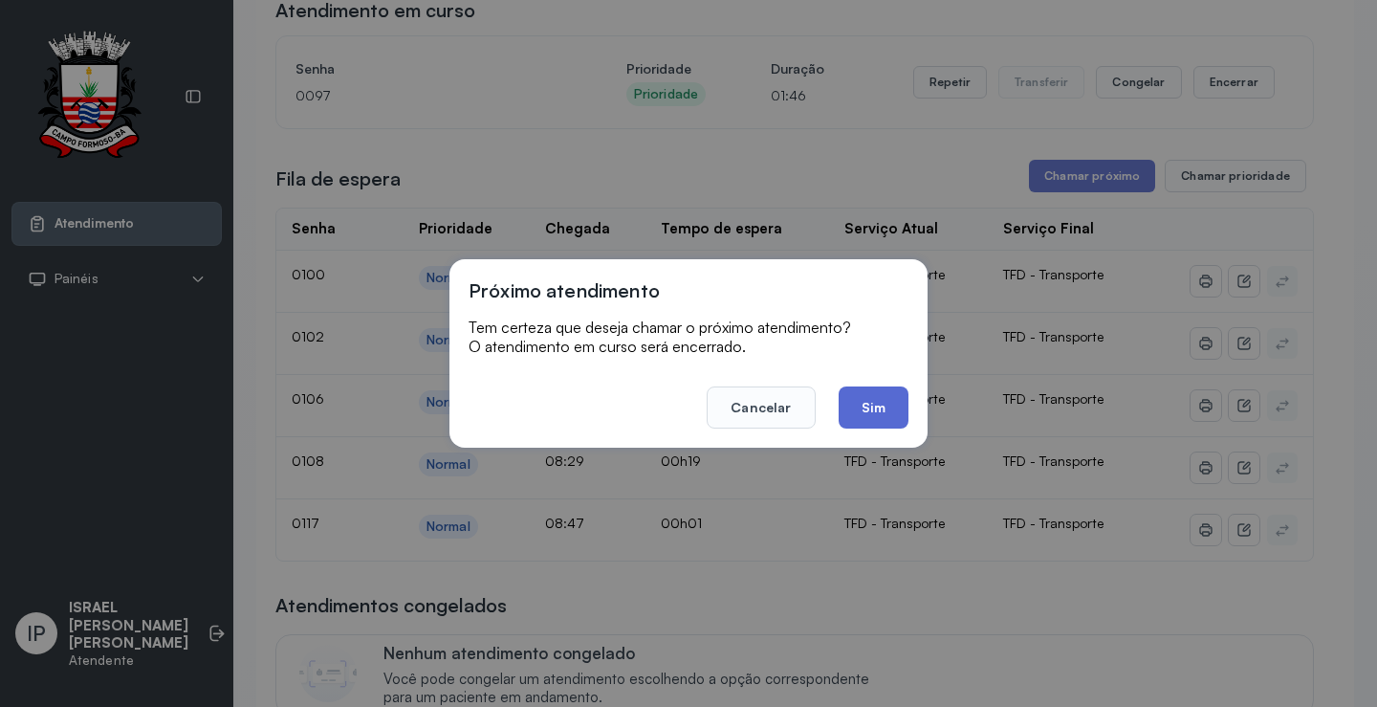
click at [865, 414] on button "Sim" at bounding box center [873, 407] width 70 height 42
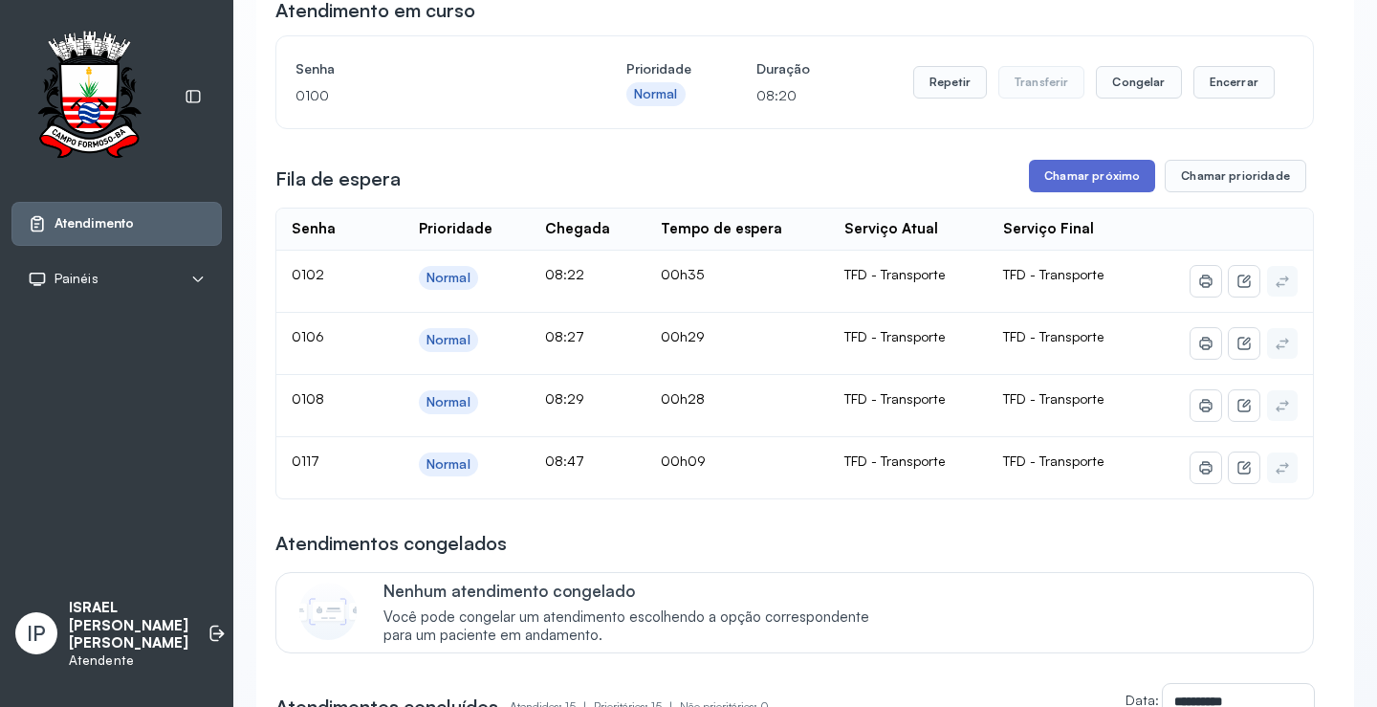
click at [1117, 181] on button "Chamar próximo" at bounding box center [1092, 176] width 126 height 33
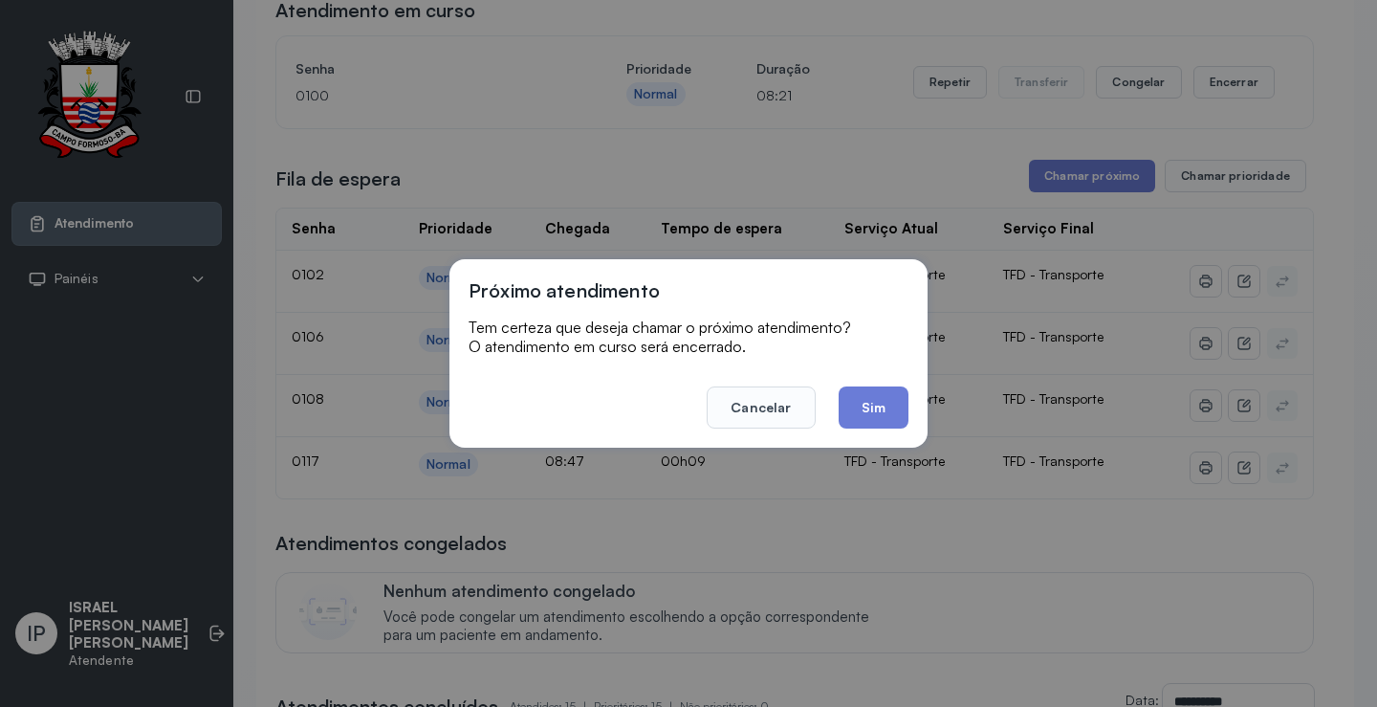
click at [847, 391] on button "Sim" at bounding box center [873, 407] width 70 height 42
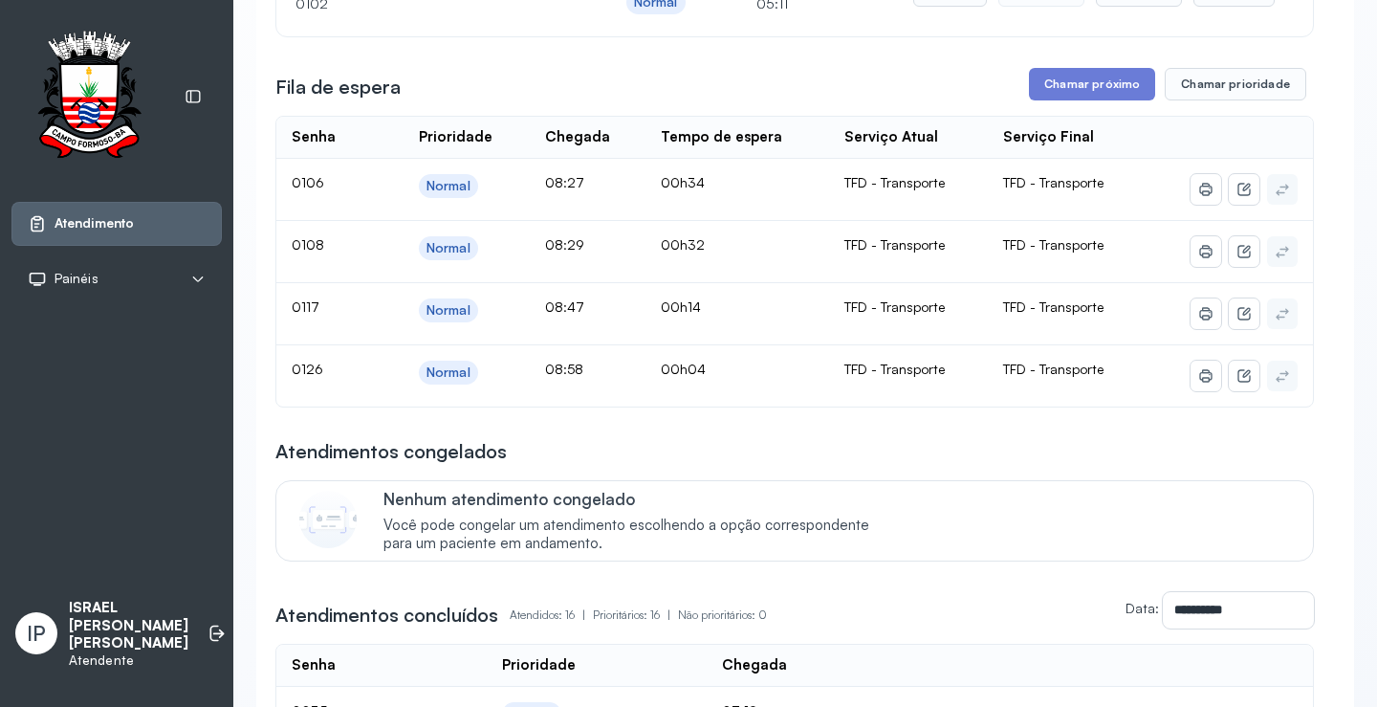
scroll to position [287, 0]
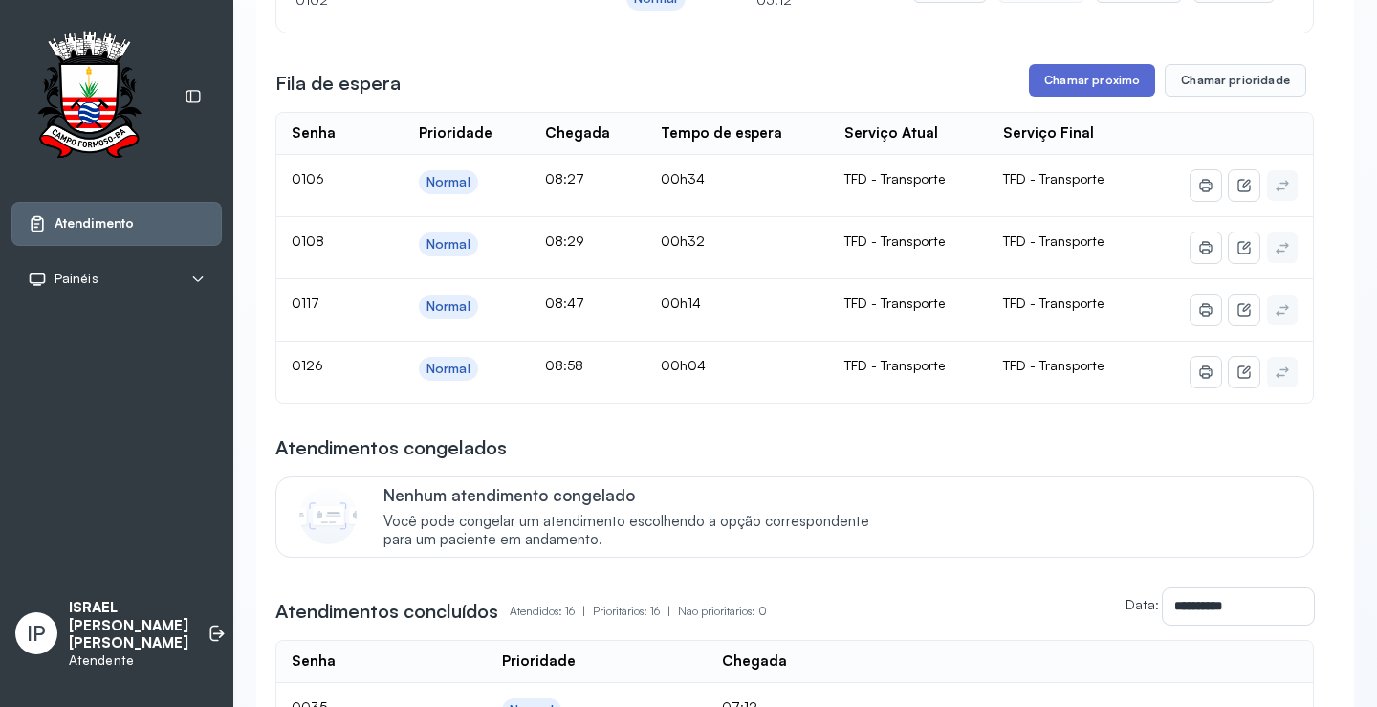
click at [1081, 85] on button "Chamar próximo" at bounding box center [1092, 80] width 126 height 33
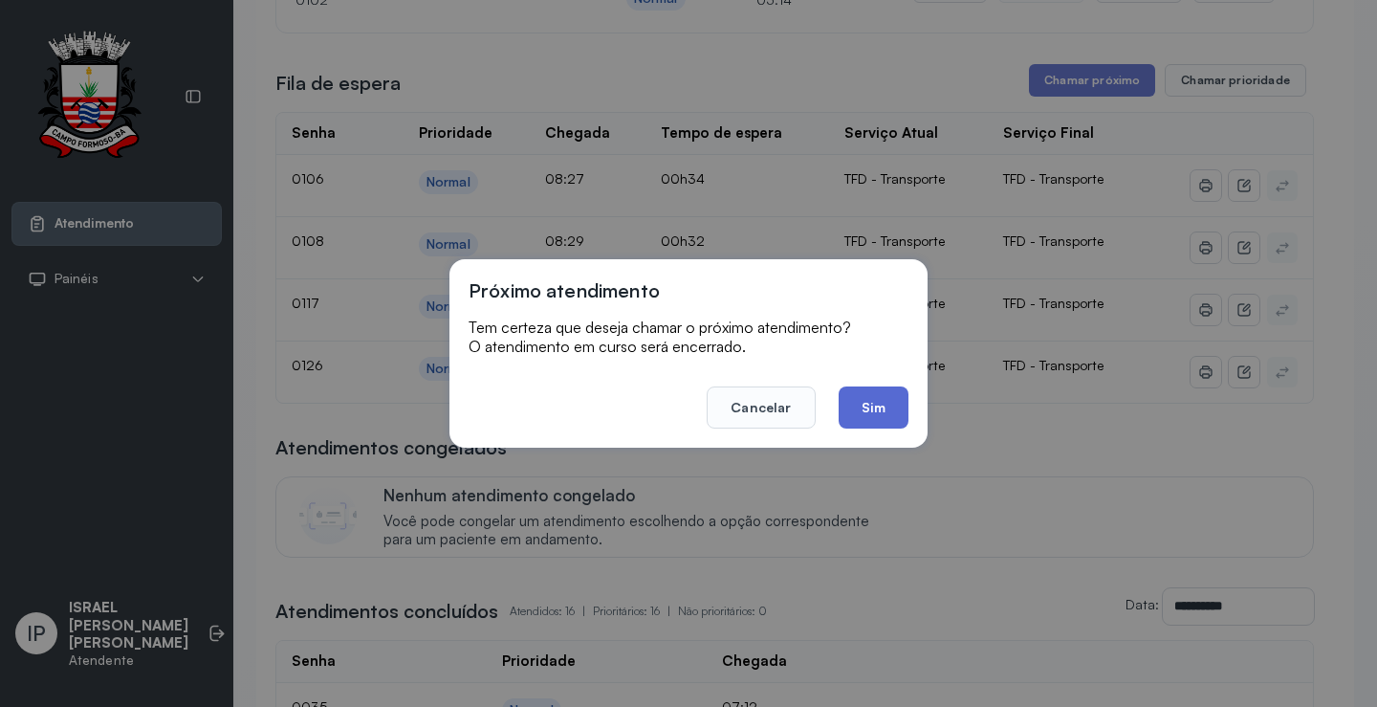
click at [857, 413] on button "Sim" at bounding box center [873, 407] width 70 height 42
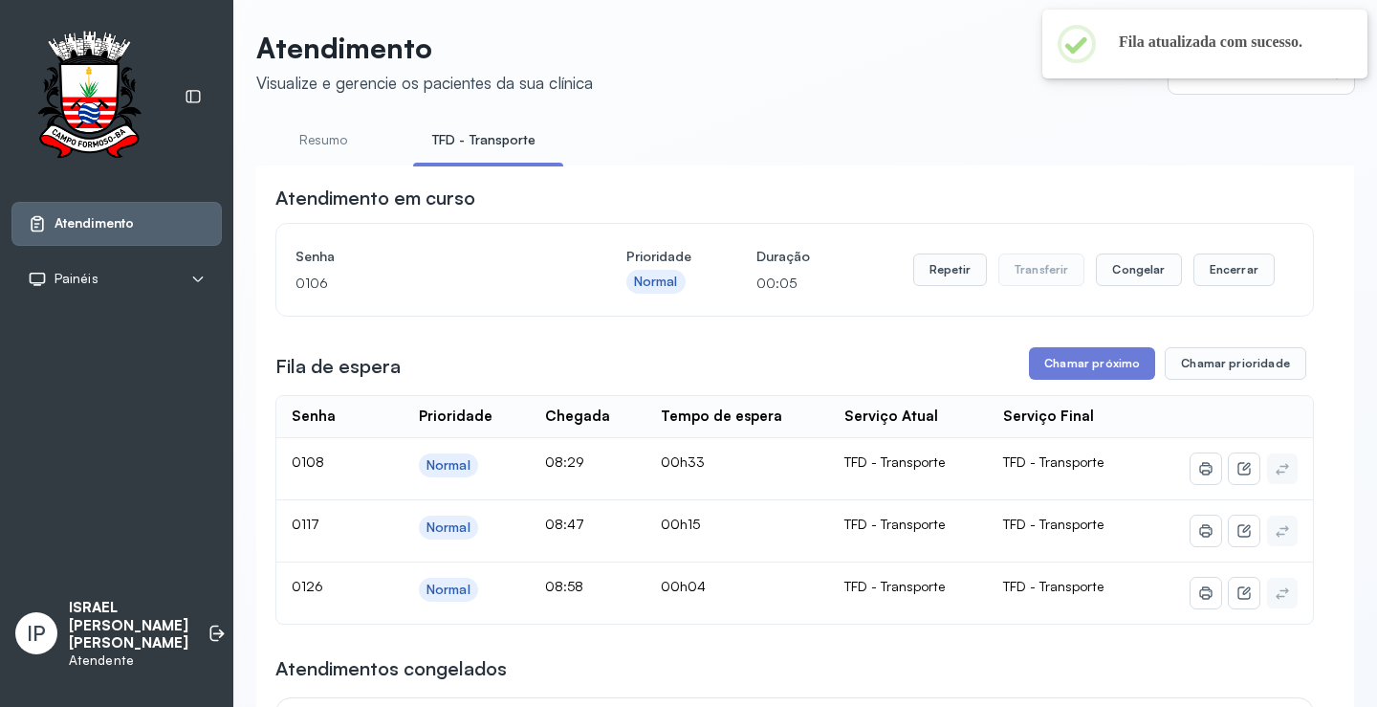
scroll to position [0, 0]
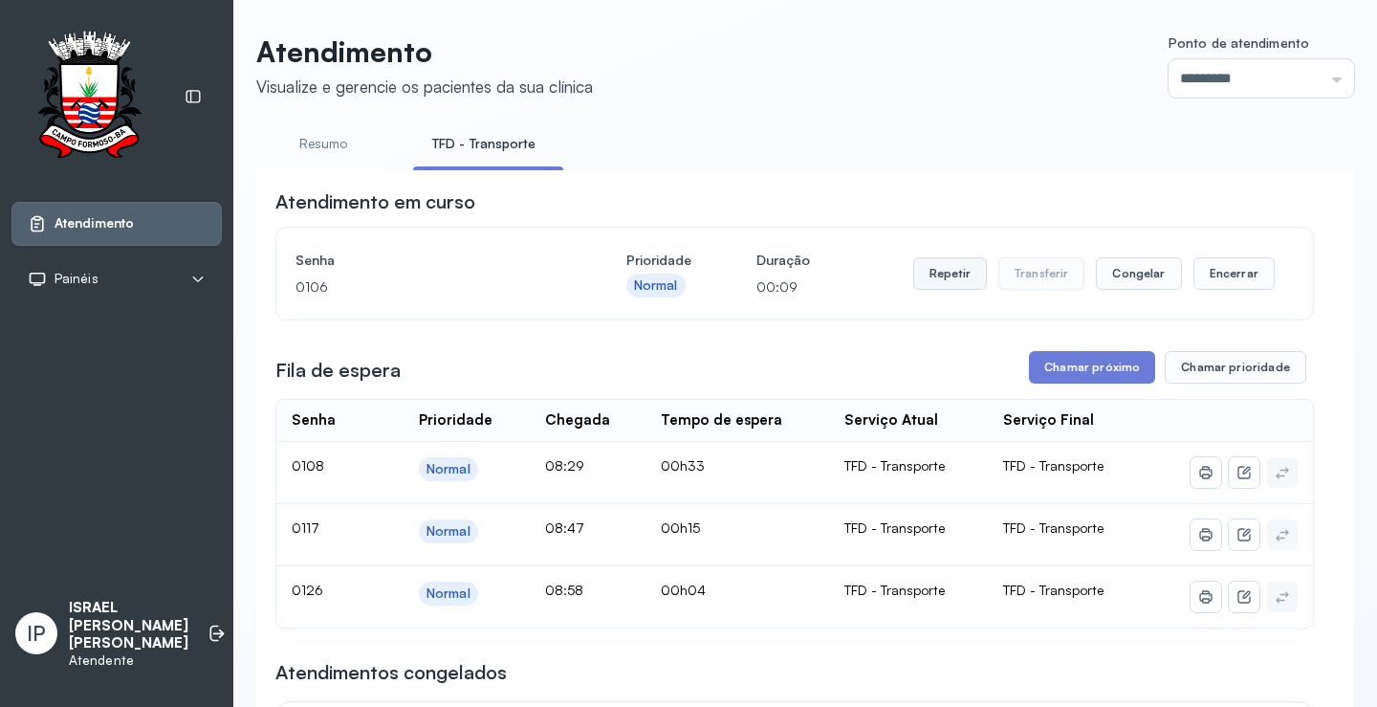
click at [958, 289] on button "Repetir" at bounding box center [950, 273] width 74 height 33
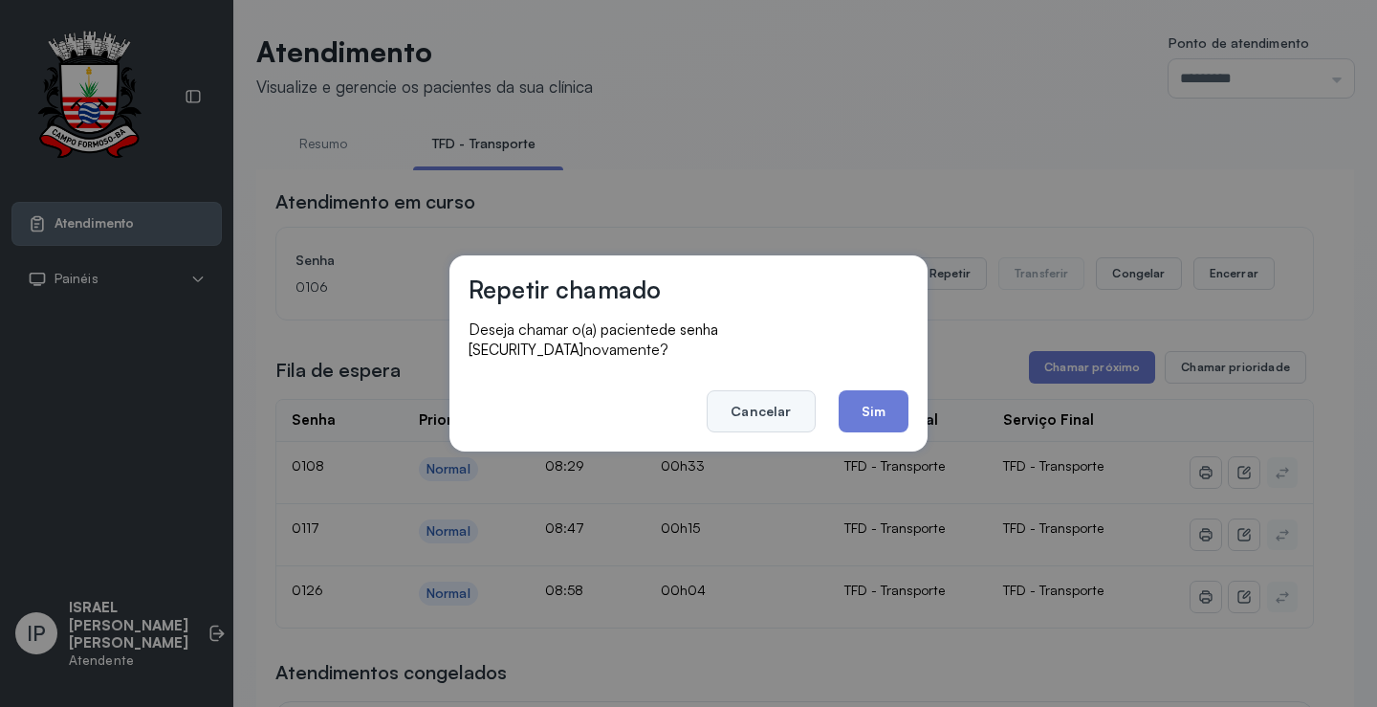
click at [772, 401] on button "Cancelar" at bounding box center [761, 411] width 108 height 42
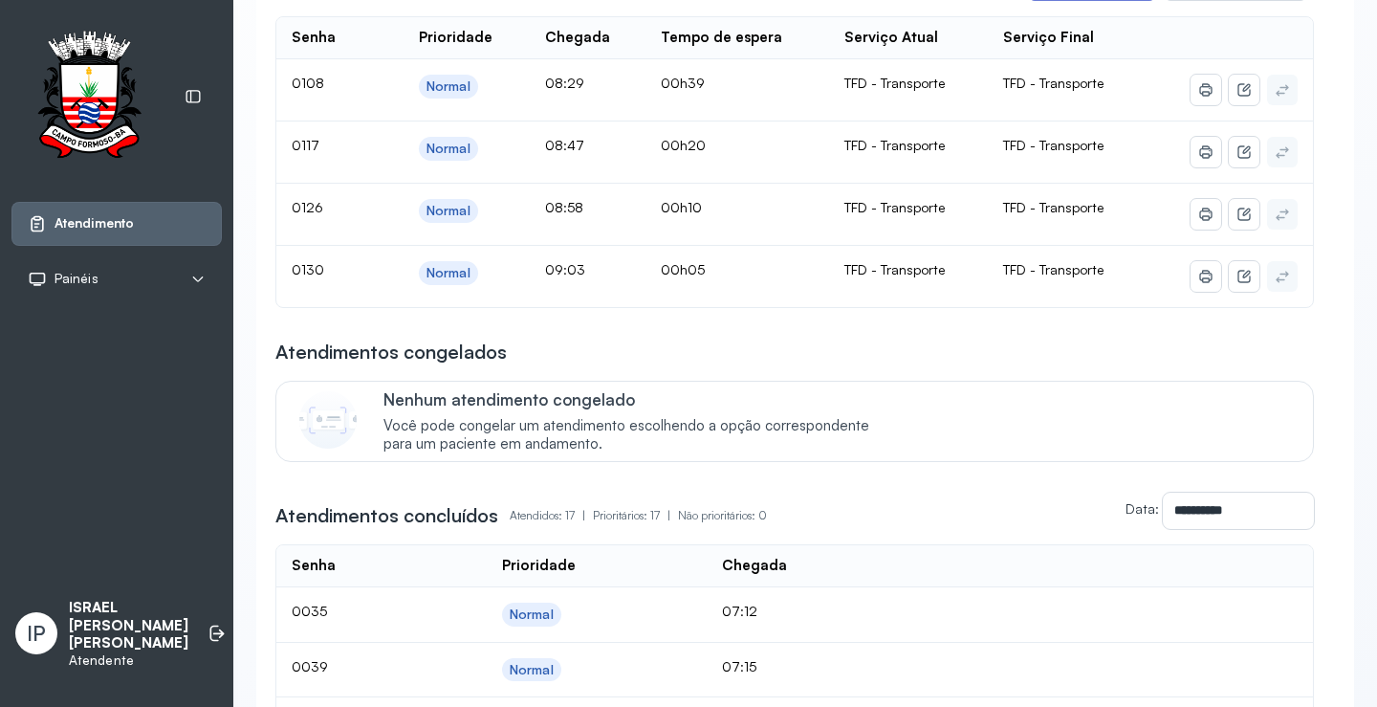
scroll to position [191, 0]
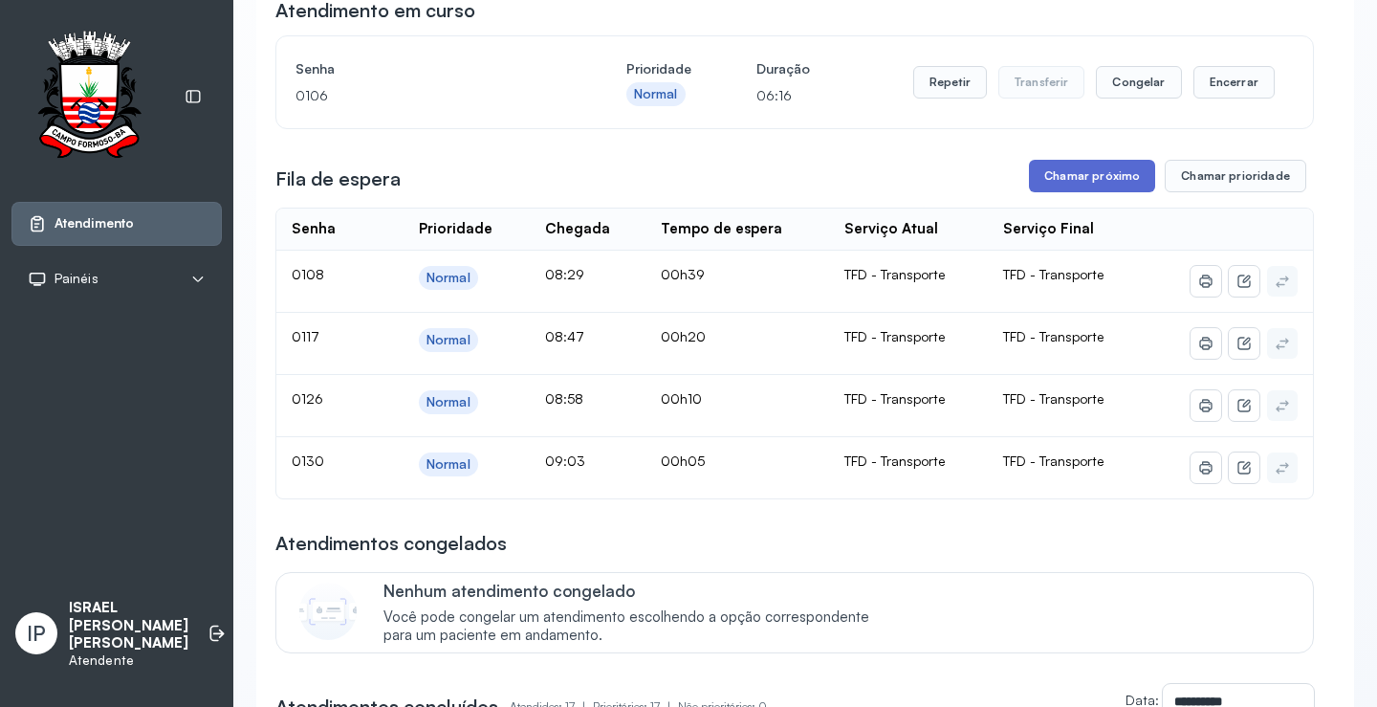
click at [1091, 164] on button "Chamar próximo" at bounding box center [1092, 176] width 126 height 33
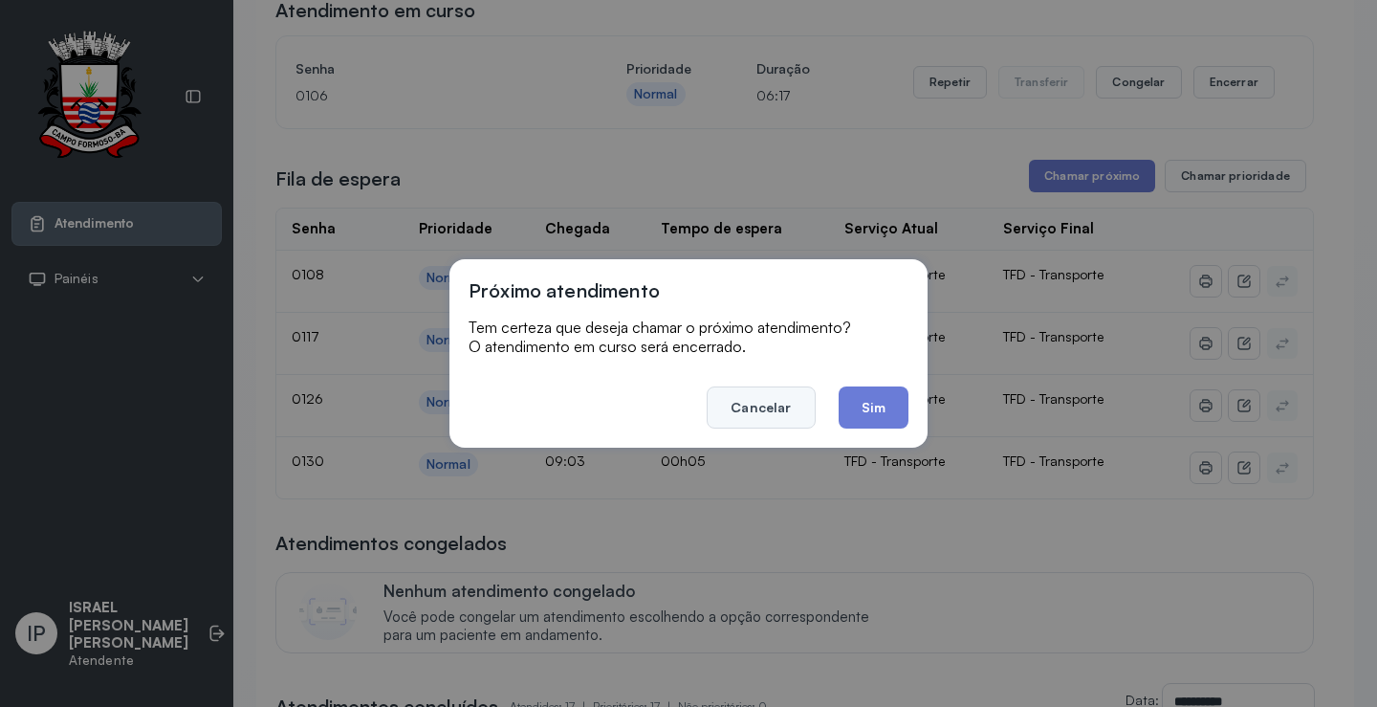
click at [805, 416] on button "Cancelar" at bounding box center [761, 407] width 108 height 42
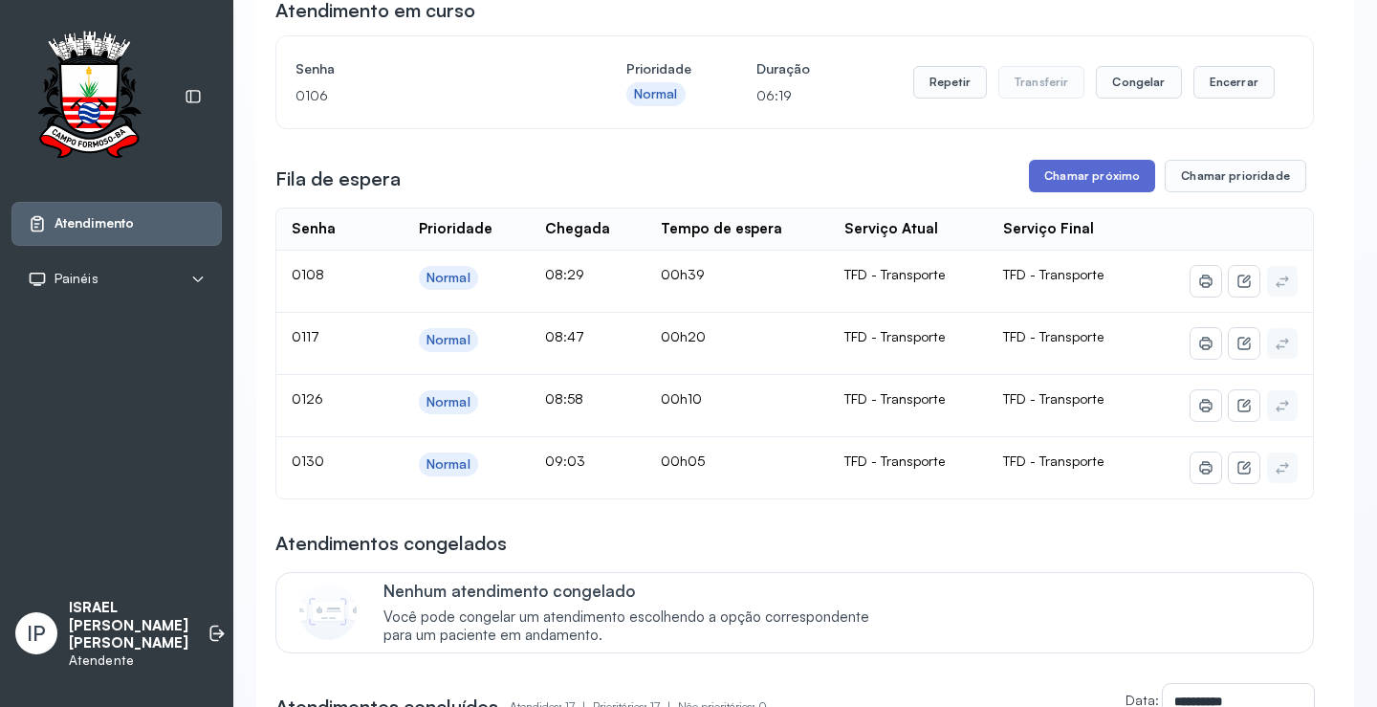
click at [1091, 177] on button "Chamar próximo" at bounding box center [1092, 176] width 126 height 33
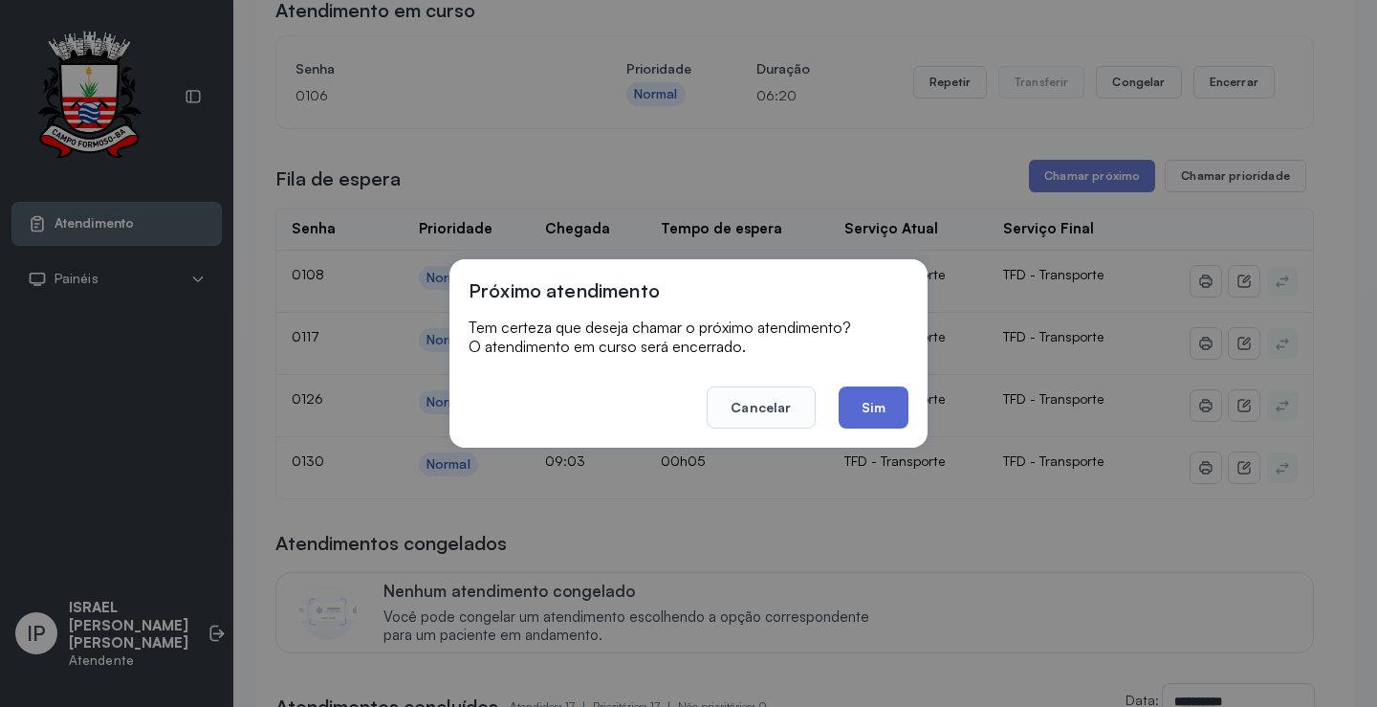
click at [881, 398] on button "Sim" at bounding box center [873, 407] width 70 height 42
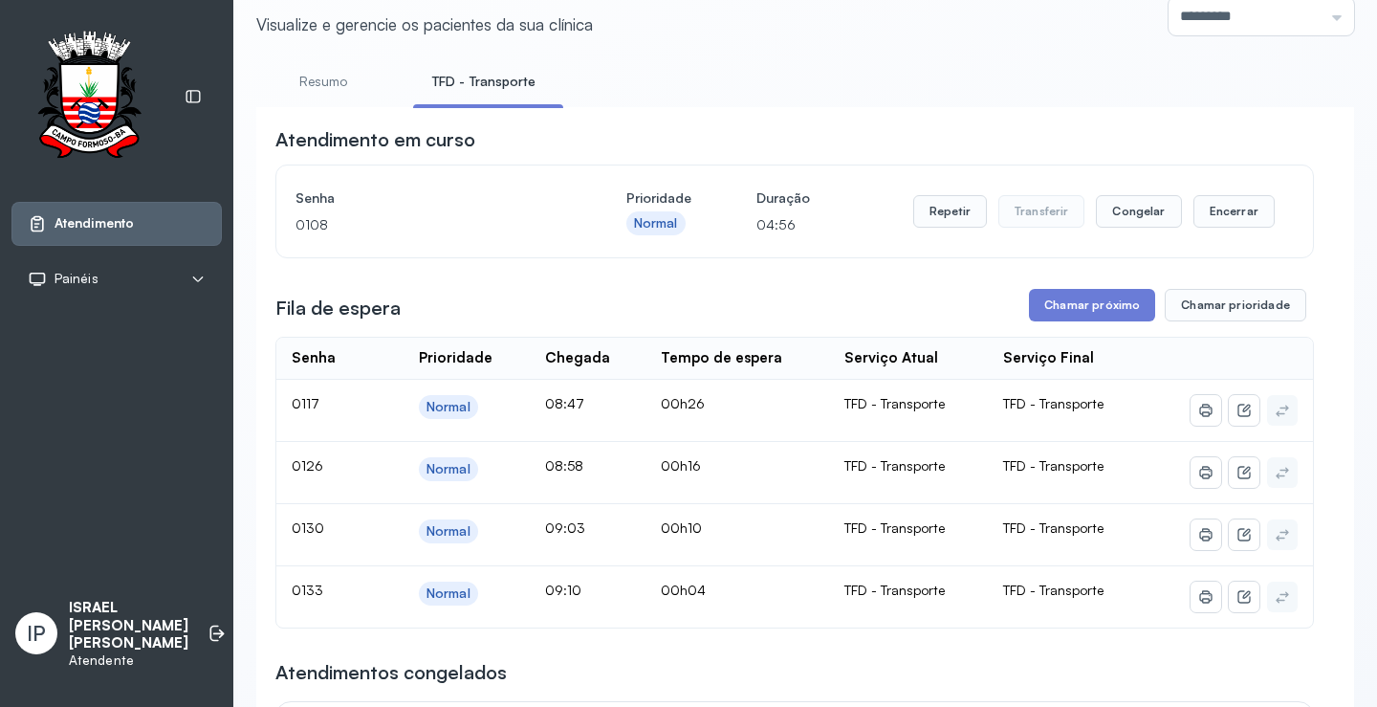
scroll to position [96, 0]
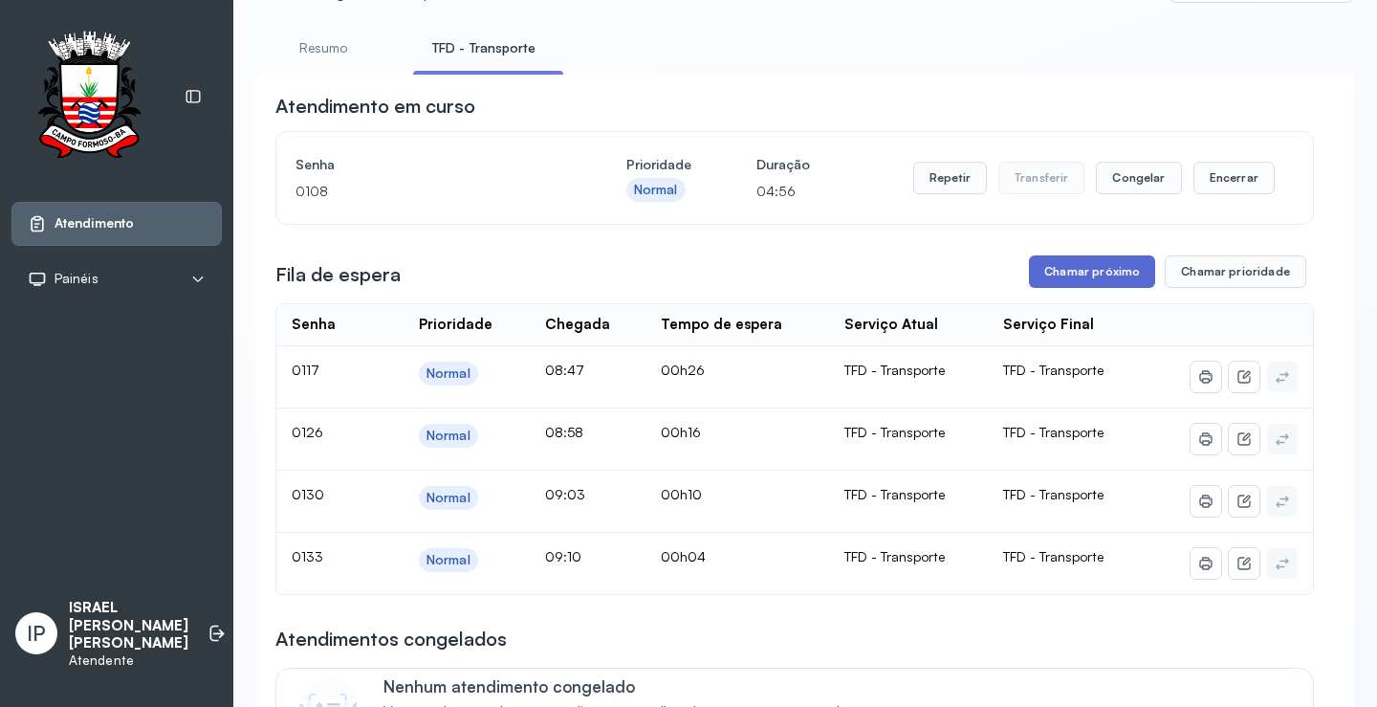
click at [1037, 288] on button "Chamar próximo" at bounding box center [1092, 271] width 126 height 33
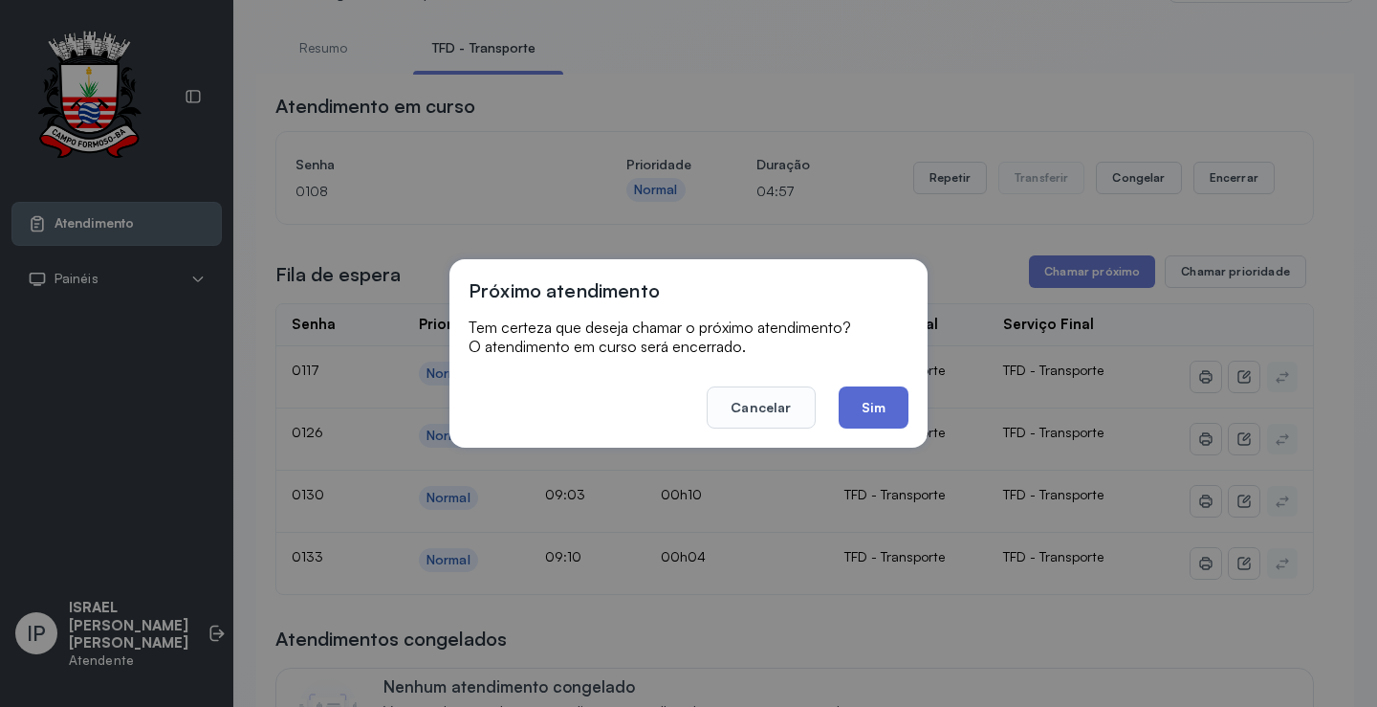
click at [894, 396] on button "Sim" at bounding box center [873, 407] width 70 height 42
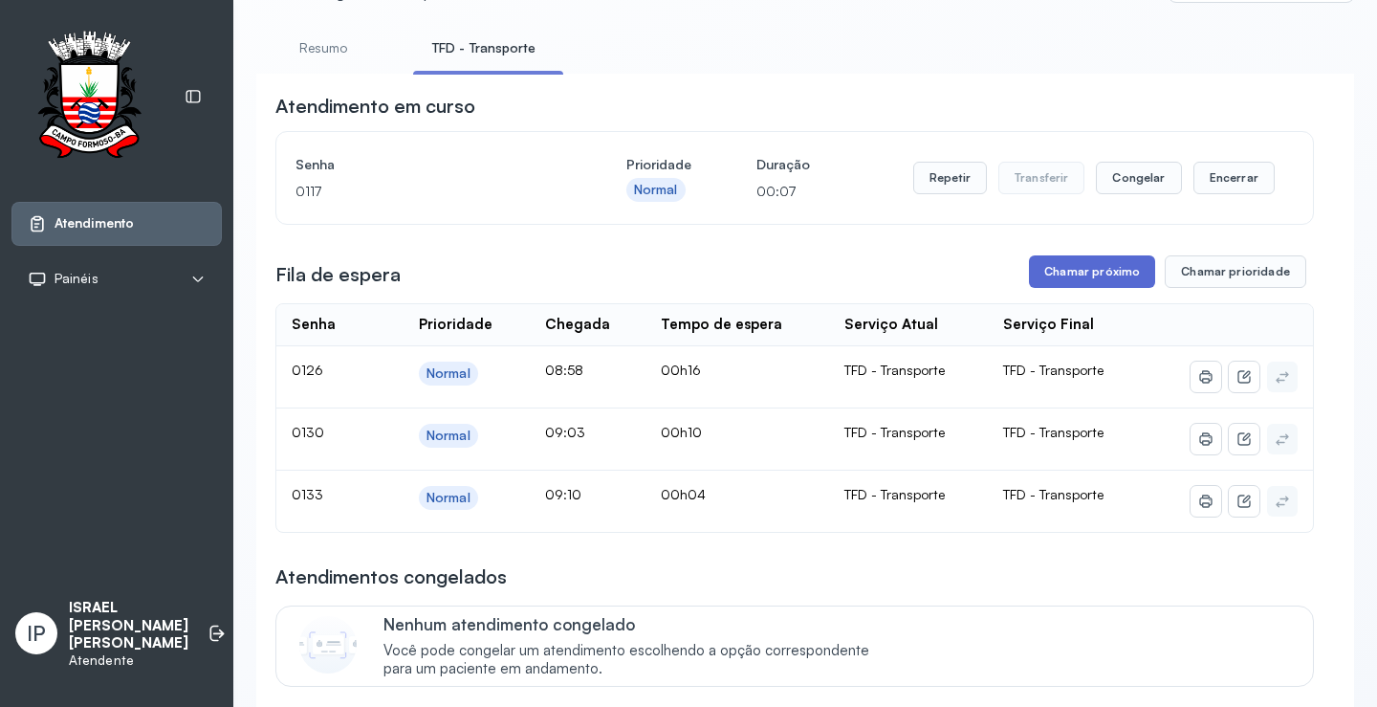
click at [1058, 273] on button "Chamar próximo" at bounding box center [1092, 271] width 126 height 33
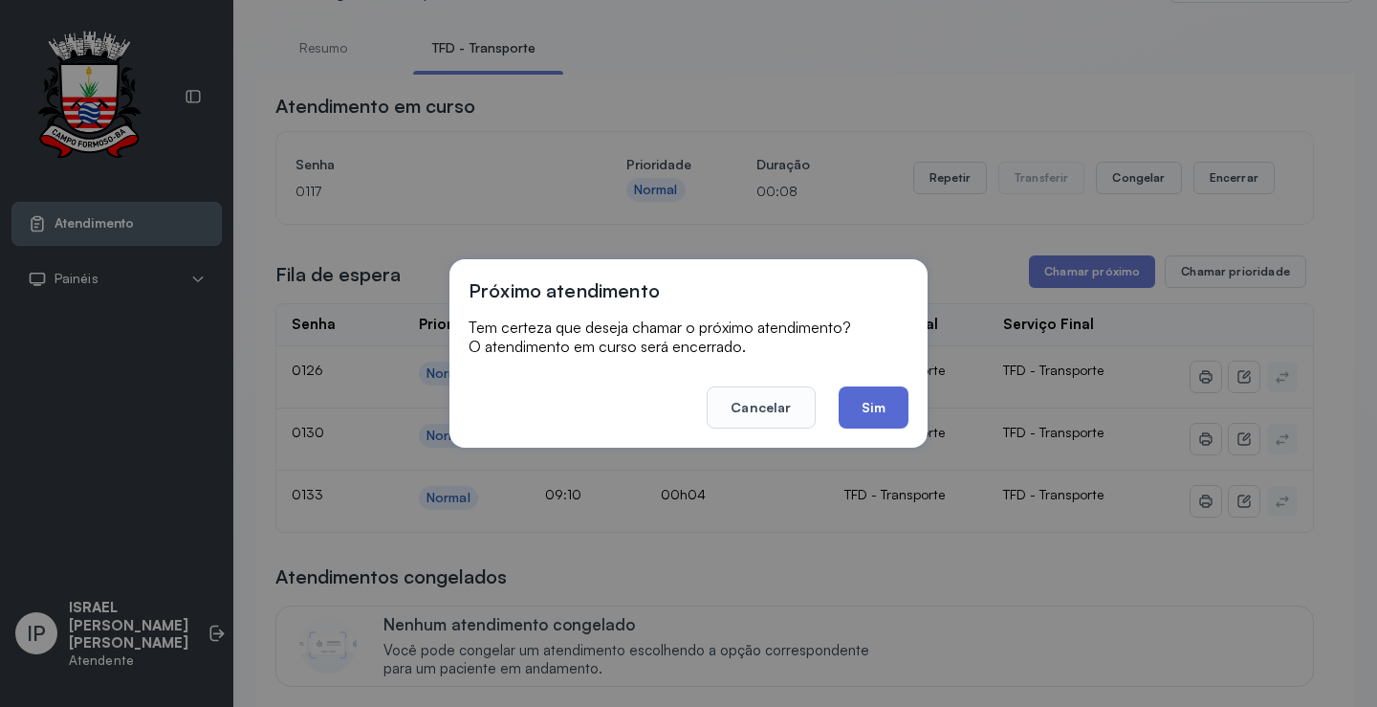
click at [874, 400] on button "Sim" at bounding box center [873, 407] width 70 height 42
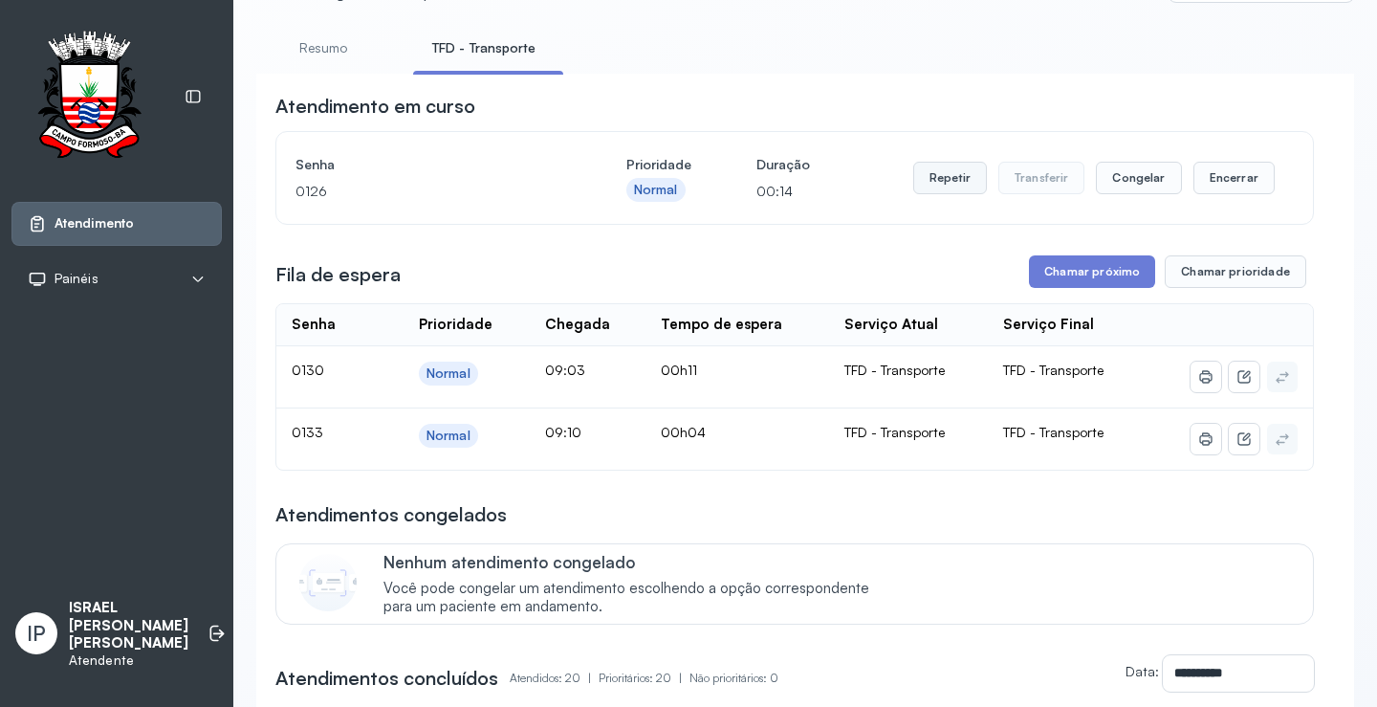
click at [957, 177] on button "Repetir" at bounding box center [950, 178] width 74 height 33
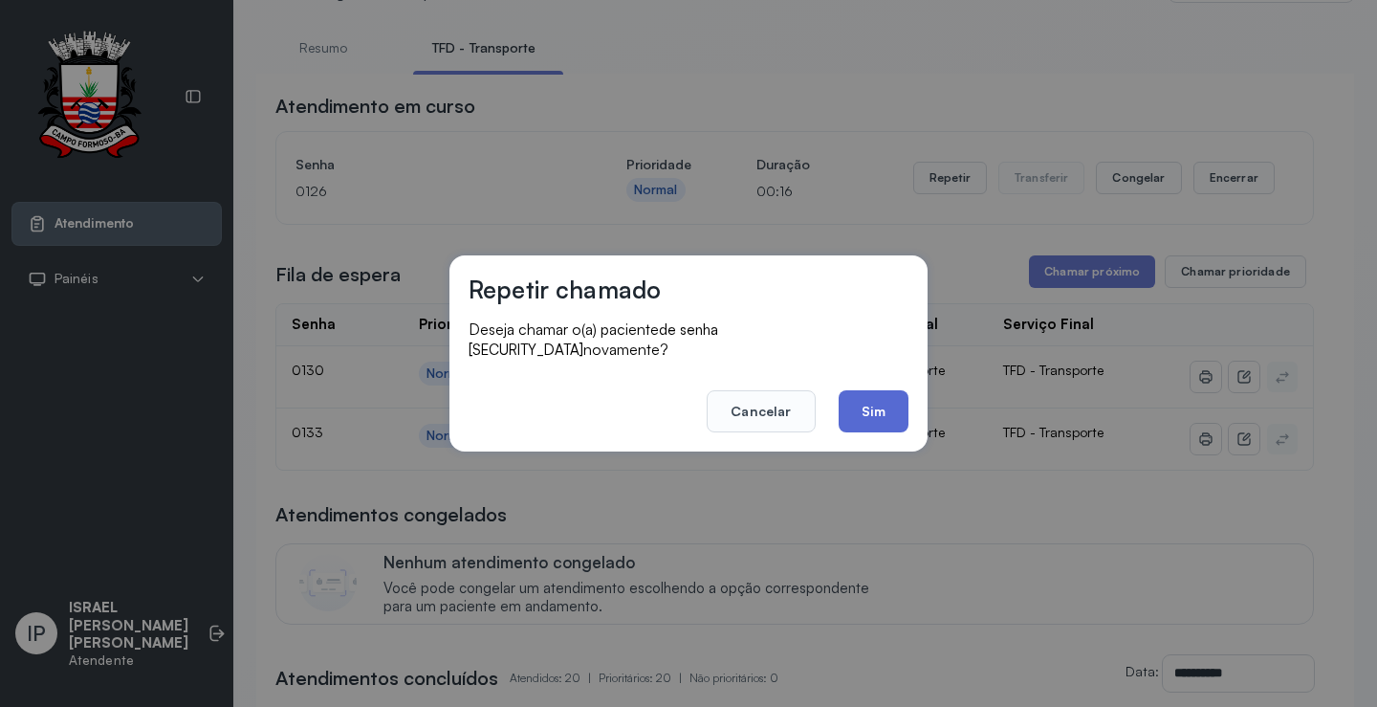
click at [844, 407] on button "Sim" at bounding box center [873, 411] width 70 height 42
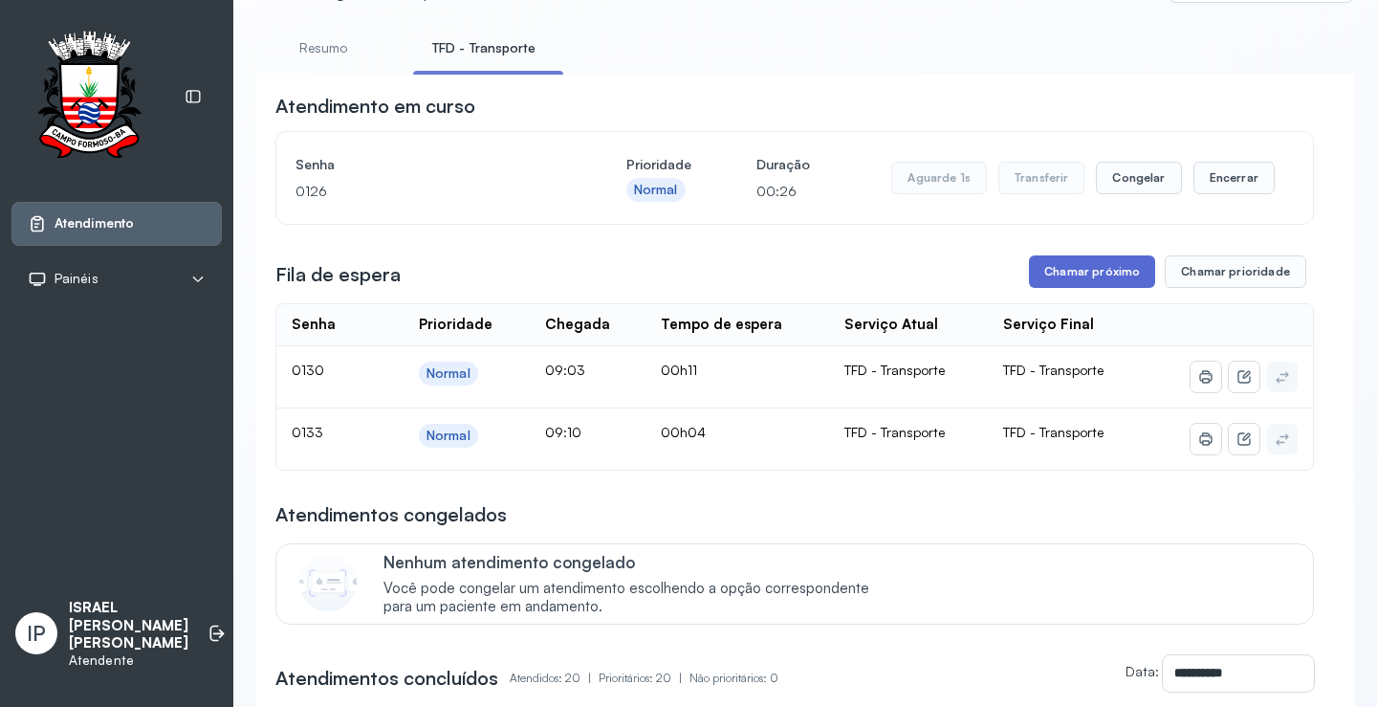
click at [1124, 277] on button "Chamar próximo" at bounding box center [1092, 271] width 126 height 33
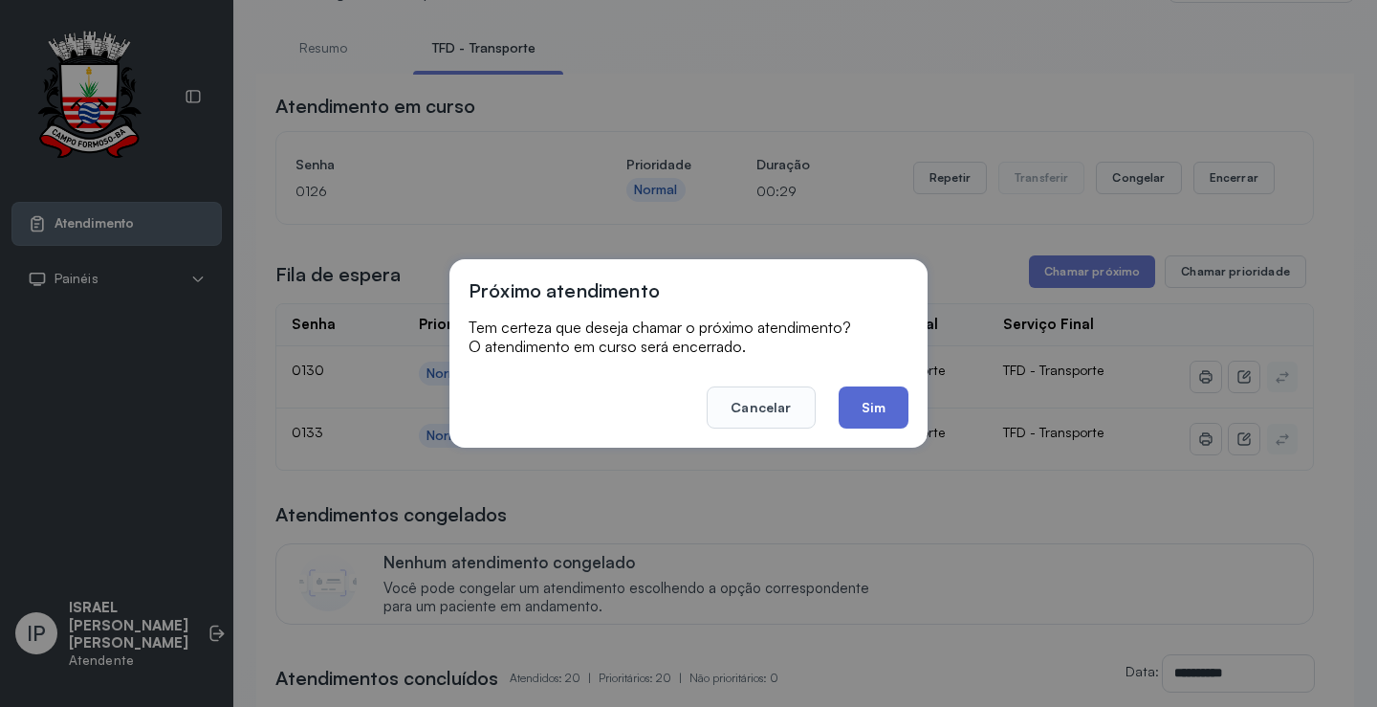
click at [859, 405] on button "Sim" at bounding box center [873, 407] width 70 height 42
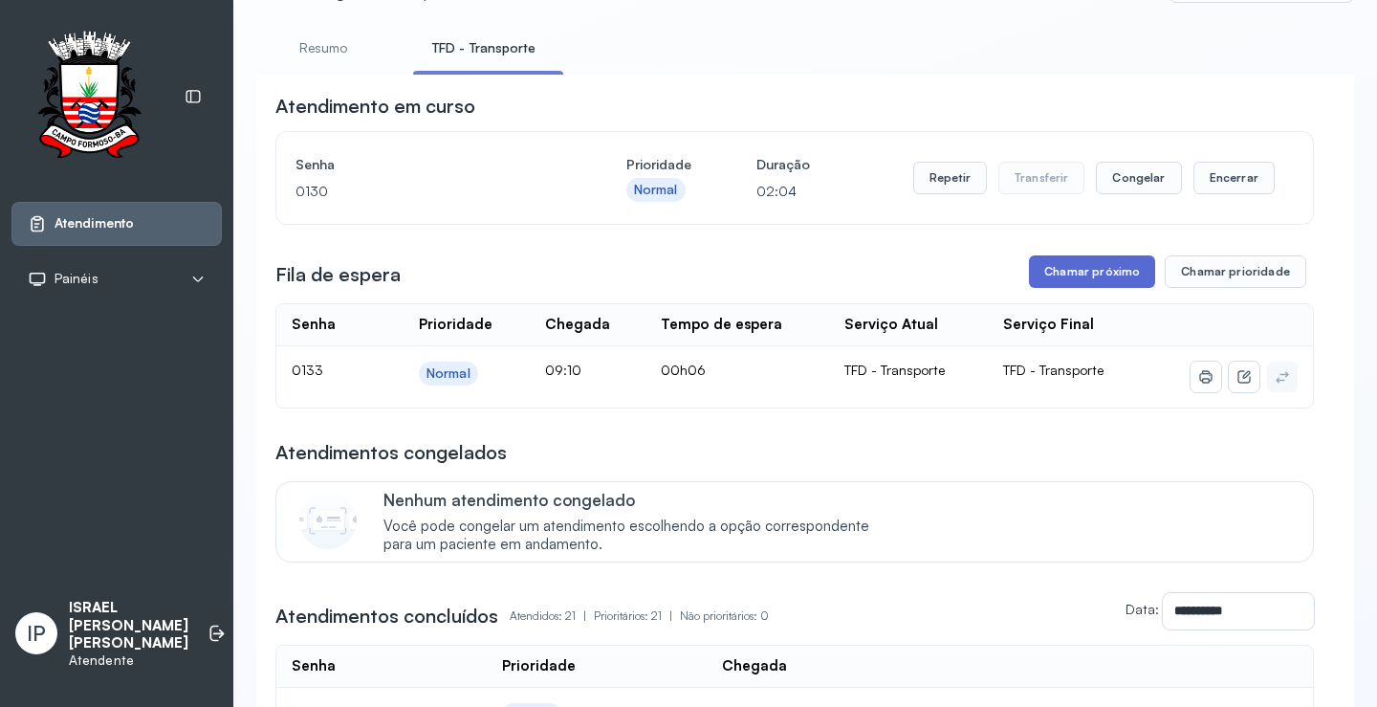
click at [1111, 266] on button "Chamar próximo" at bounding box center [1092, 271] width 126 height 33
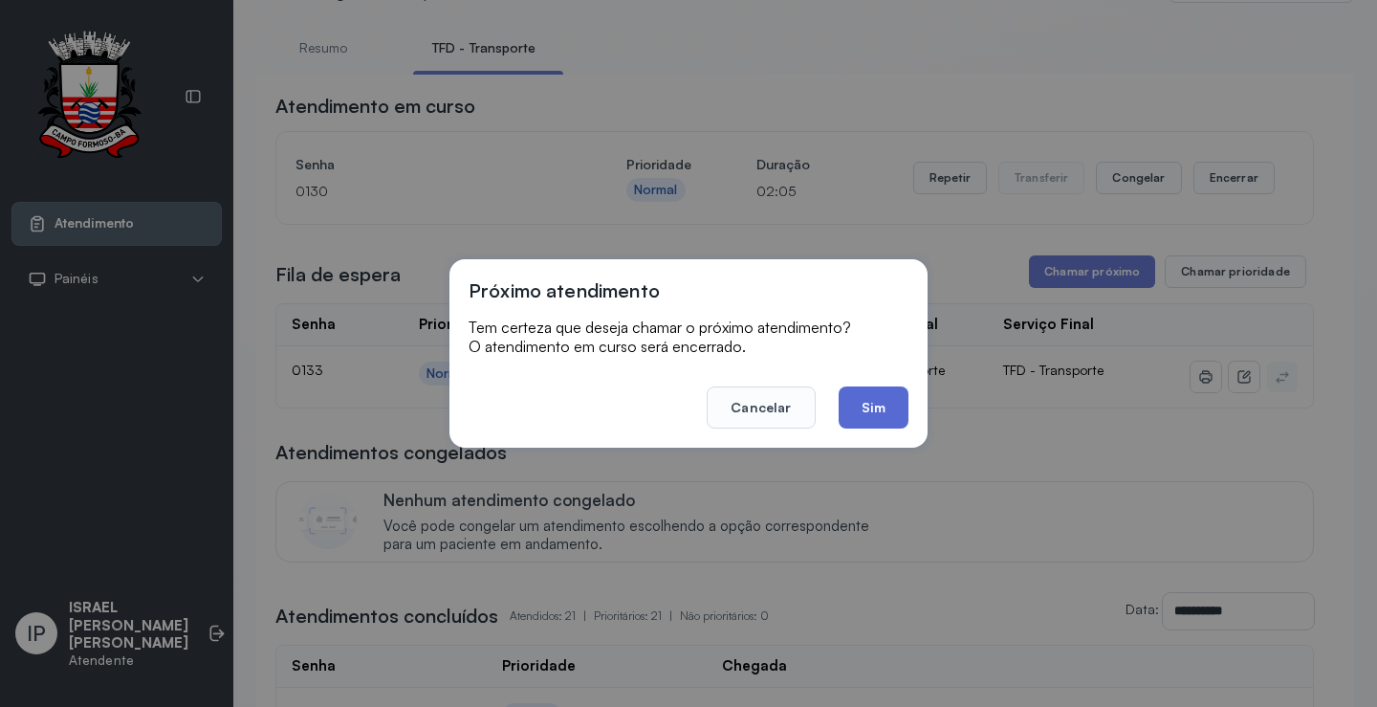
click at [874, 397] on button "Sim" at bounding box center [873, 407] width 70 height 42
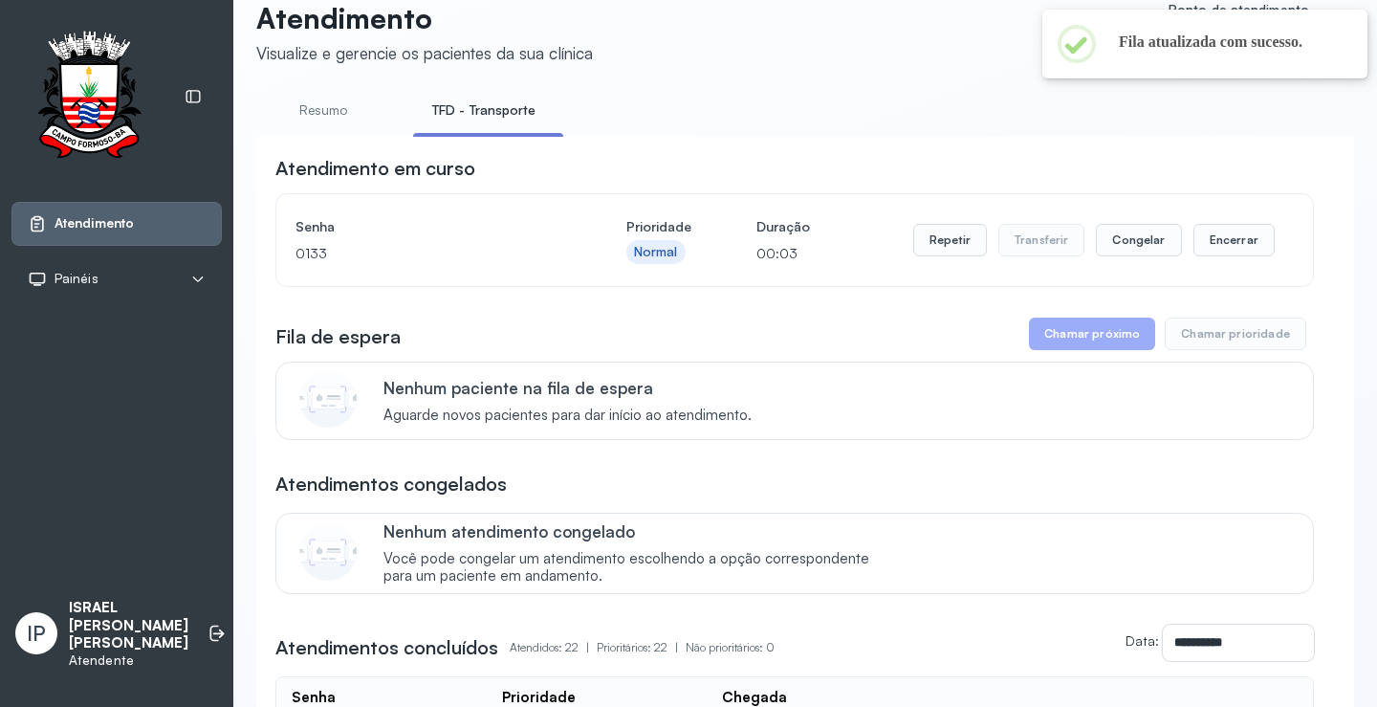
scroll to position [0, 0]
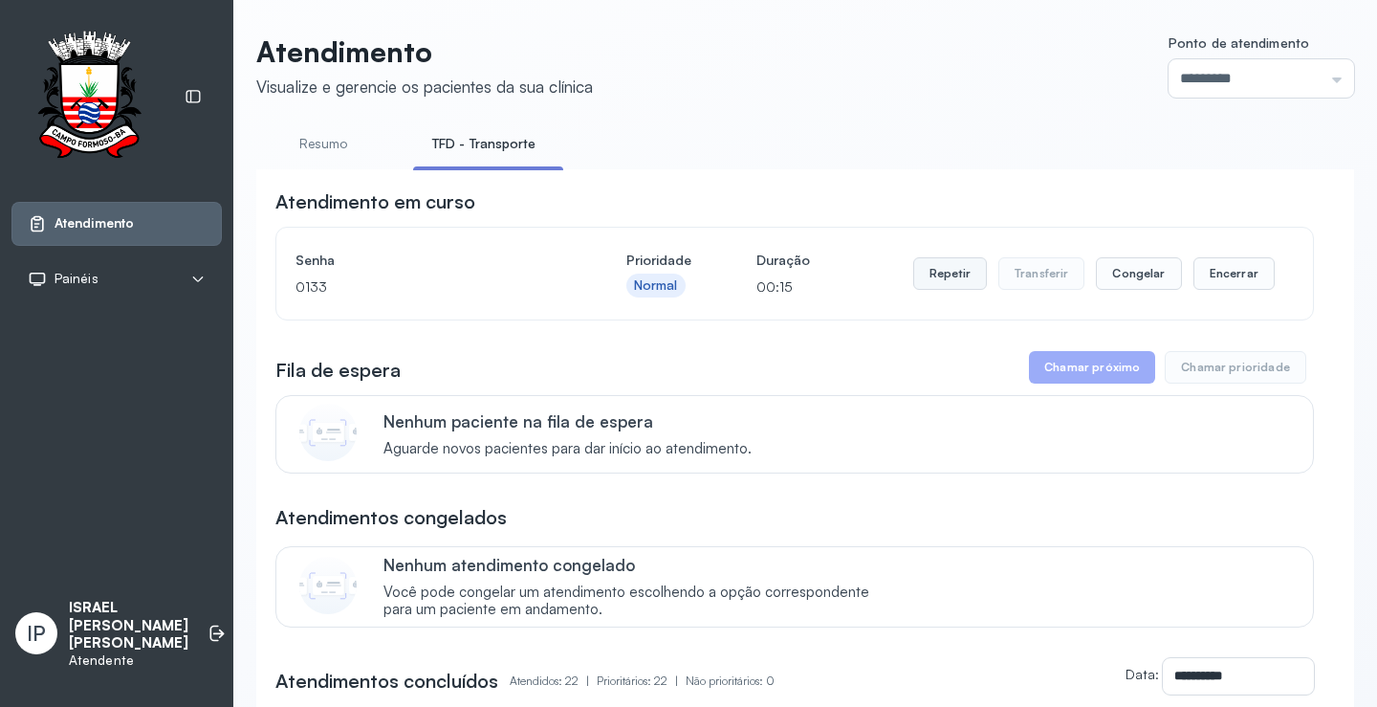
click at [946, 273] on button "Repetir" at bounding box center [950, 273] width 74 height 33
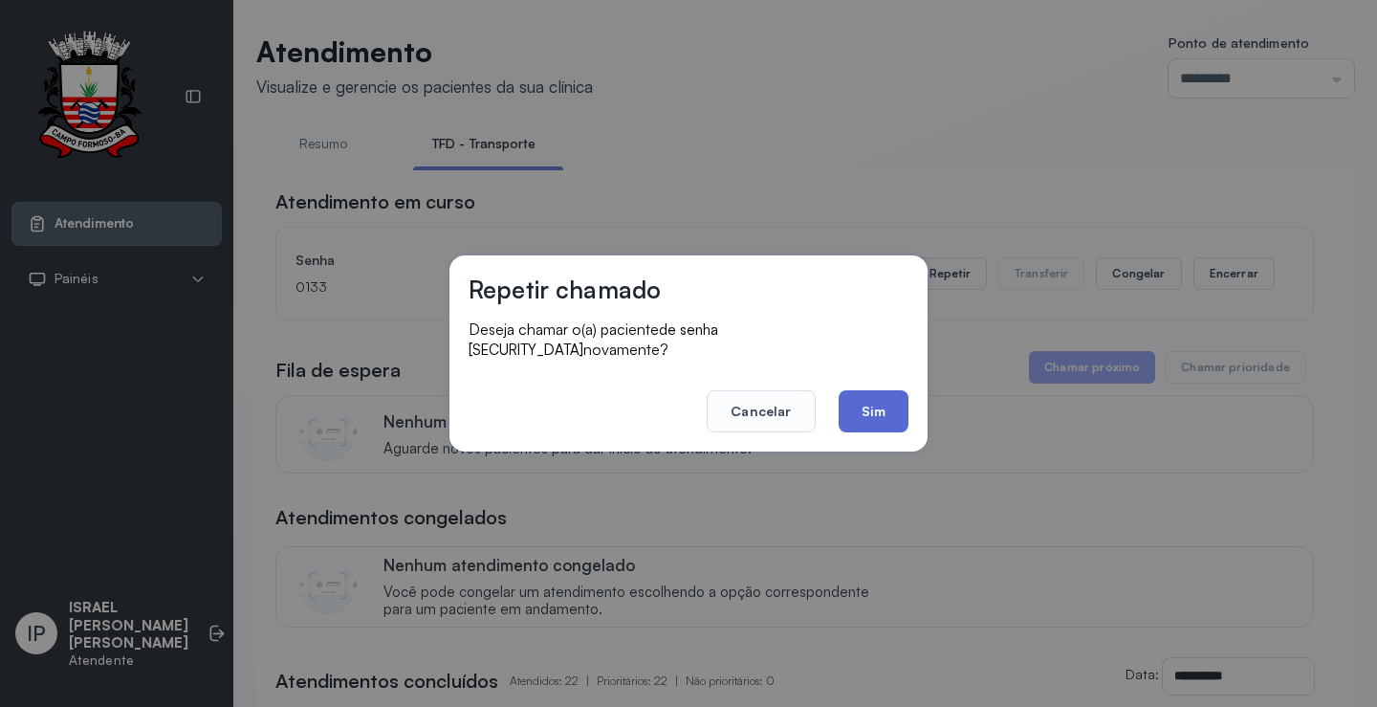
click at [851, 412] on button "Sim" at bounding box center [873, 411] width 70 height 42
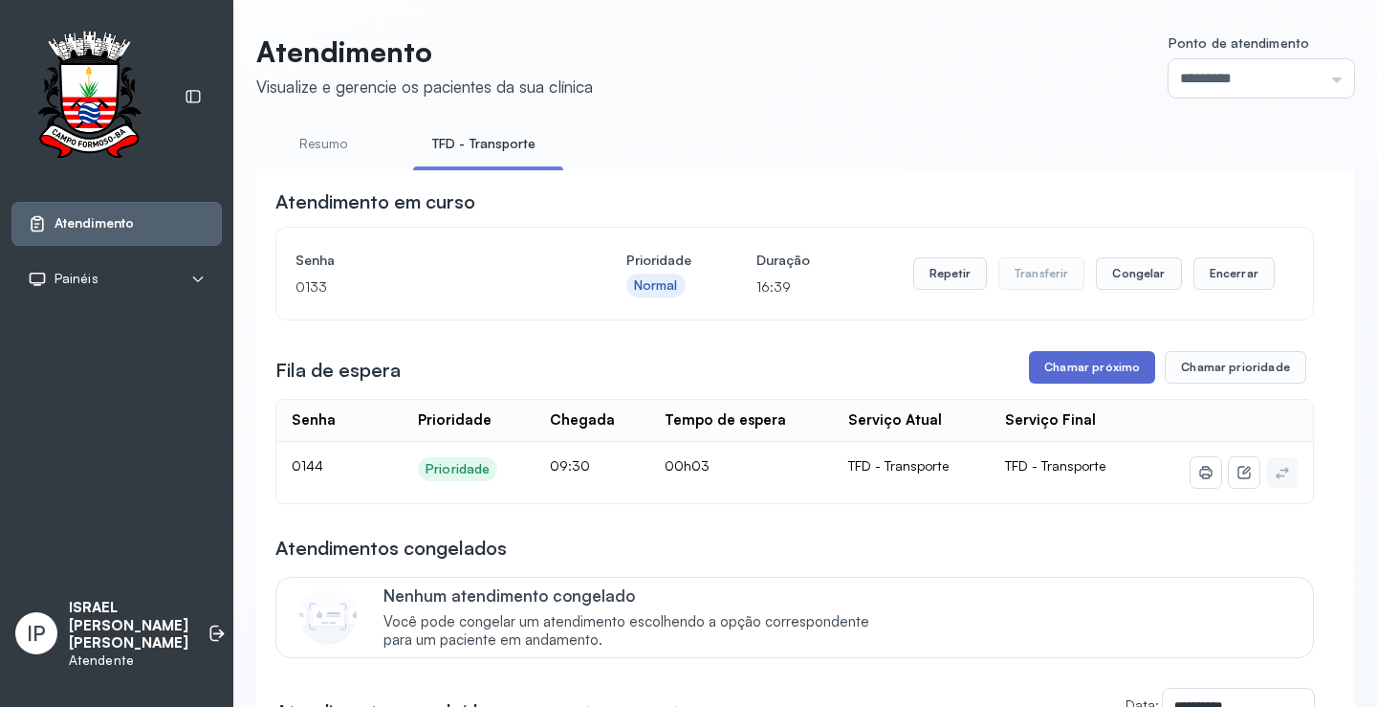
click at [1042, 366] on button "Chamar próximo" at bounding box center [1092, 367] width 126 height 33
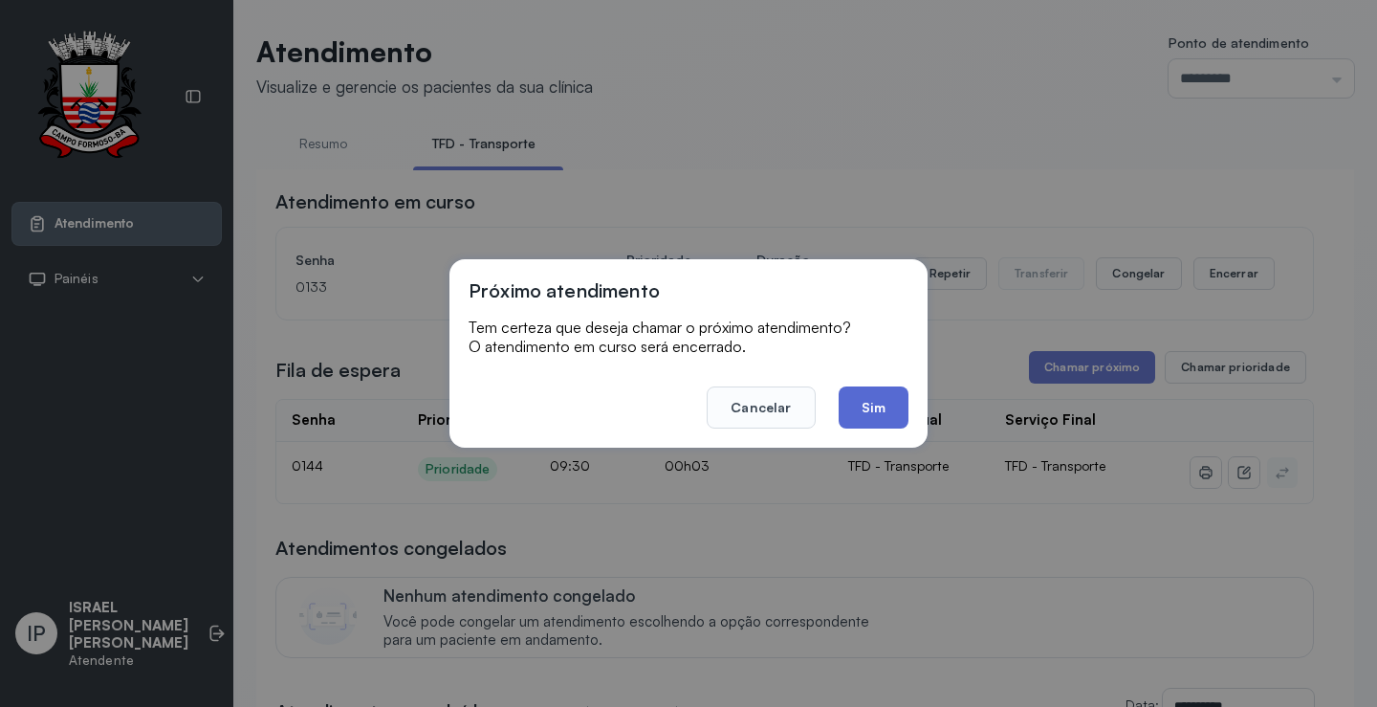
click at [882, 406] on button "Sim" at bounding box center [873, 407] width 70 height 42
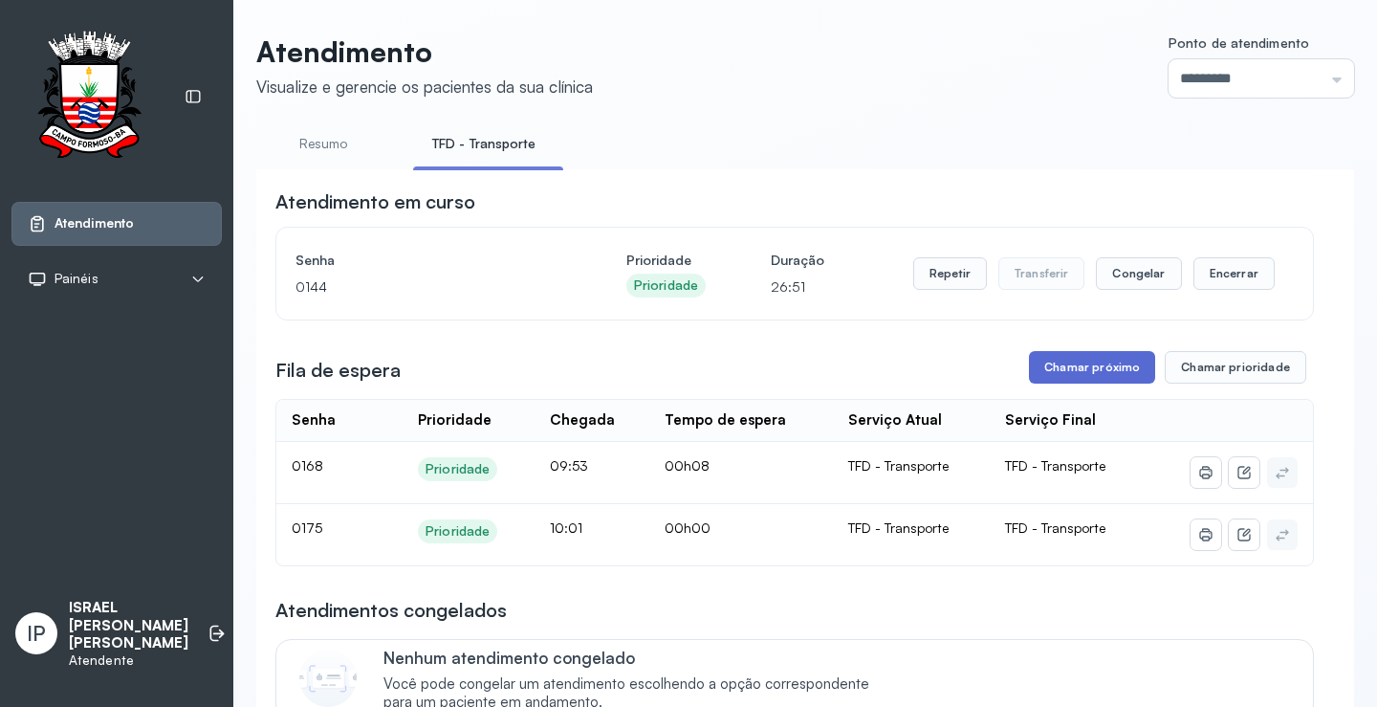
click at [1131, 360] on button "Chamar próximo" at bounding box center [1092, 367] width 126 height 33
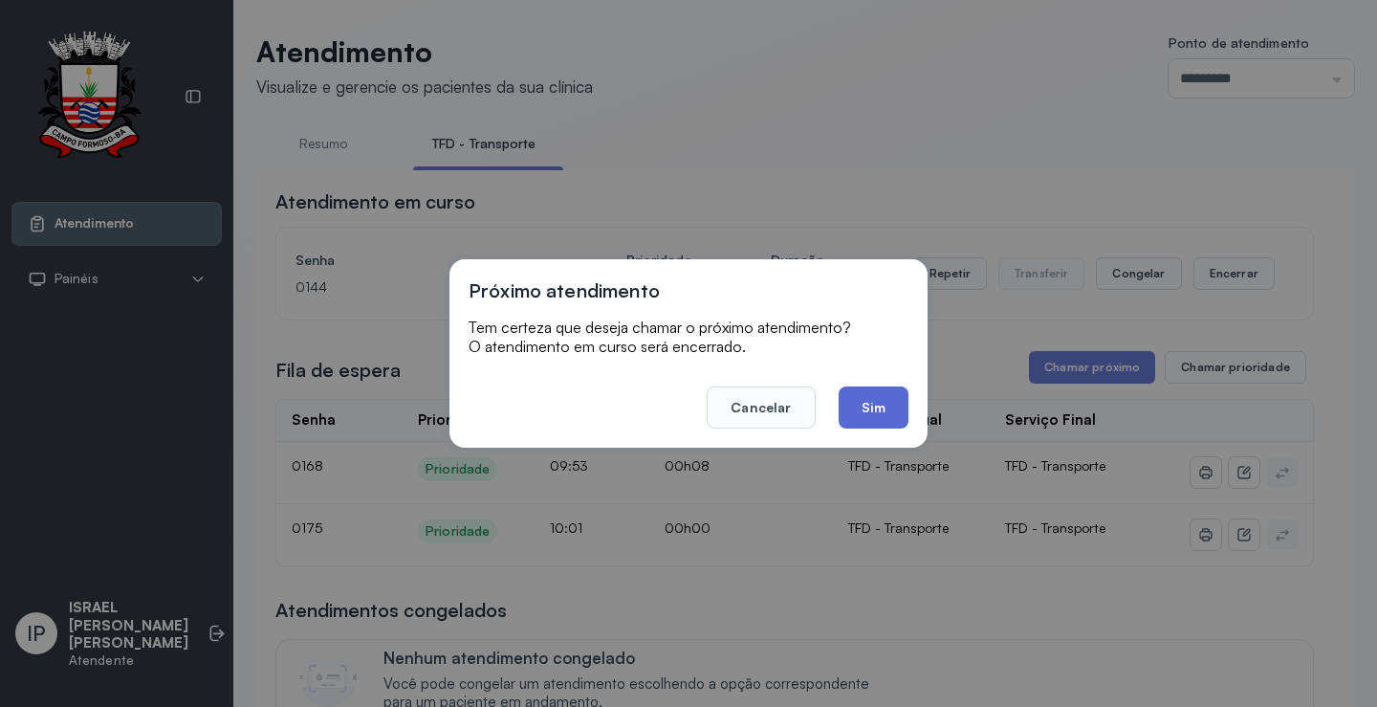
click at [896, 392] on button "Sim" at bounding box center [873, 407] width 70 height 42
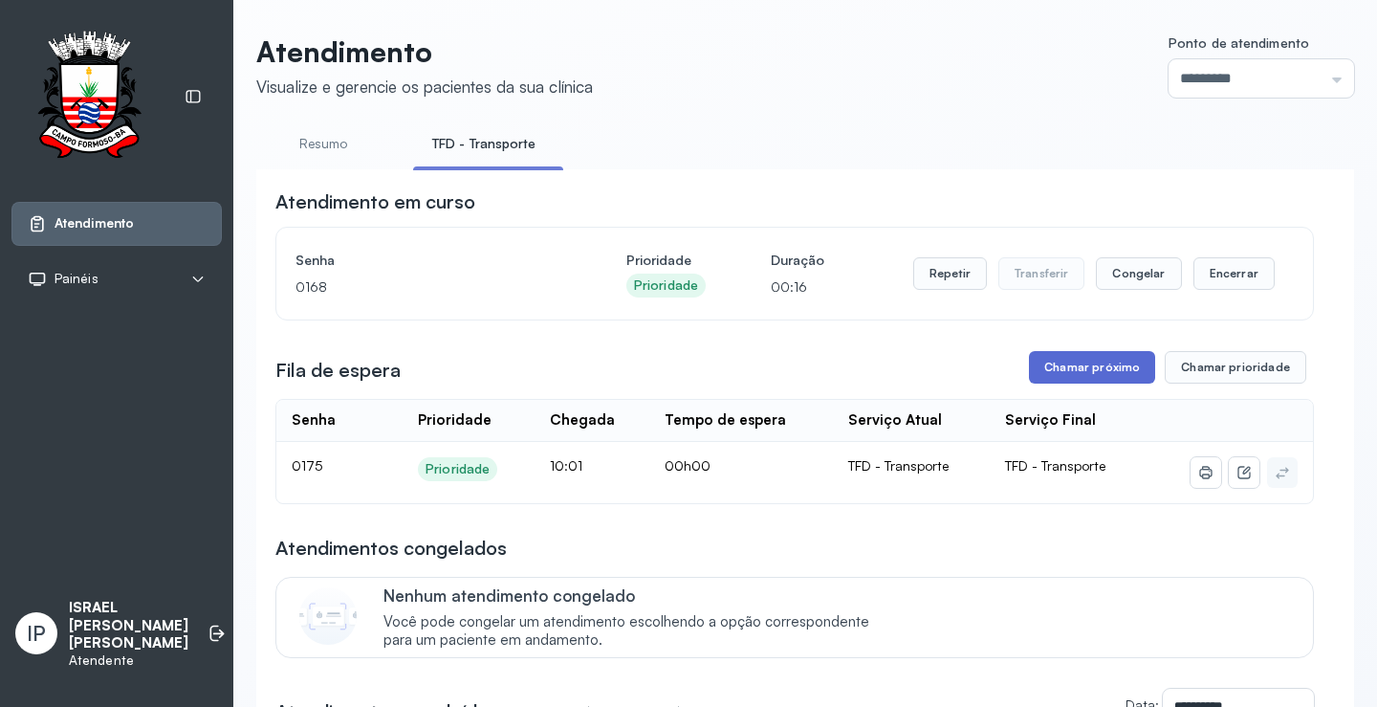
click at [1088, 359] on button "Chamar próximo" at bounding box center [1092, 367] width 126 height 33
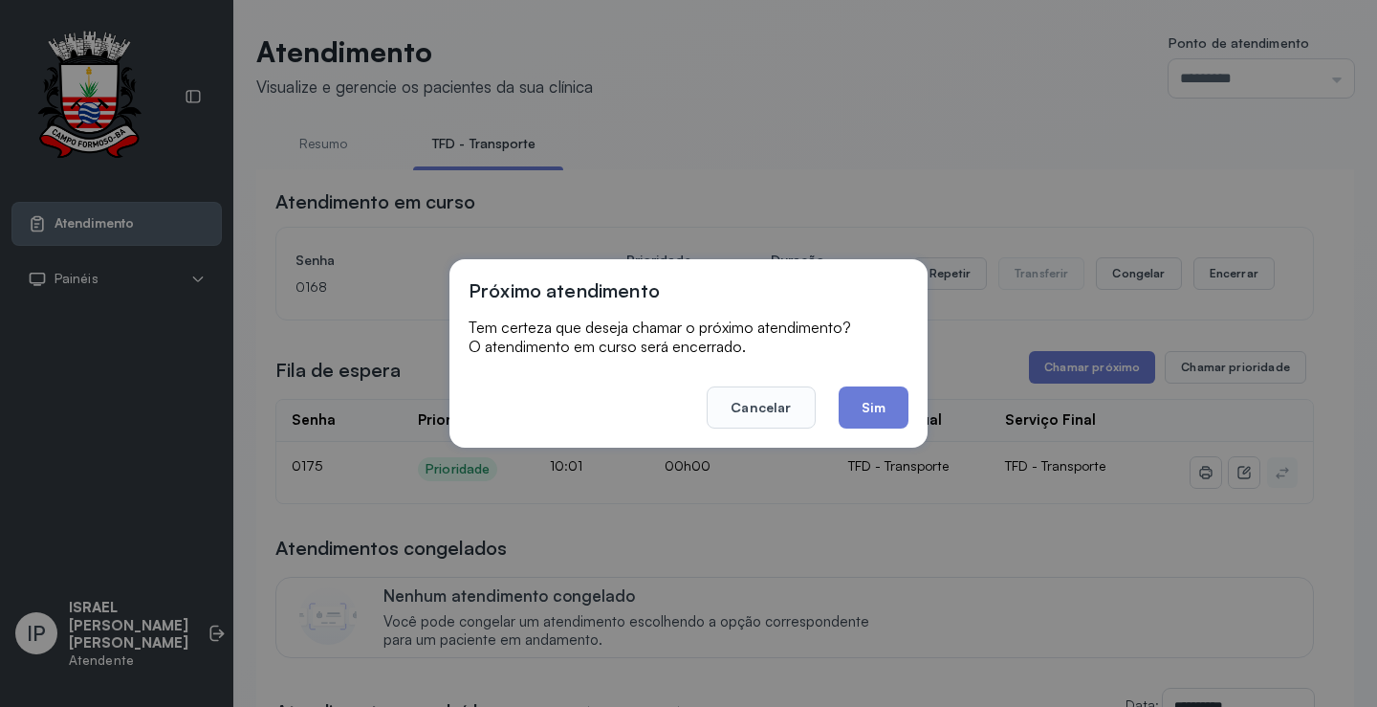
click at [876, 405] on button "Sim" at bounding box center [873, 407] width 70 height 42
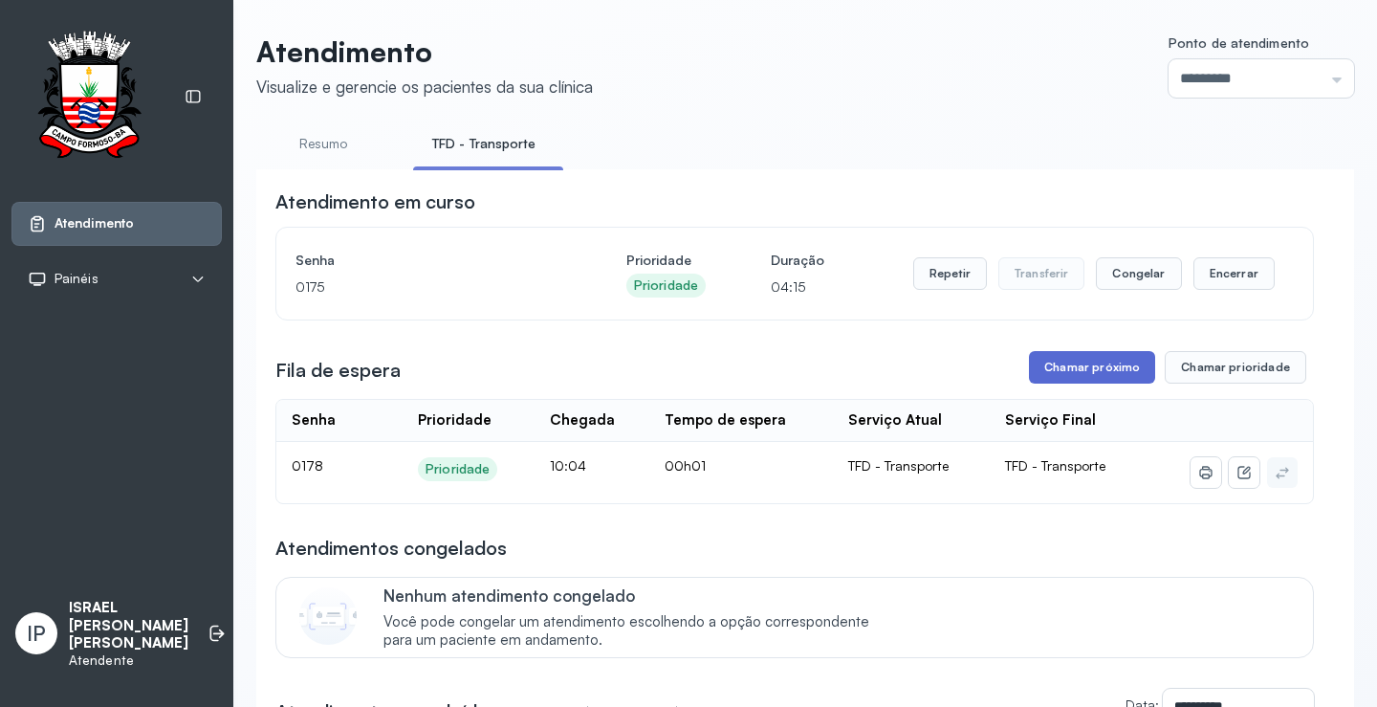
click at [1050, 371] on button "Chamar próximo" at bounding box center [1092, 367] width 126 height 33
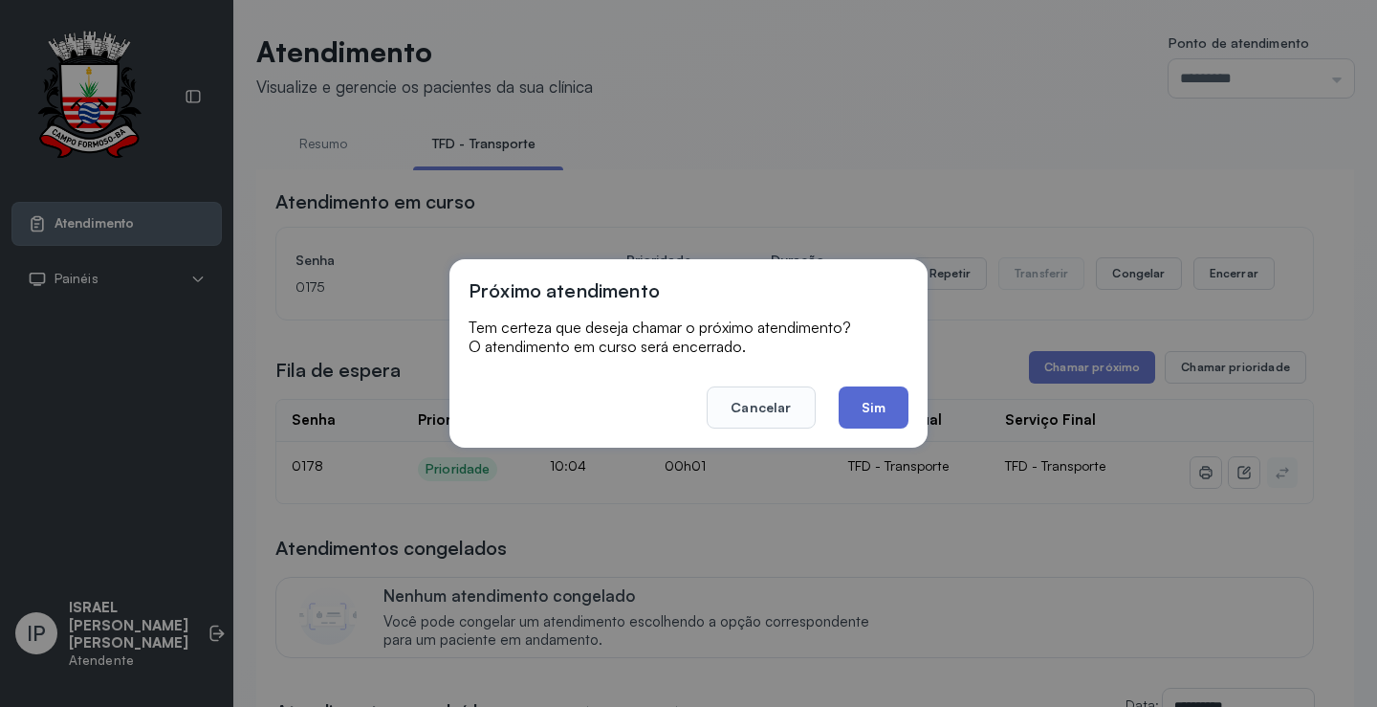
click at [871, 407] on button "Sim" at bounding box center [873, 407] width 70 height 42
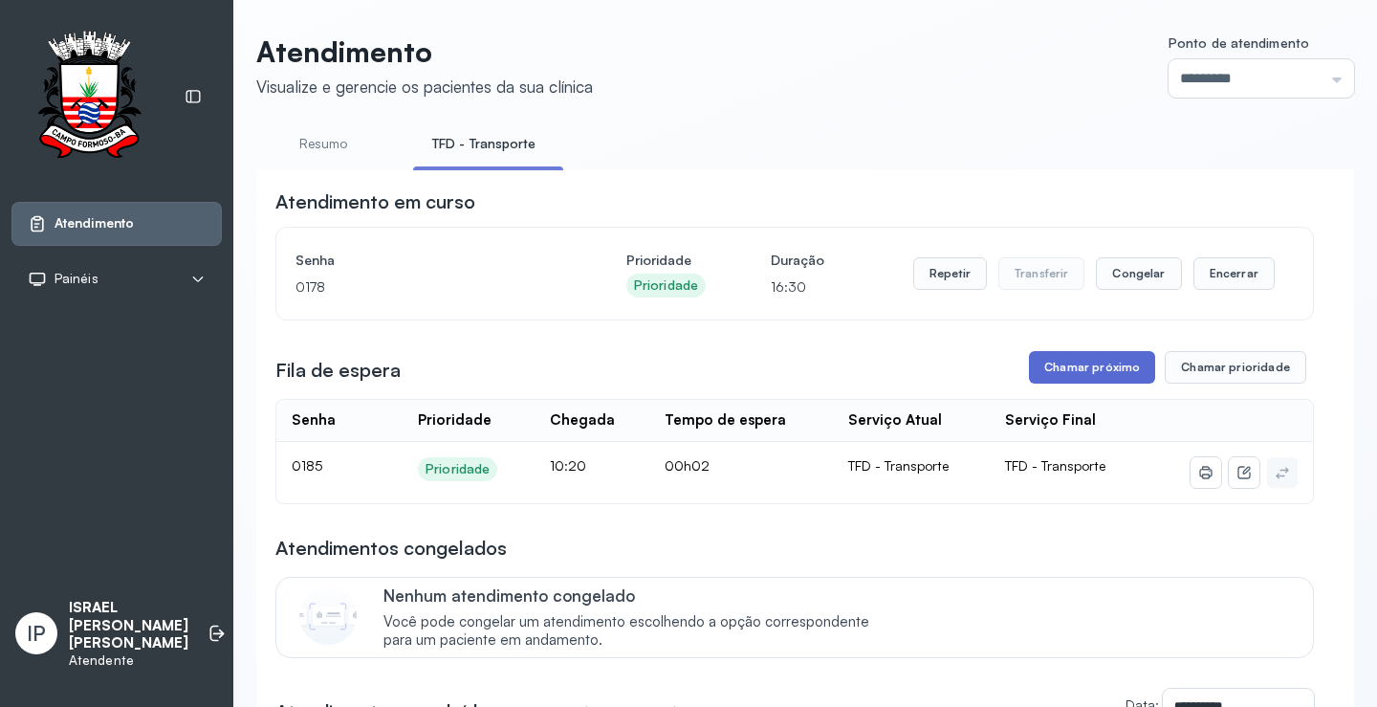
click at [1041, 368] on button "Chamar próximo" at bounding box center [1092, 367] width 126 height 33
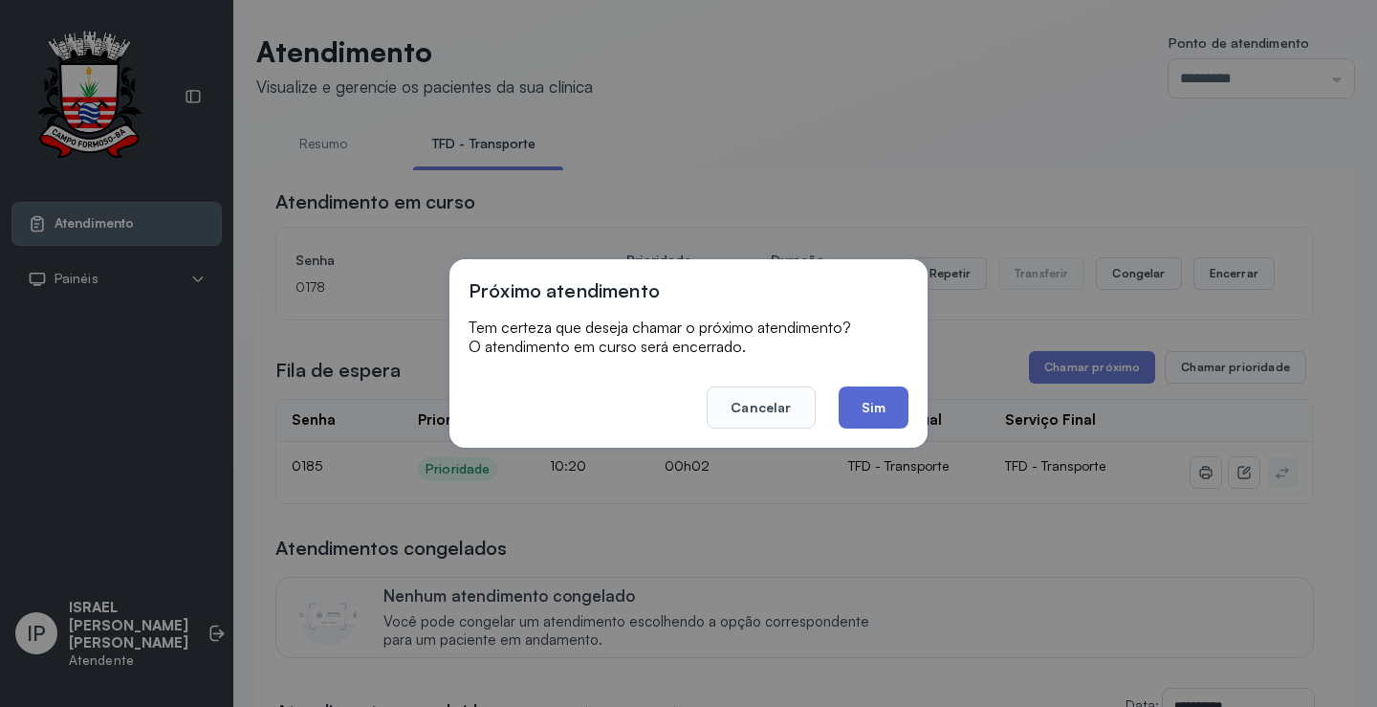
click at [862, 407] on button "Sim" at bounding box center [873, 407] width 70 height 42
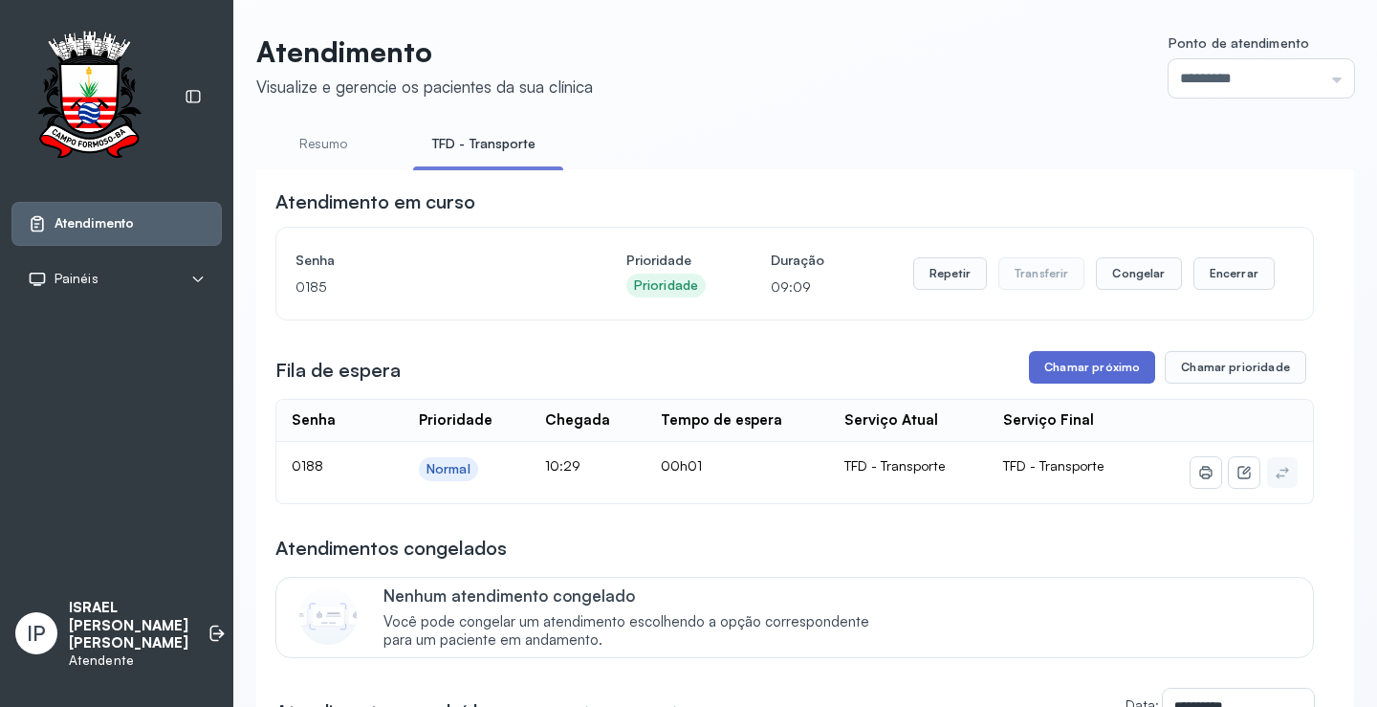
click at [1089, 370] on button "Chamar próximo" at bounding box center [1092, 367] width 126 height 33
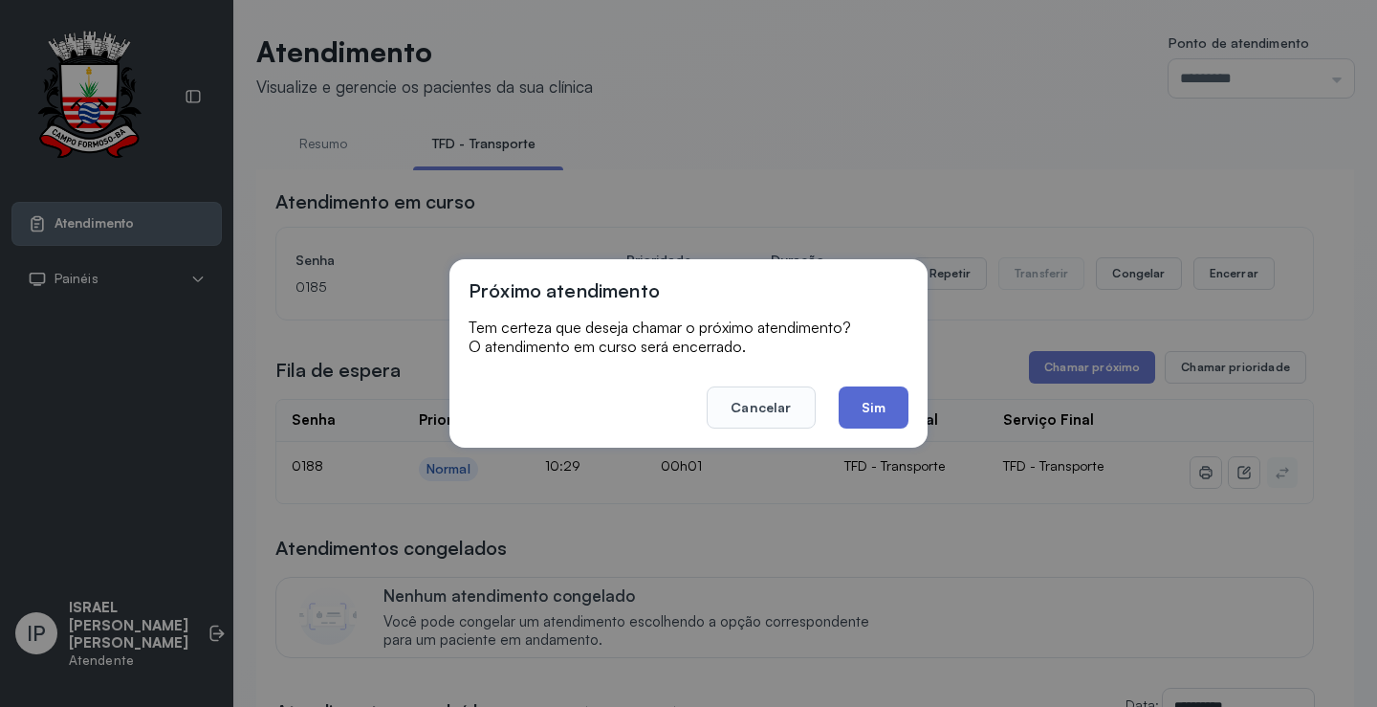
click at [861, 412] on button "Sim" at bounding box center [873, 407] width 70 height 42
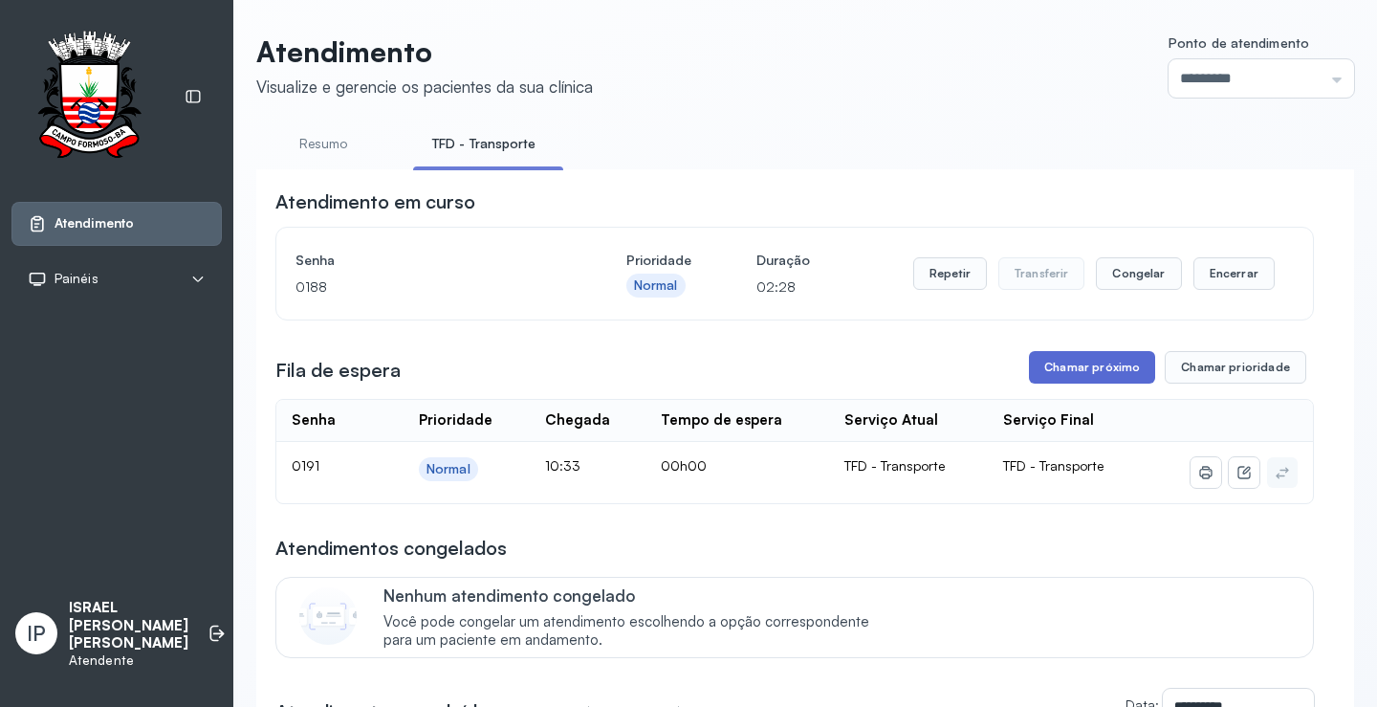
click at [1117, 361] on button "Chamar próximo" at bounding box center [1092, 367] width 126 height 33
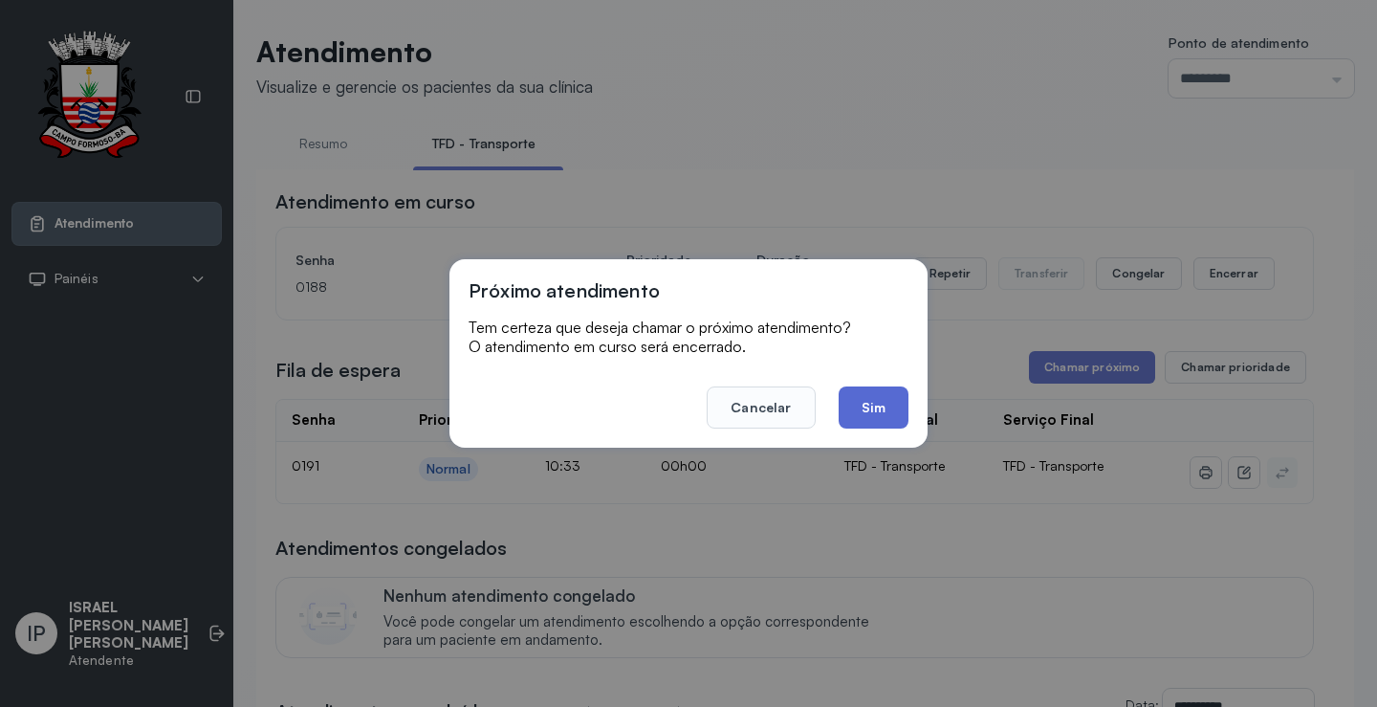
click at [882, 392] on button "Sim" at bounding box center [873, 407] width 70 height 42
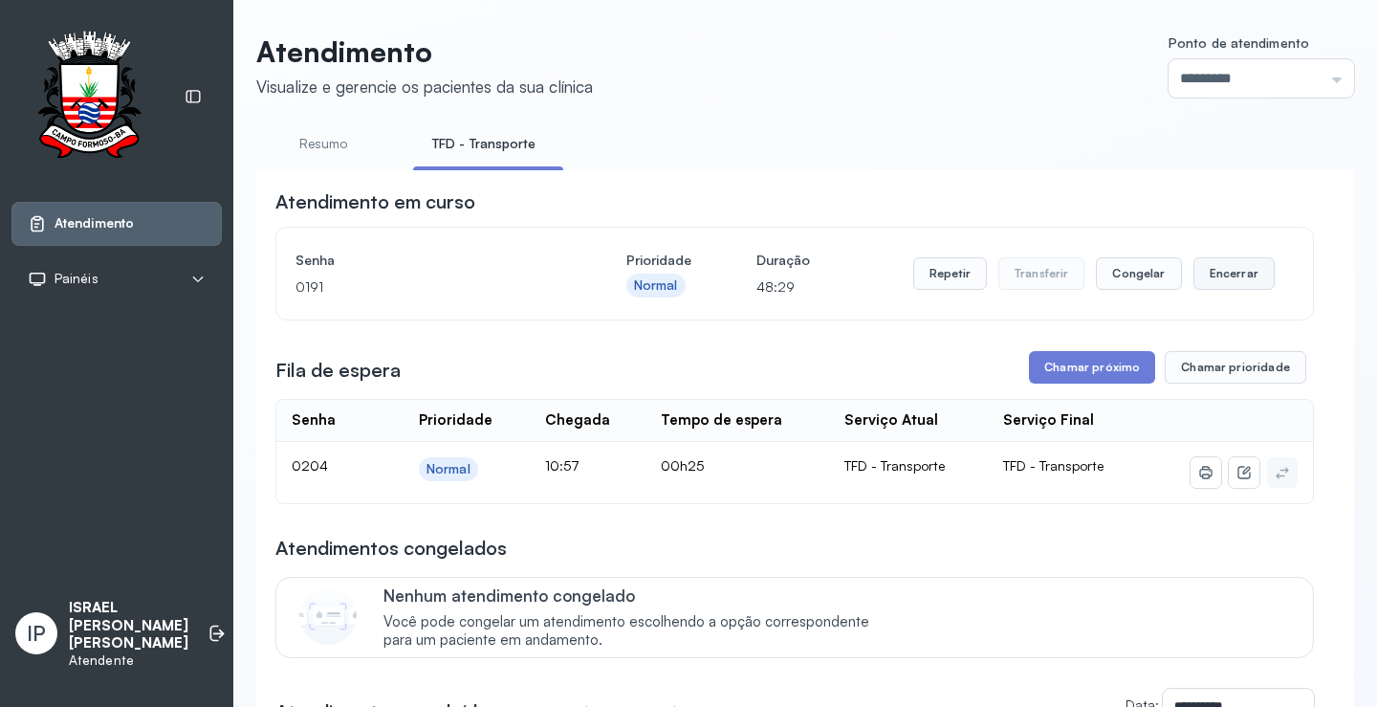
click at [1209, 277] on button "Encerrar" at bounding box center [1233, 273] width 81 height 33
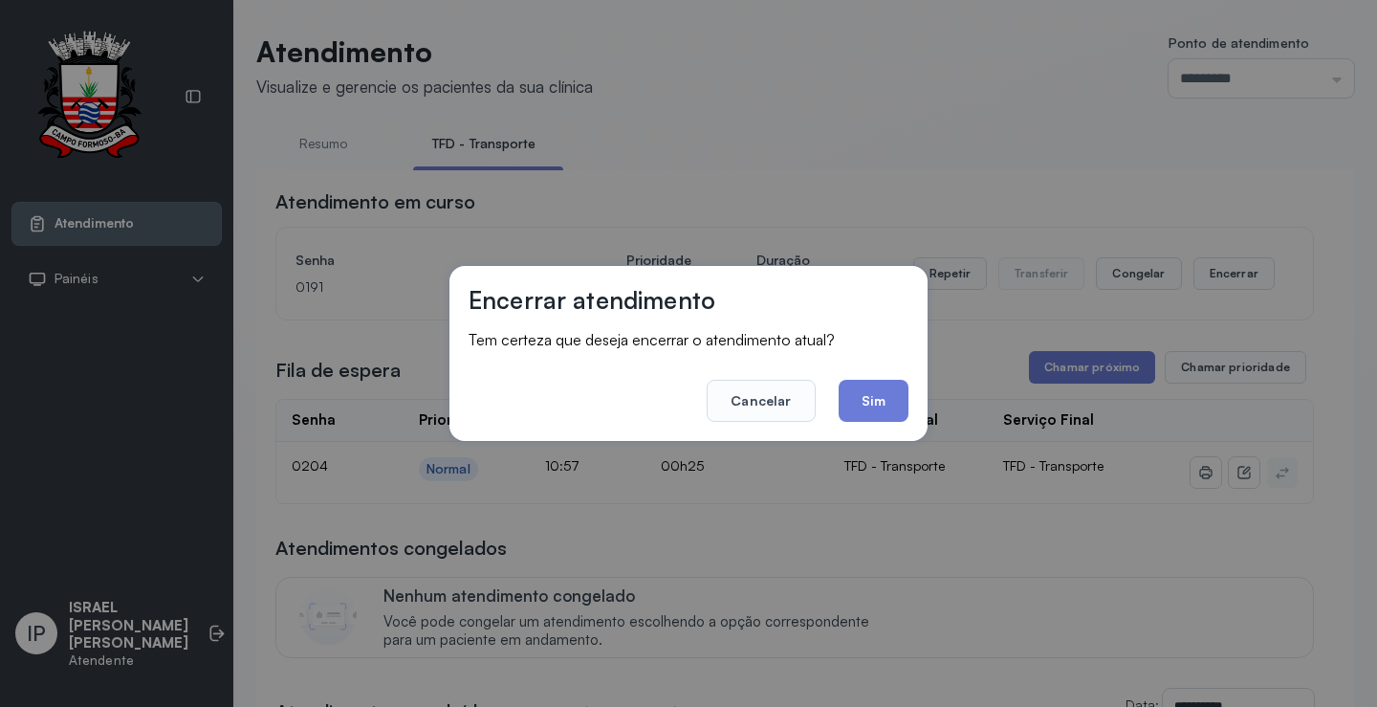
click at [882, 404] on button "Sim" at bounding box center [873, 401] width 70 height 42
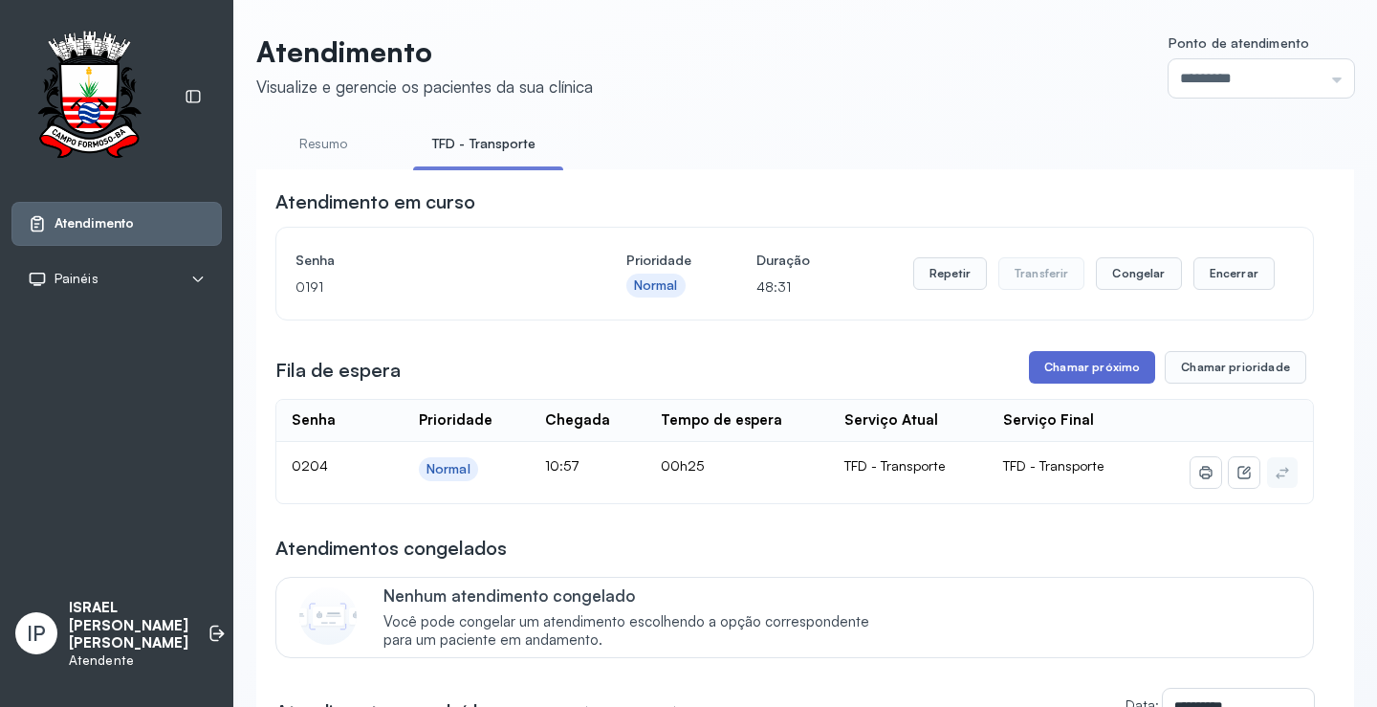
click at [1101, 368] on button "Chamar próximo" at bounding box center [1092, 367] width 126 height 33
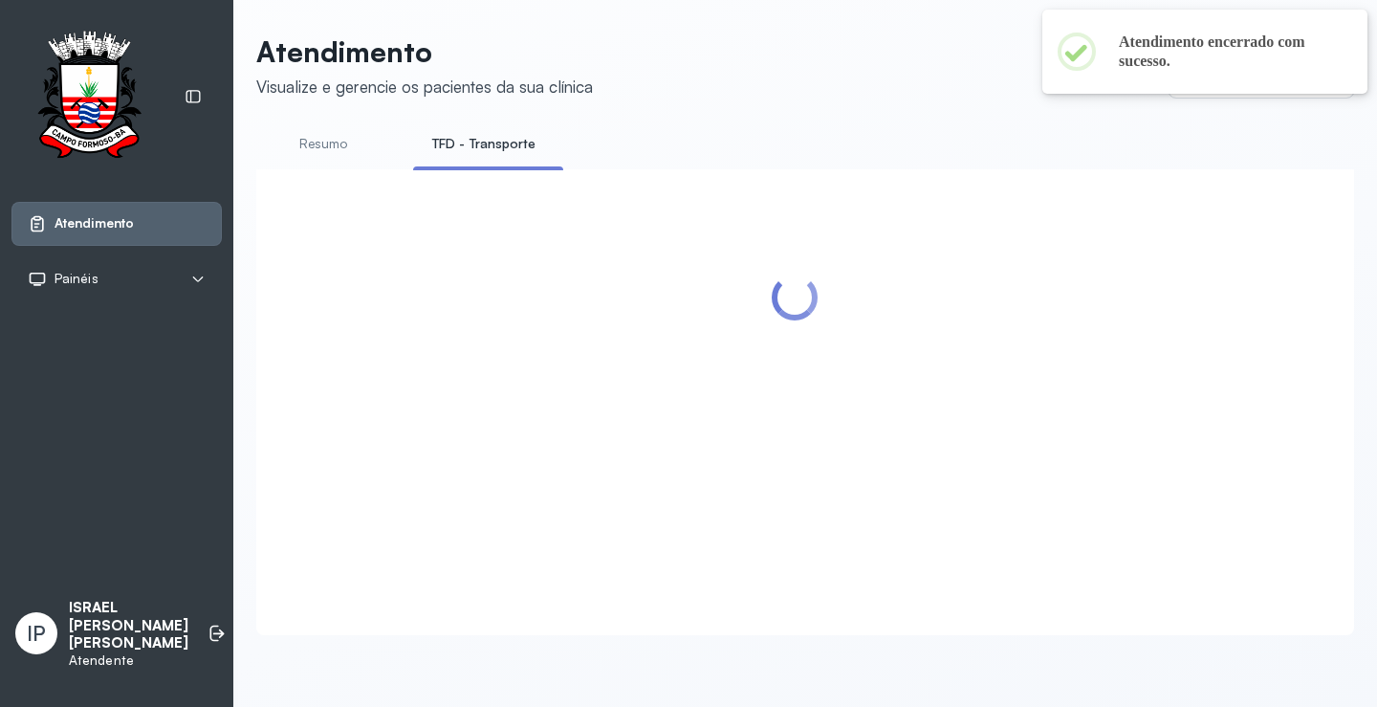
click at [868, 403] on div at bounding box center [794, 378] width 1038 height 381
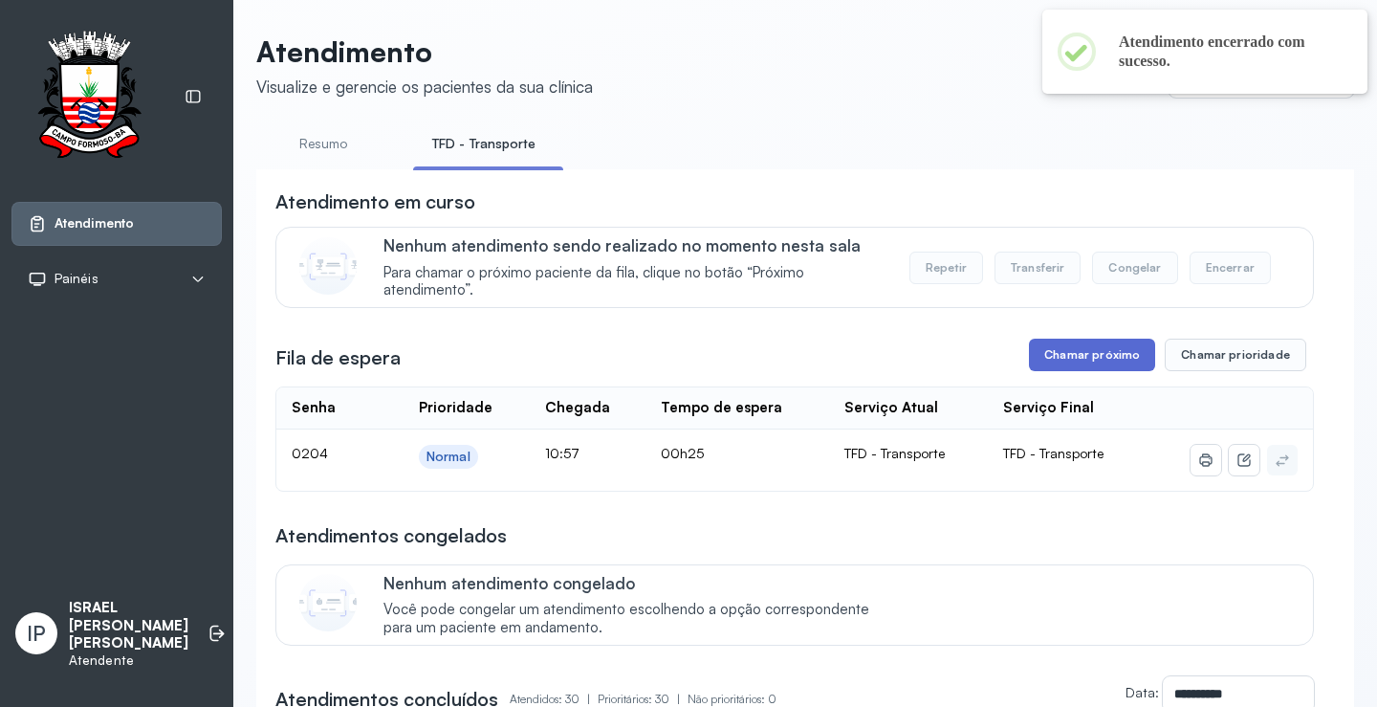
click at [1075, 348] on button "Chamar próximo" at bounding box center [1092, 354] width 126 height 33
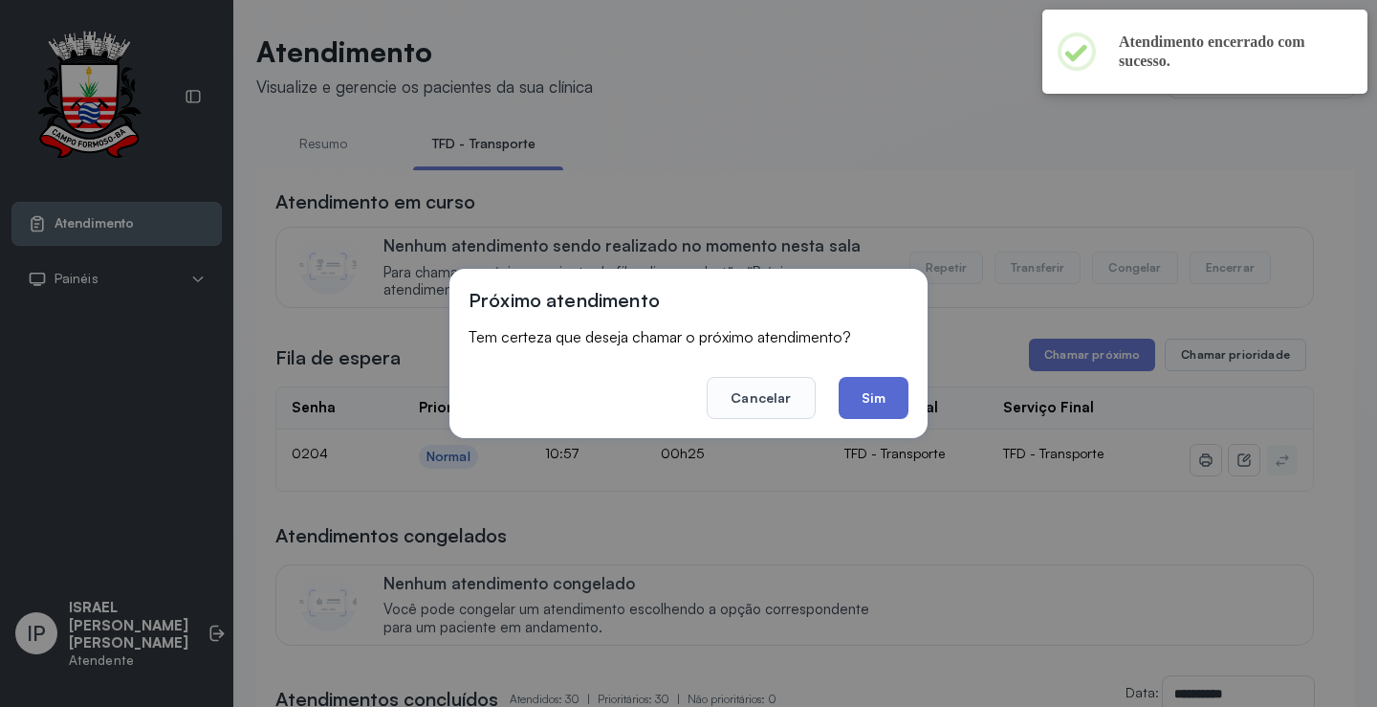
click at [882, 391] on button "Sim" at bounding box center [873, 398] width 70 height 42
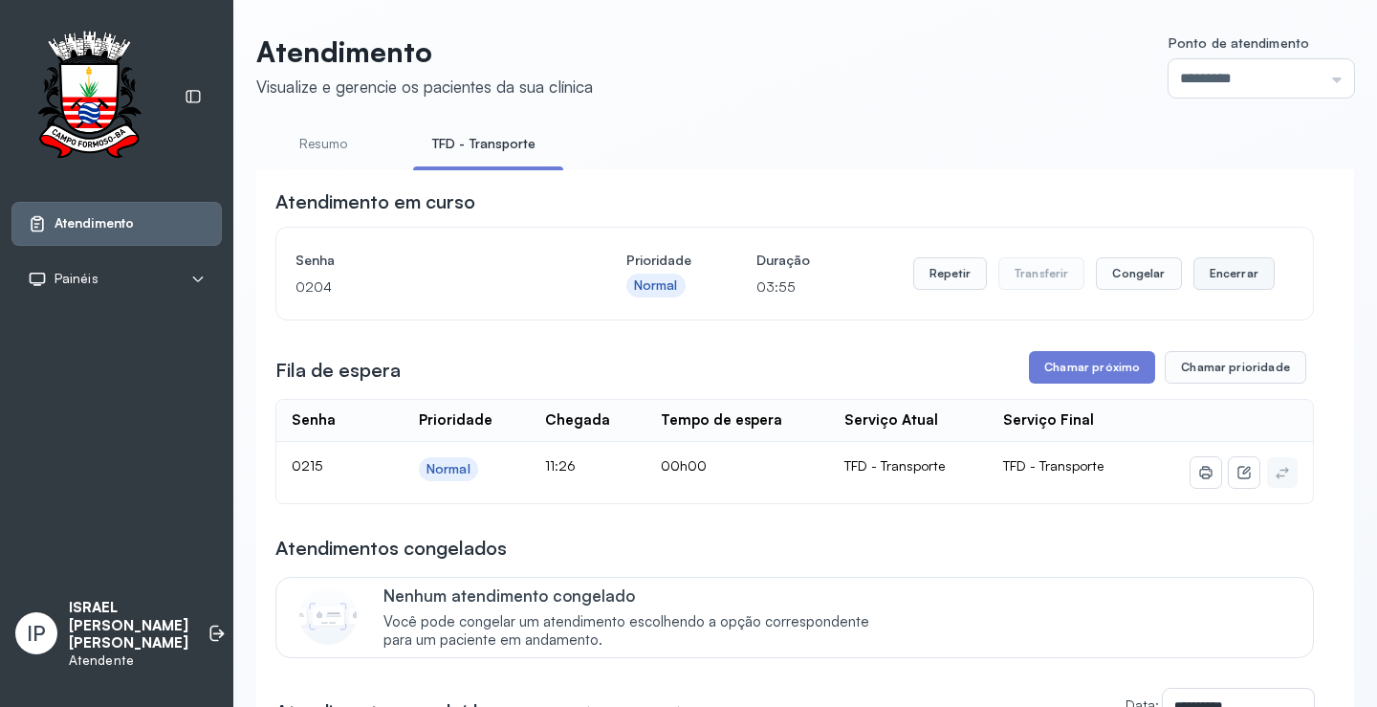
click at [1241, 273] on button "Encerrar" at bounding box center [1233, 273] width 81 height 33
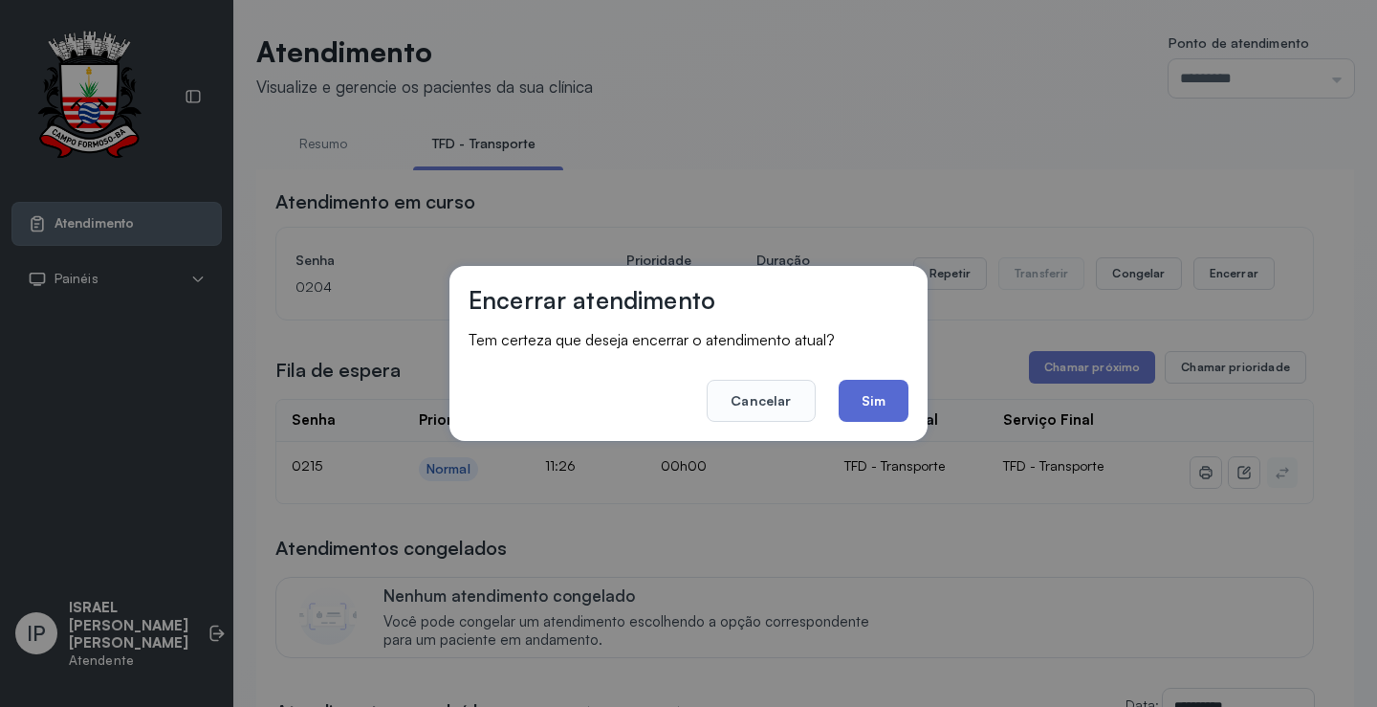
click at [879, 389] on button "Sim" at bounding box center [873, 401] width 70 height 42
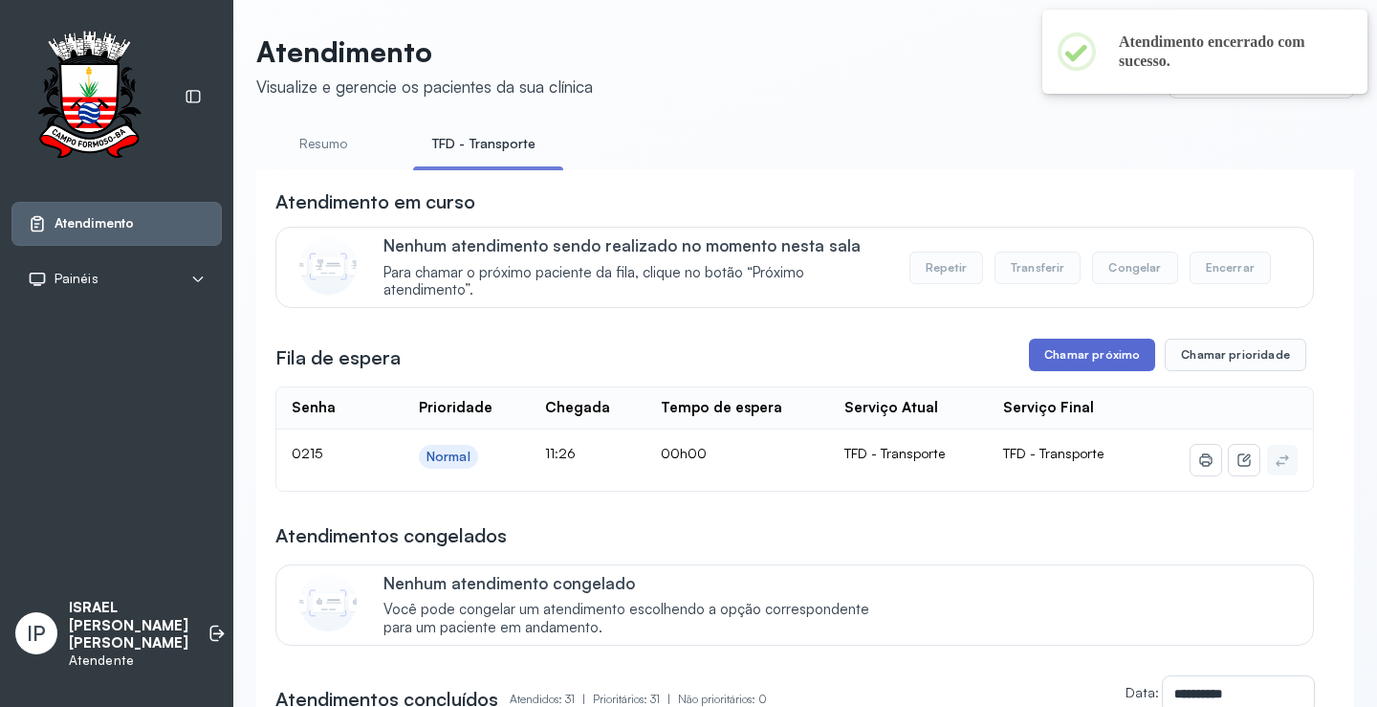
click at [1066, 356] on button "Chamar próximo" at bounding box center [1092, 354] width 126 height 33
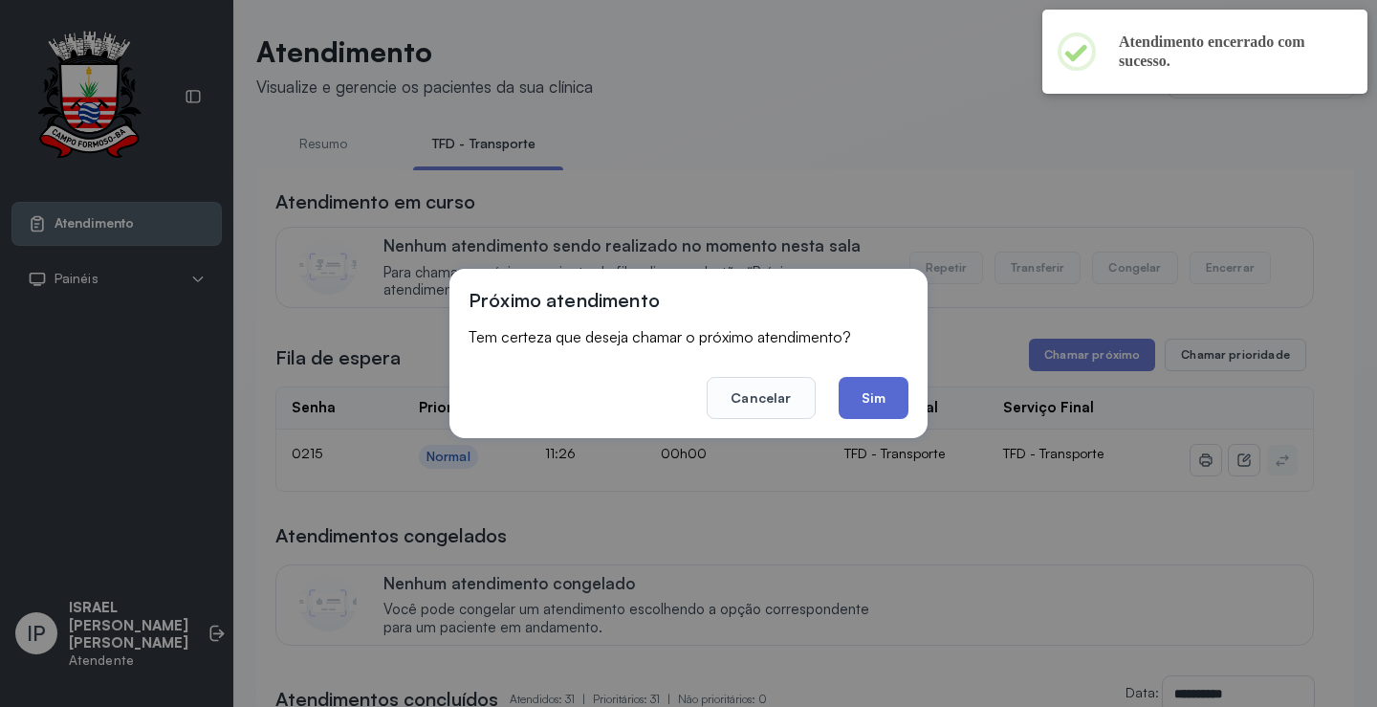
click at [865, 395] on button "Sim" at bounding box center [873, 398] width 70 height 42
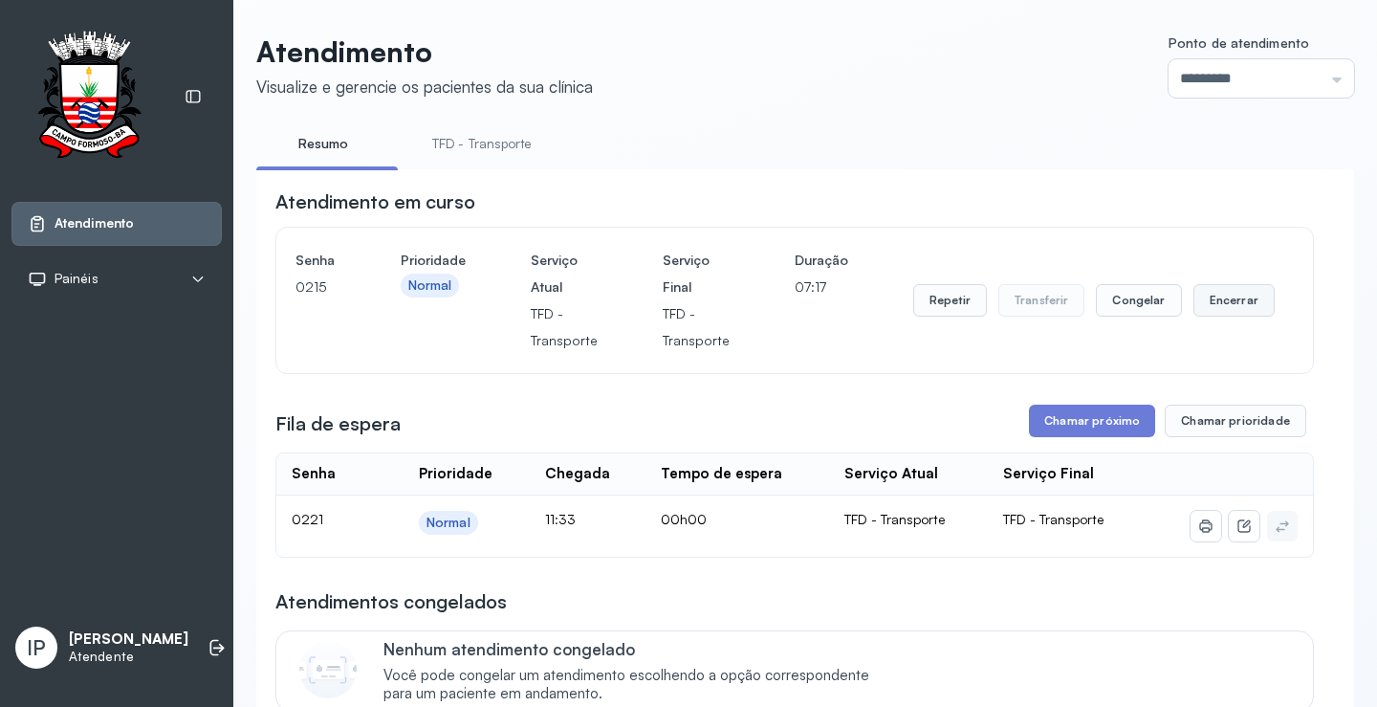
click at [1249, 303] on button "Encerrar" at bounding box center [1233, 300] width 81 height 33
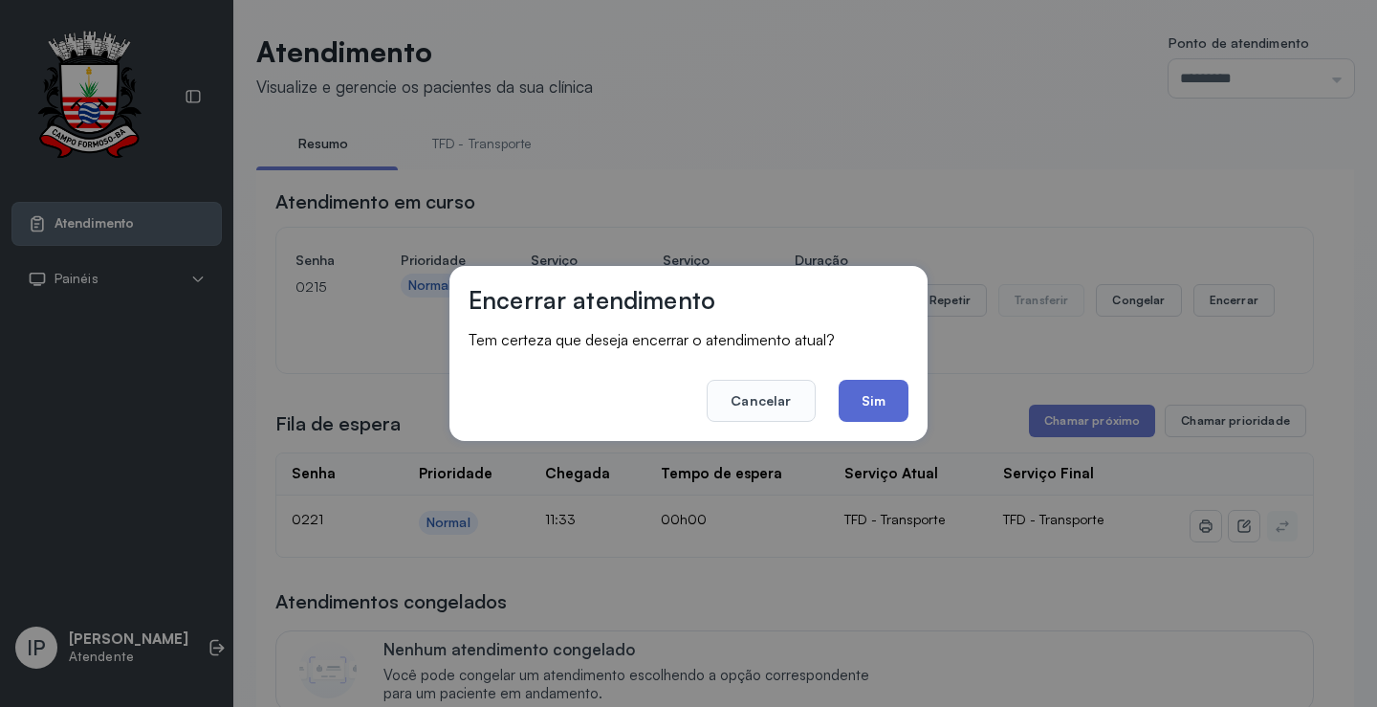
click at [872, 407] on button "Sim" at bounding box center [873, 401] width 70 height 42
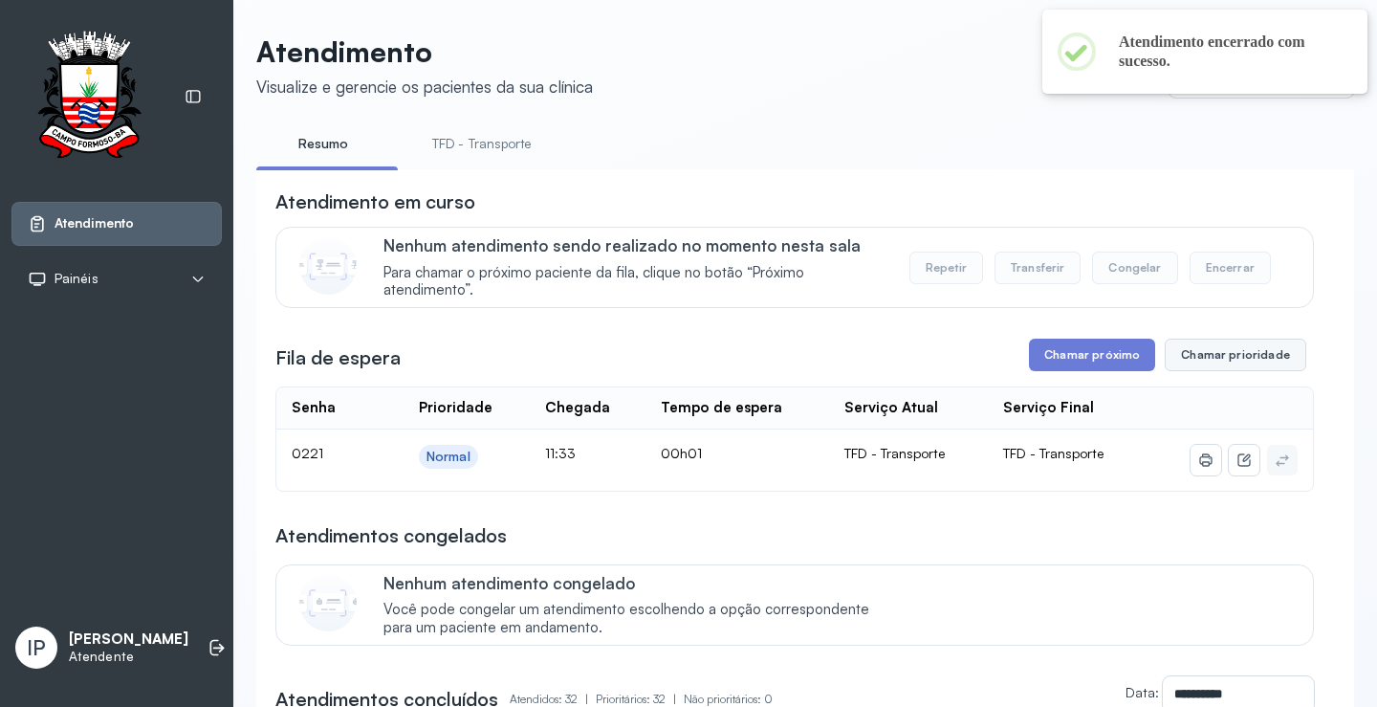
click at [1203, 356] on button "Chamar prioridade" at bounding box center [1234, 354] width 141 height 33
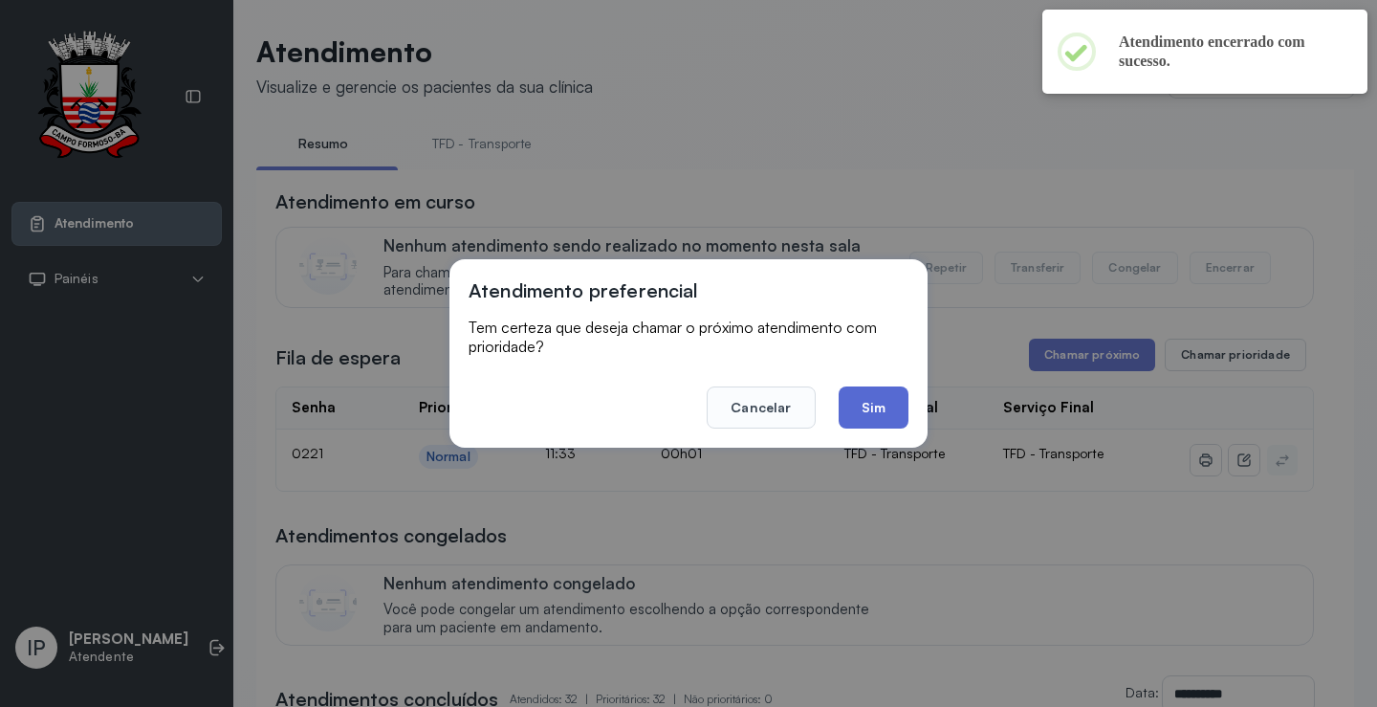
click at [882, 414] on button "Sim" at bounding box center [873, 407] width 70 height 42
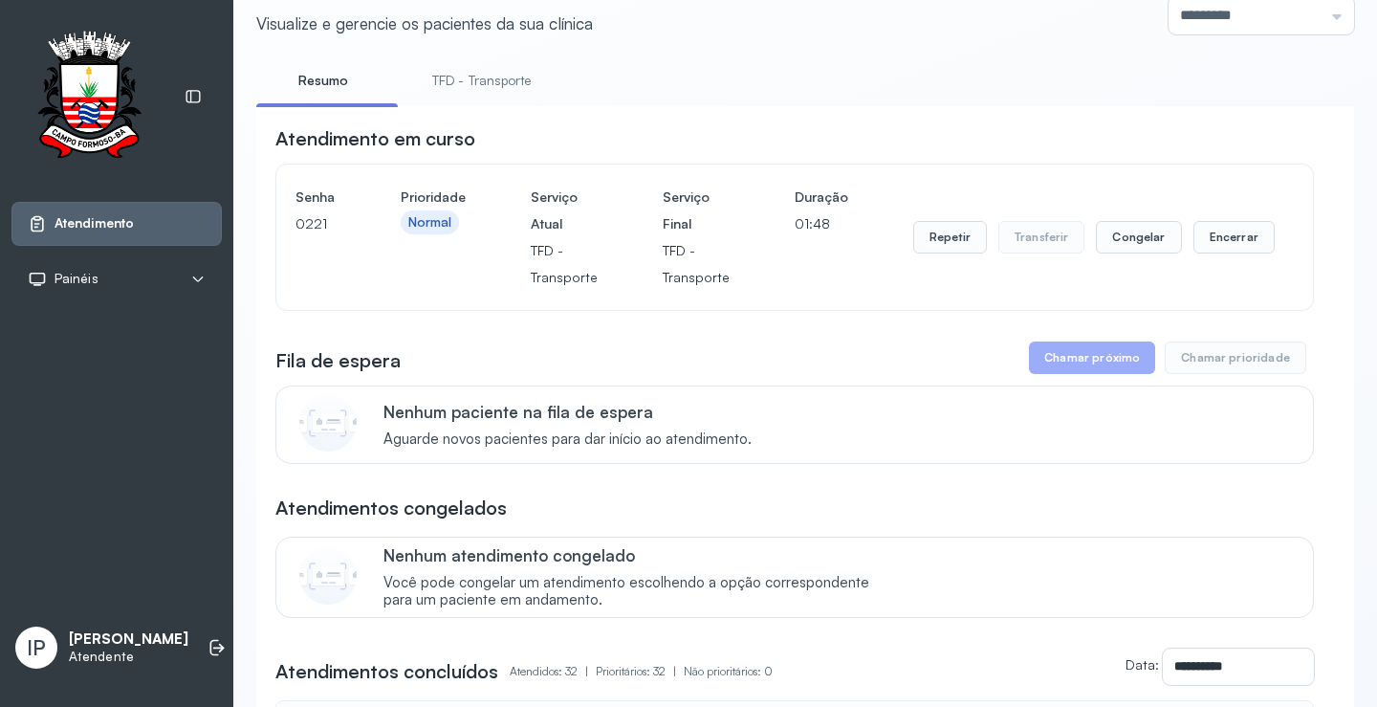
scroll to position [96, 0]
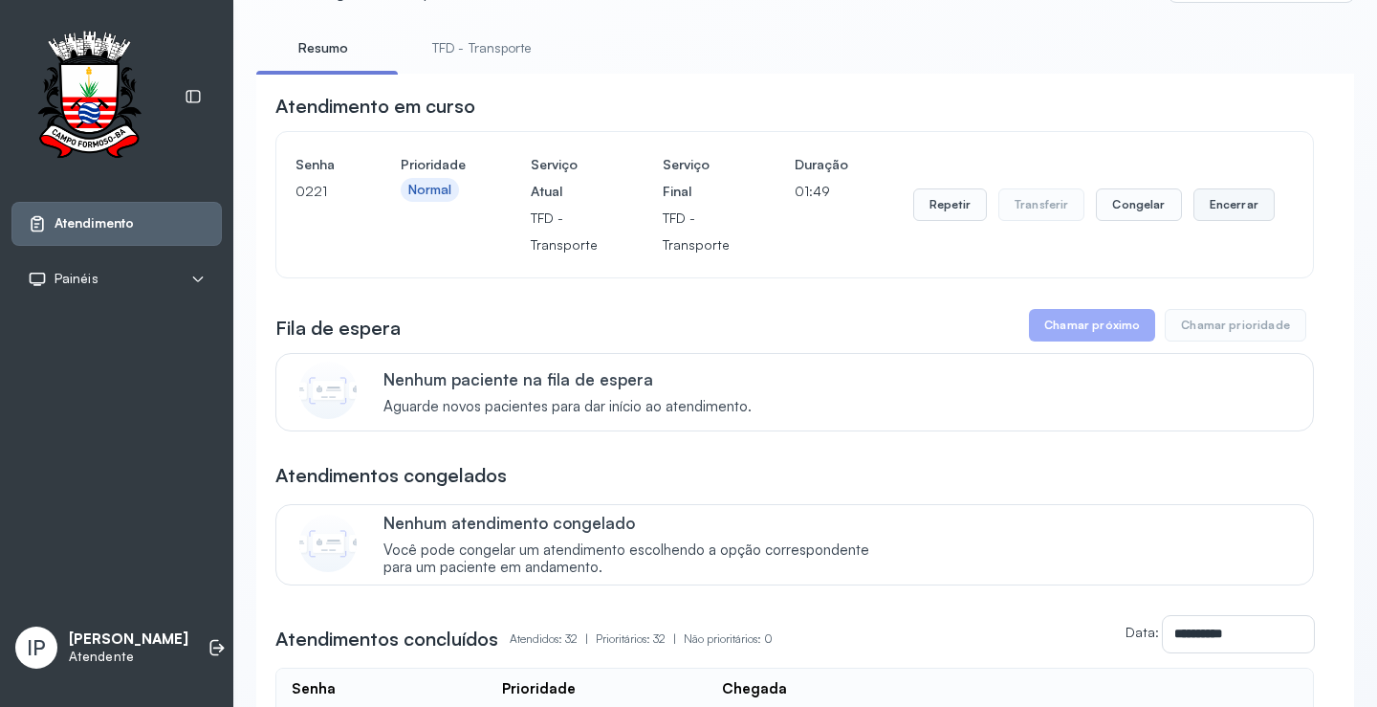
click at [1233, 200] on button "Encerrar" at bounding box center [1233, 204] width 81 height 33
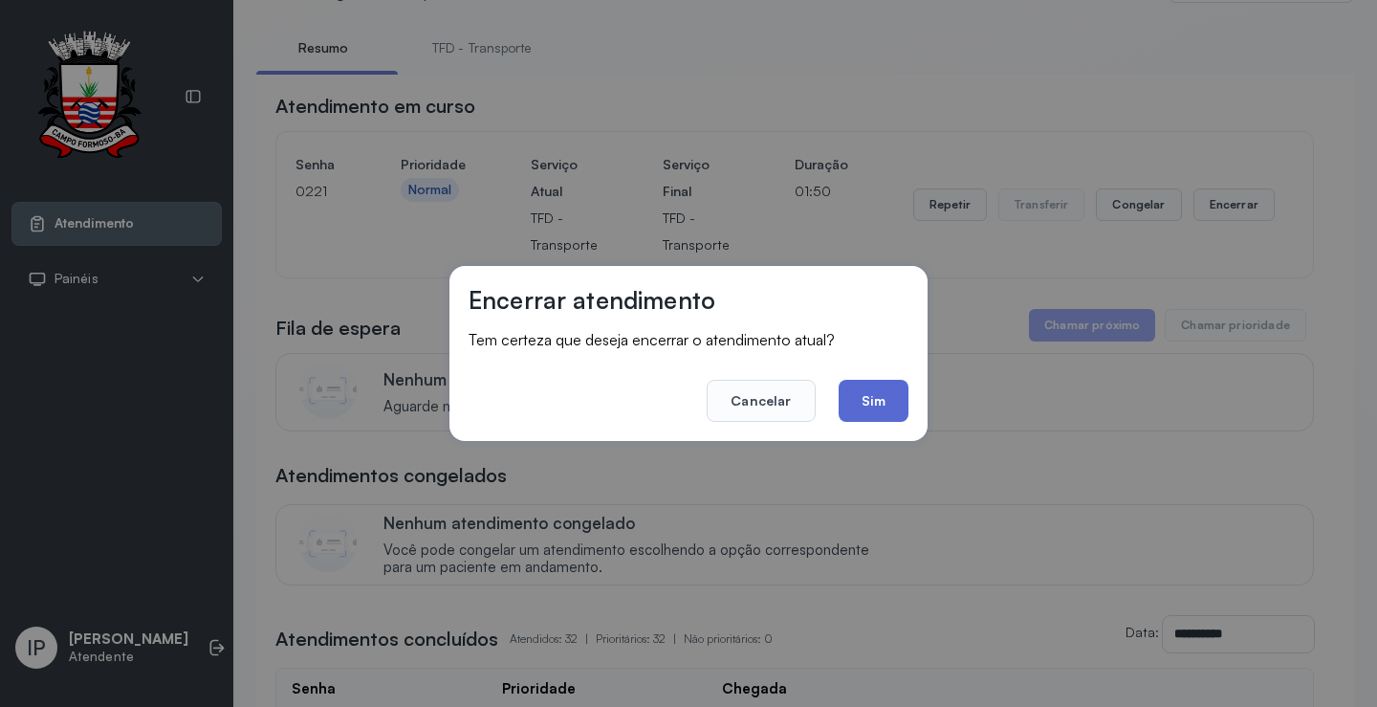
click at [884, 397] on button "Sim" at bounding box center [873, 401] width 70 height 42
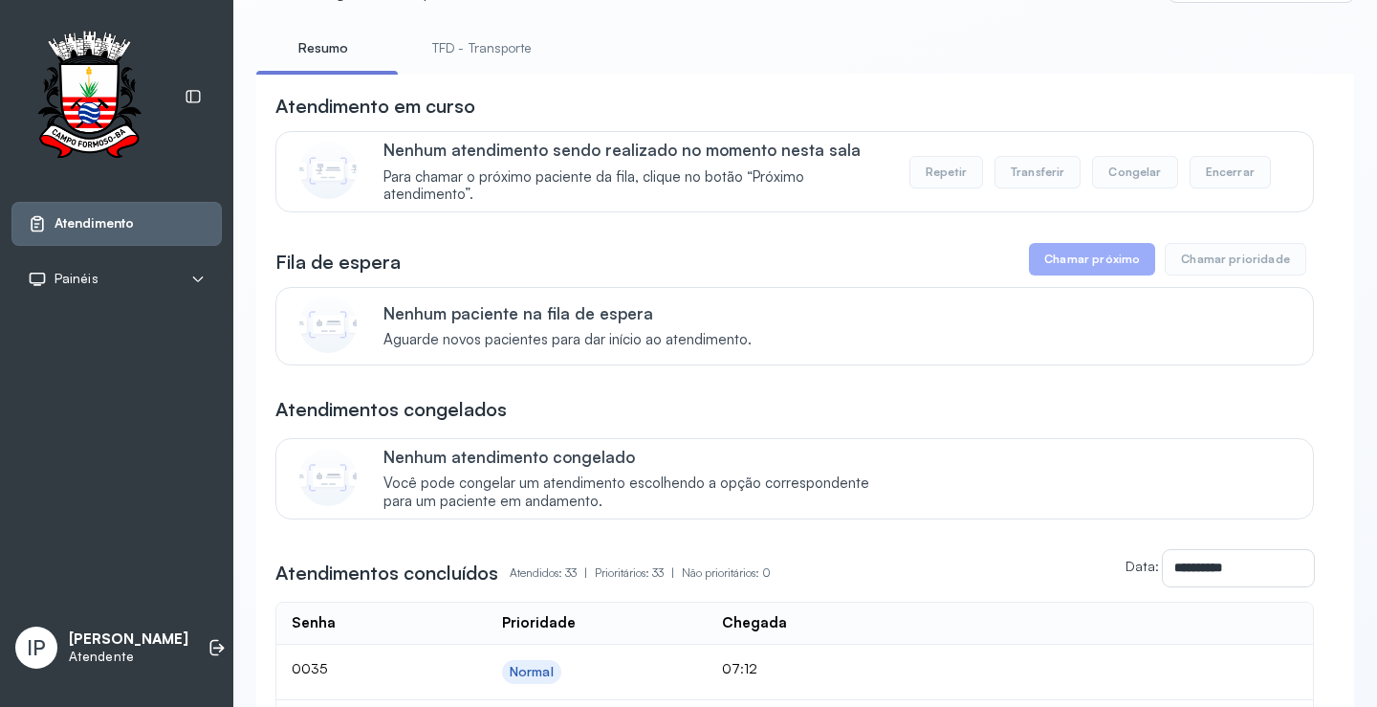
click at [486, 34] on link "TFD - Transporte" at bounding box center [482, 49] width 138 height 32
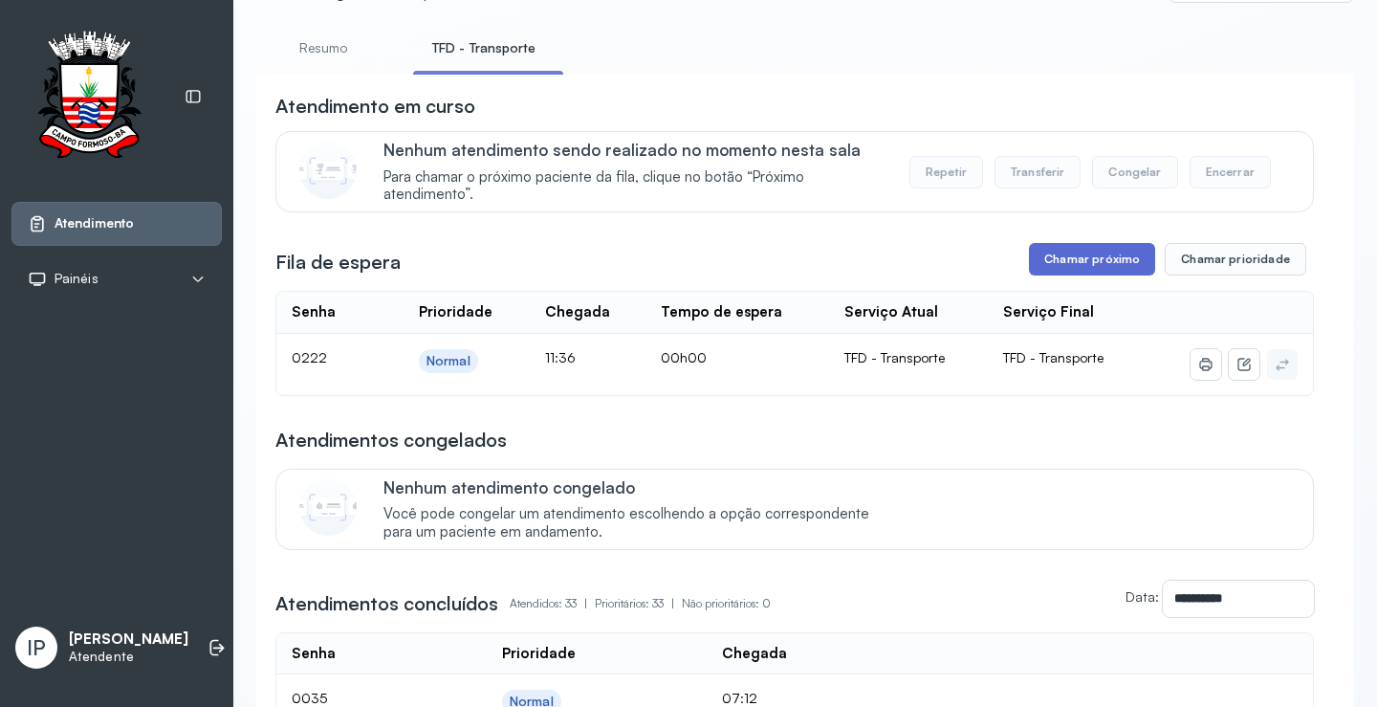
click at [1094, 254] on button "Chamar próximo" at bounding box center [1092, 259] width 126 height 33
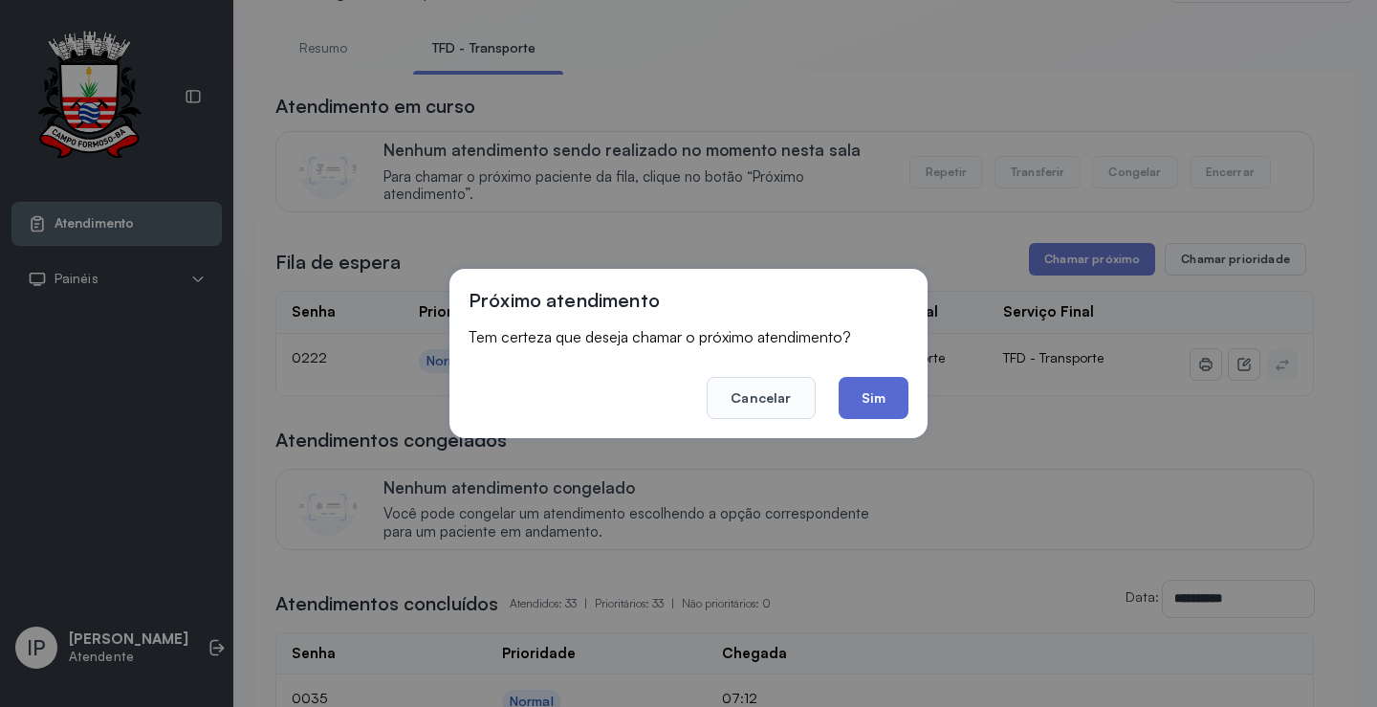
click at [879, 403] on button "Sim" at bounding box center [873, 398] width 70 height 42
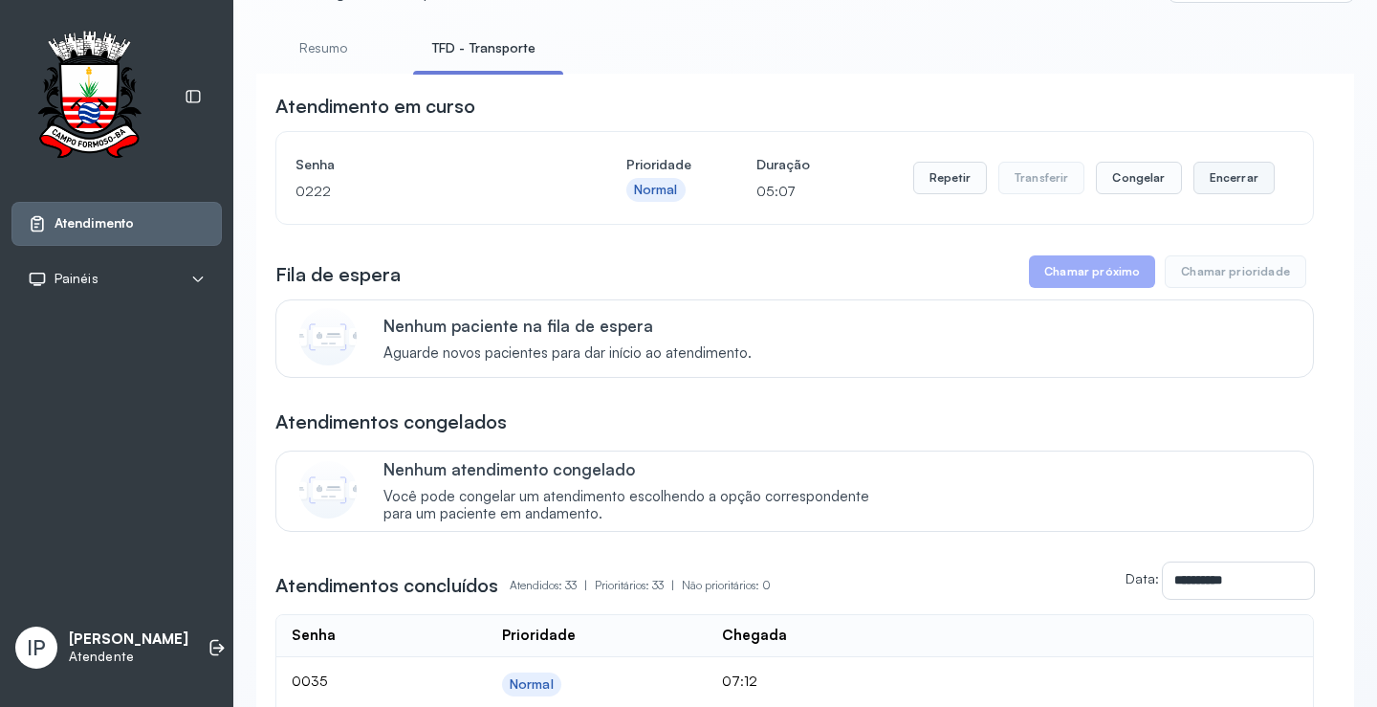
click at [1223, 179] on button "Encerrar" at bounding box center [1233, 178] width 81 height 33
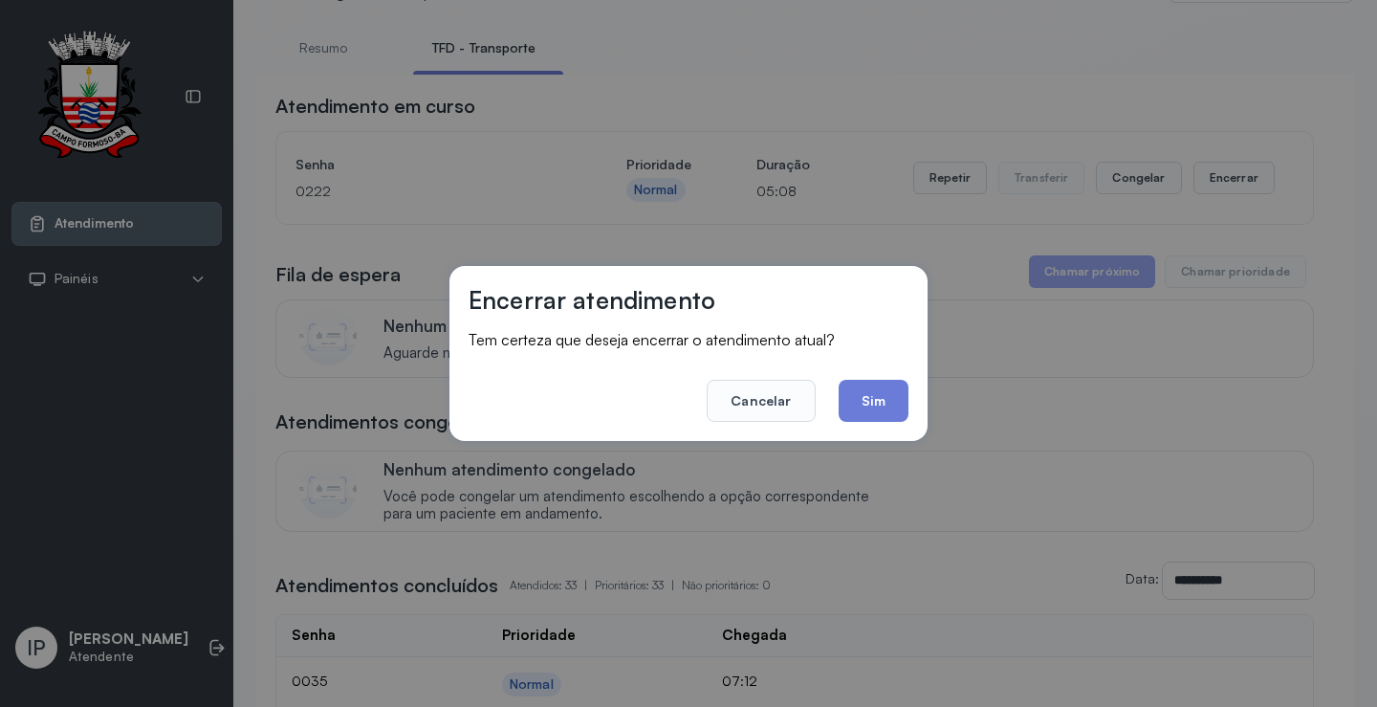
drag, startPoint x: 883, startPoint y: 406, endPoint x: 915, endPoint y: 367, distance: 50.3
click at [907, 383] on button "Sim" at bounding box center [873, 401] width 70 height 42
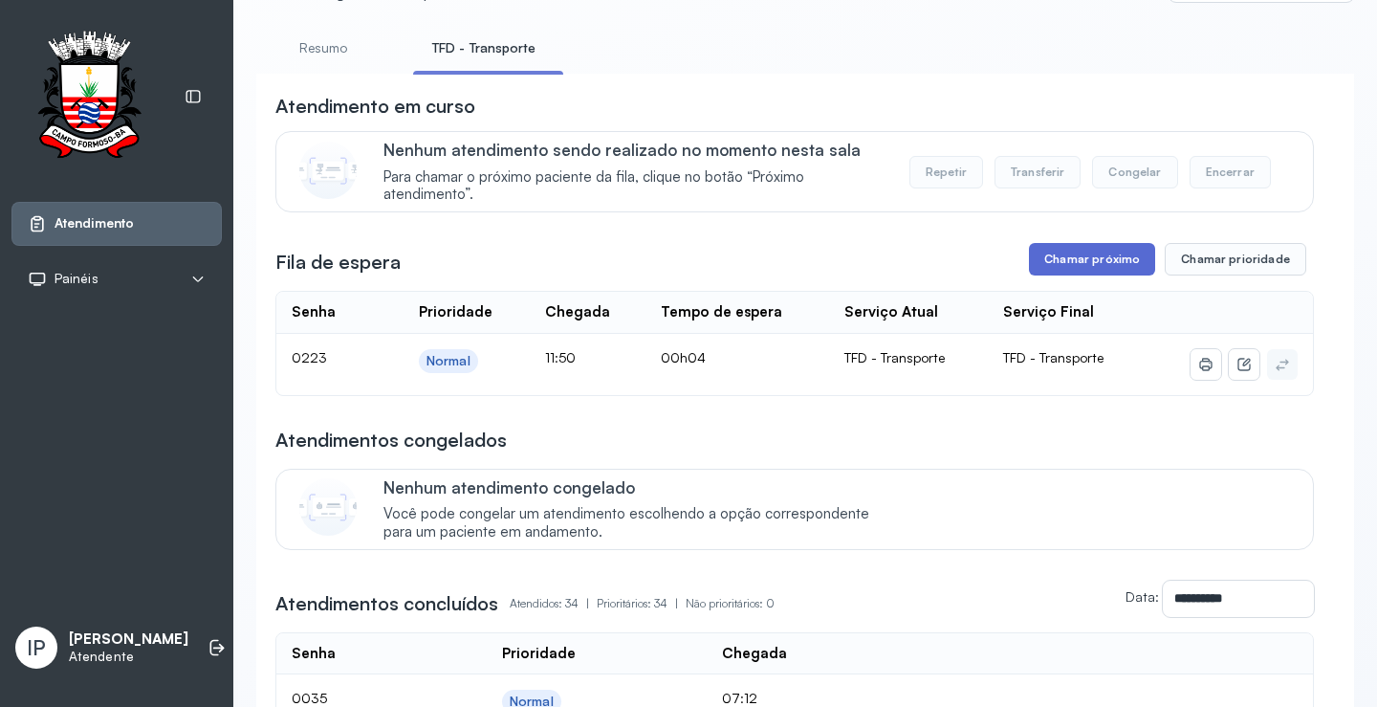
click at [1089, 258] on button "Chamar próximo" at bounding box center [1092, 259] width 126 height 33
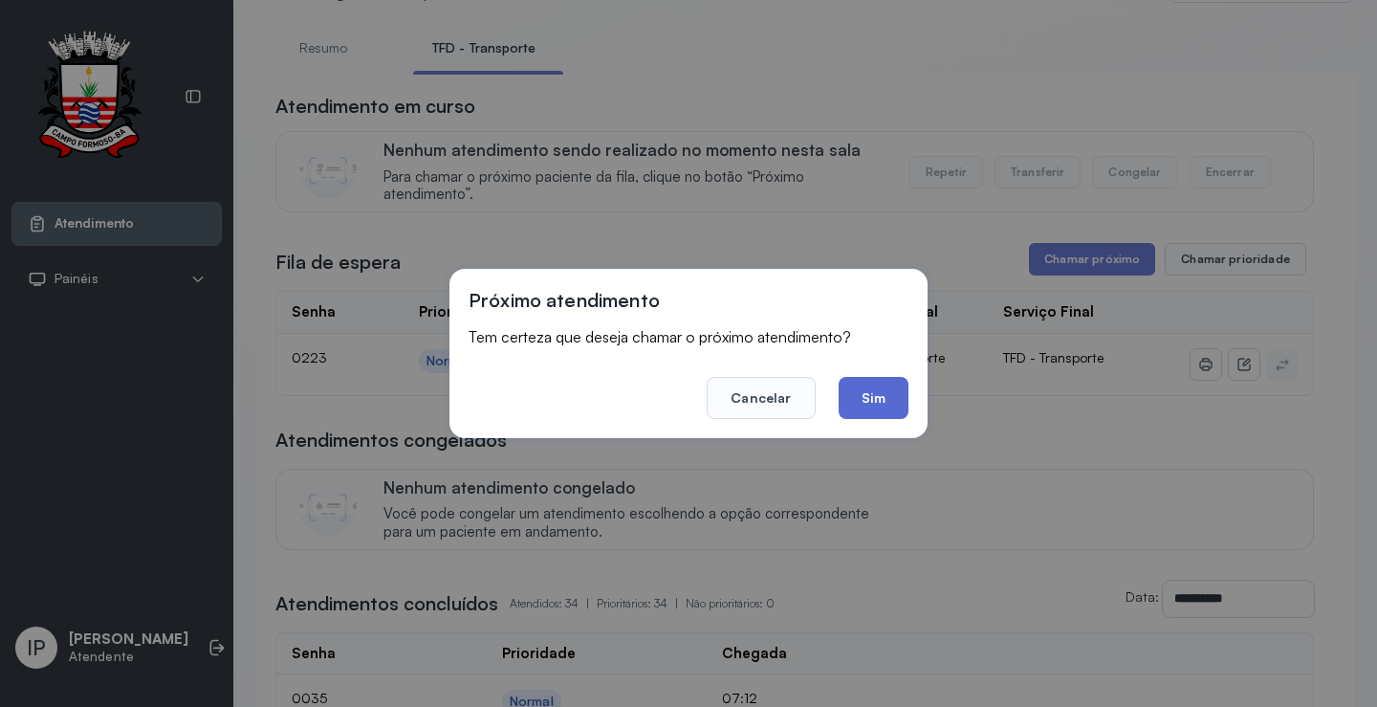
click at [884, 389] on button "Sim" at bounding box center [873, 398] width 70 height 42
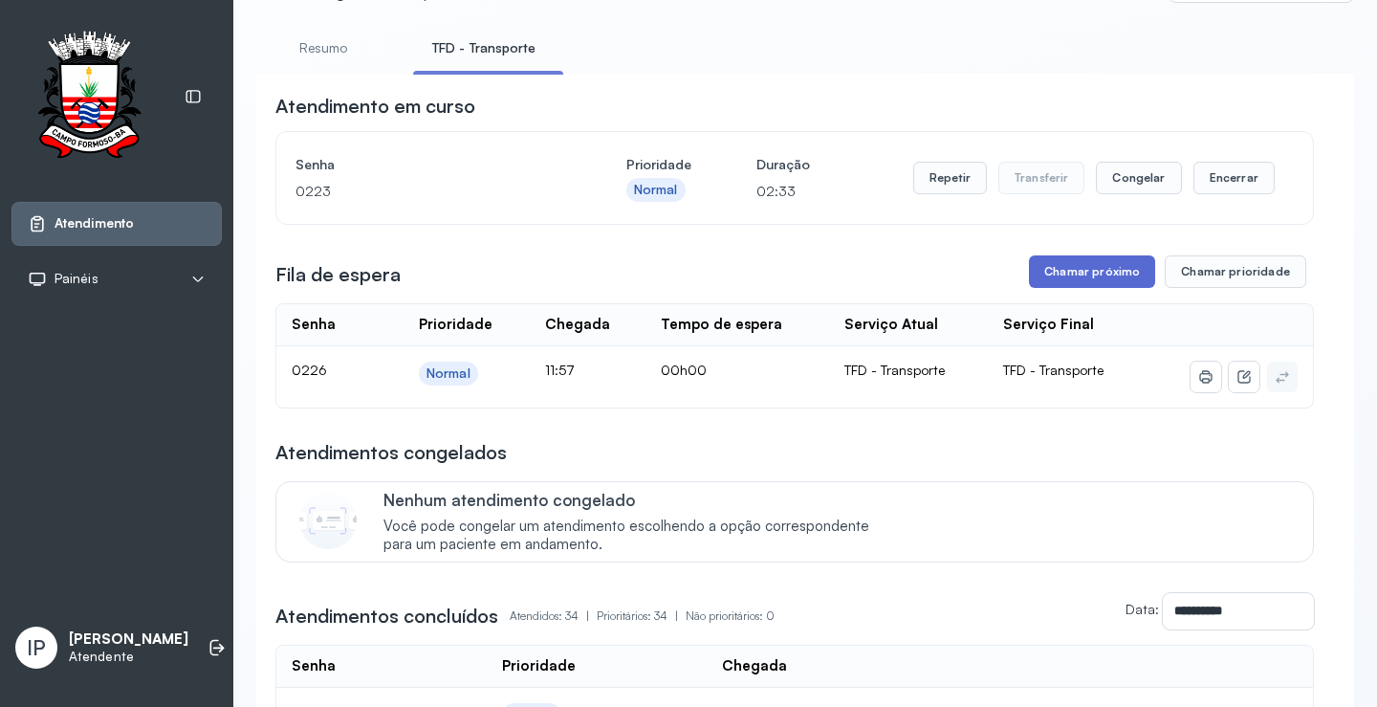
click at [1087, 278] on button "Chamar próximo" at bounding box center [1092, 271] width 126 height 33
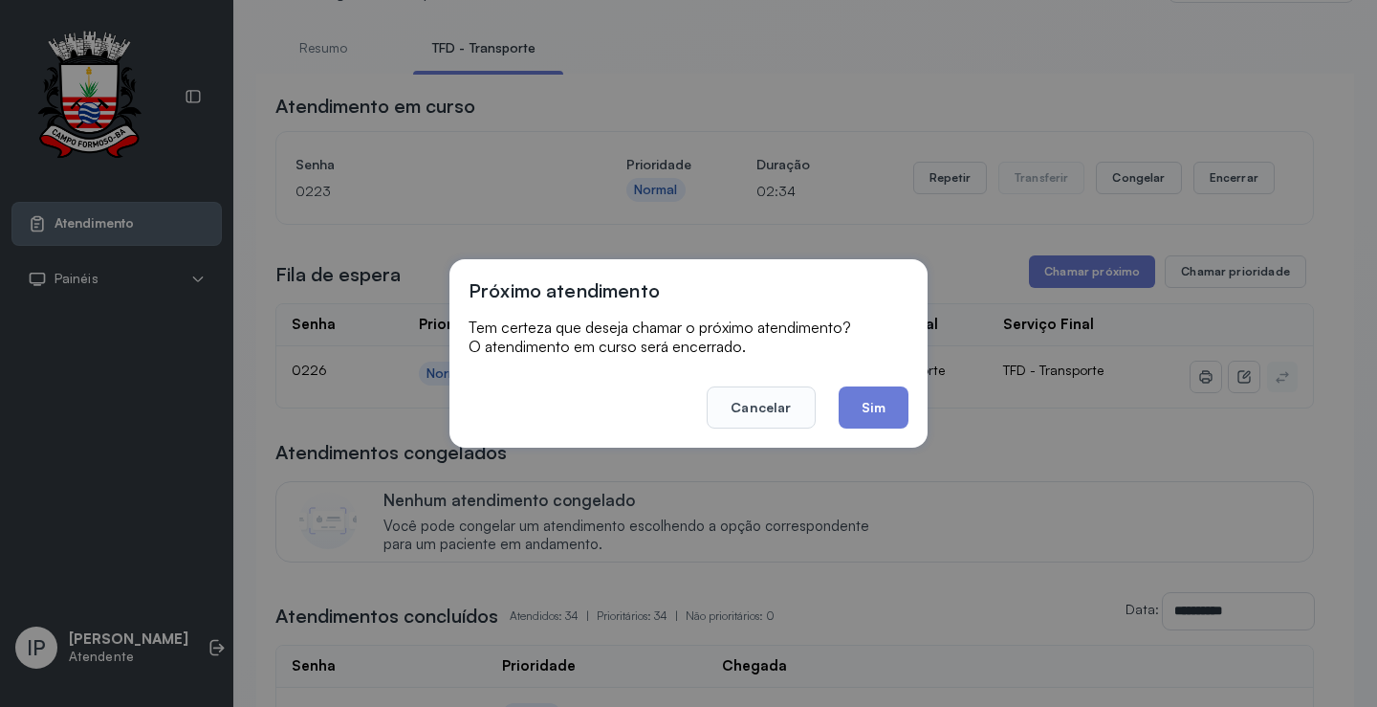
click at [868, 416] on button "Sim" at bounding box center [873, 407] width 70 height 42
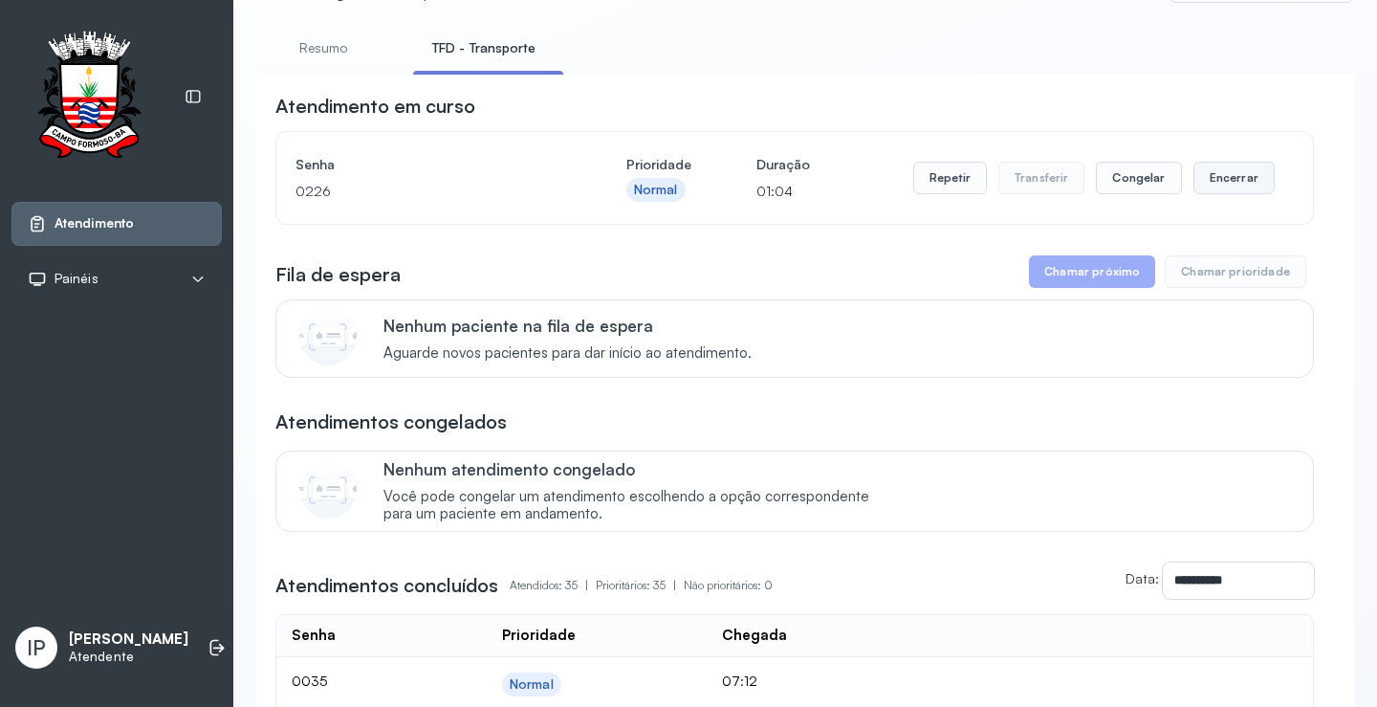
click at [1223, 170] on button "Encerrar" at bounding box center [1233, 178] width 81 height 33
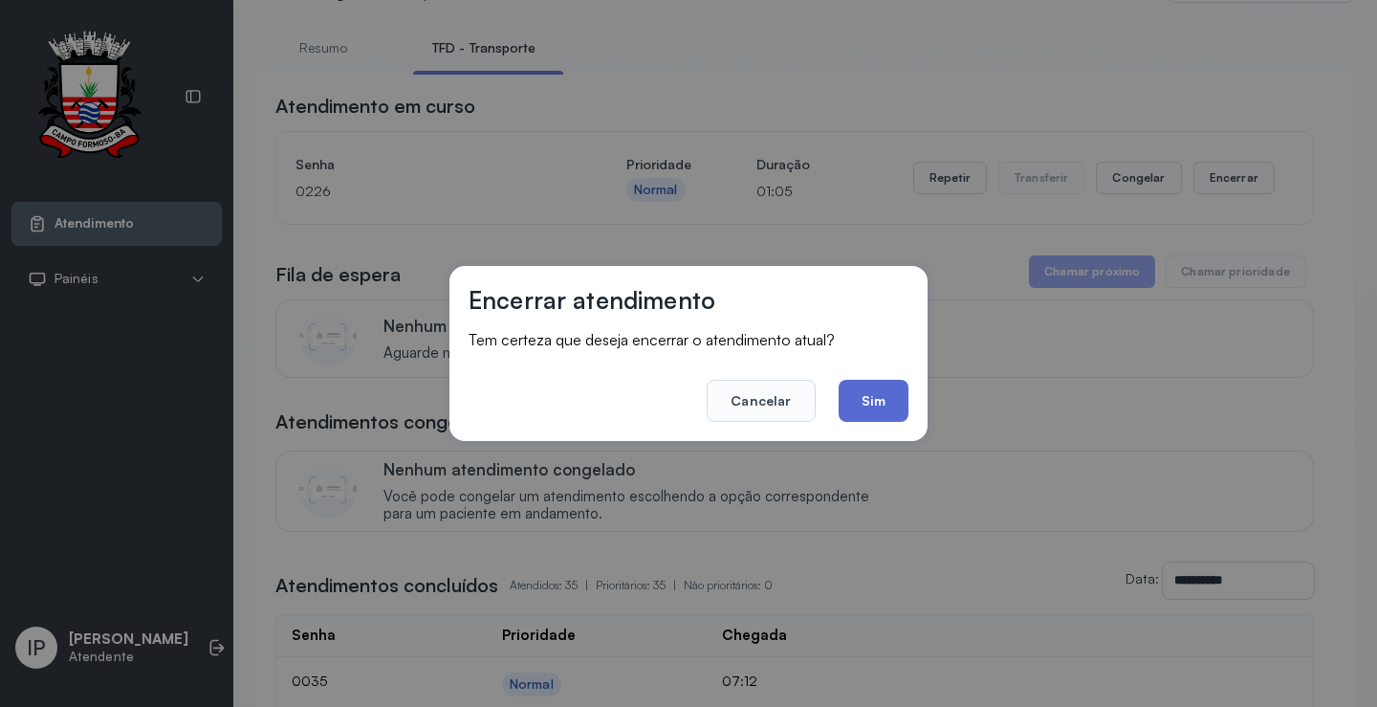
click at [873, 400] on button "Sim" at bounding box center [873, 401] width 70 height 42
